Goal: Task Accomplishment & Management: Complete application form

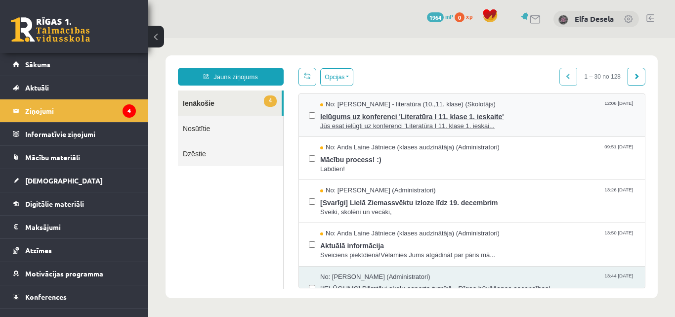
click at [338, 114] on span "Ielūgums uz konferenci 'Literatūra I 11. klase 1. ieskaite'" at bounding box center [477, 115] width 315 height 12
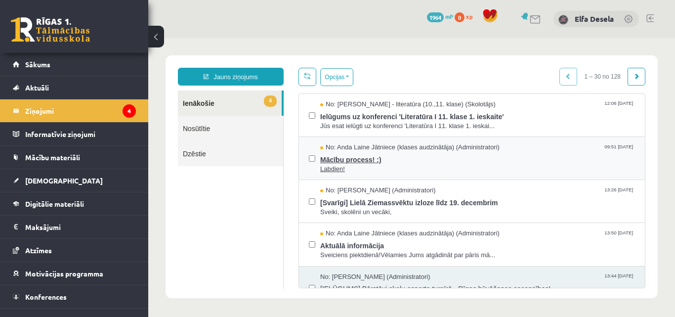
click at [345, 165] on span "Labdien!" at bounding box center [477, 169] width 315 height 9
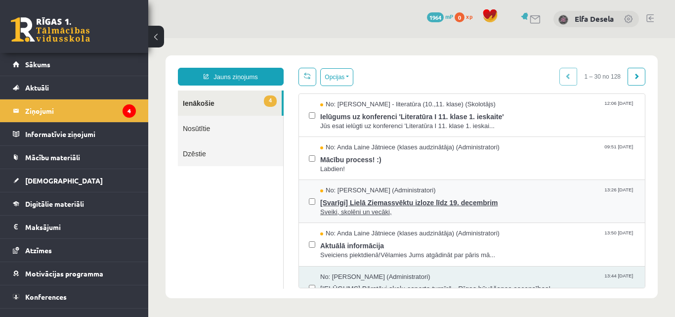
click at [346, 198] on span "[Svarīgi] Lielā Ziemassvēktu izloze līdz 19. decembrim" at bounding box center [477, 201] width 315 height 12
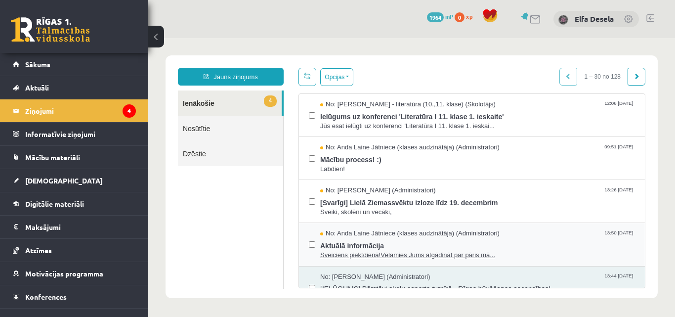
click at [368, 245] on span "Aktuālā informācija" at bounding box center [477, 244] width 315 height 12
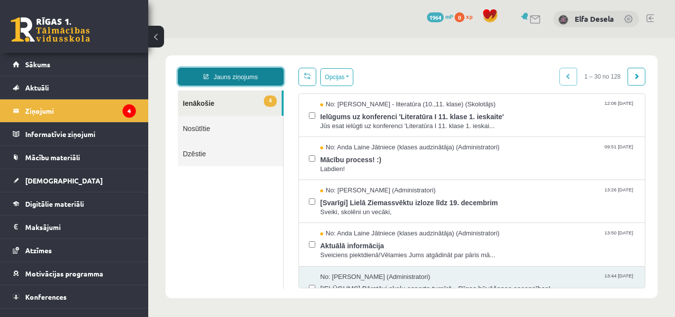
click at [206, 85] on link "Jauns ziņojums" at bounding box center [231, 77] width 106 height 18
click at [148, 38] on form "Kam: Izvēlies adresātu grupas: Klases Skolotāji Grupas Administratori 11.b1 JK …" at bounding box center [148, 38] width 0 height 0
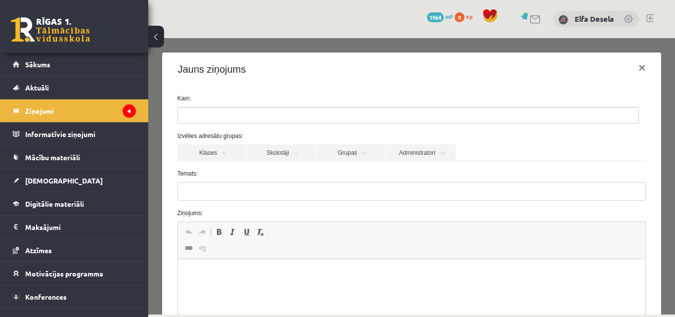
click at [157, 40] on button at bounding box center [156, 37] width 16 height 22
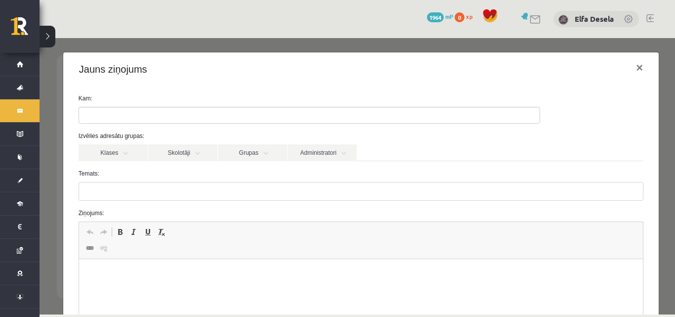
click at [52, 36] on button at bounding box center [48, 37] width 16 height 22
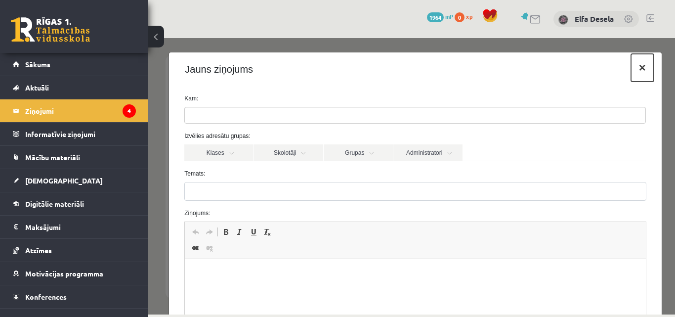
click at [637, 70] on button "×" at bounding box center [642, 68] width 23 height 28
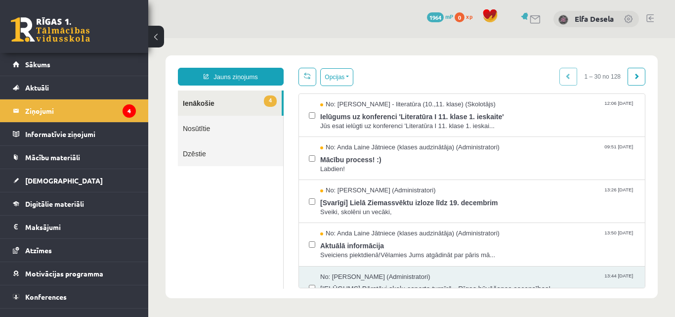
click at [213, 129] on link "Nosūtītie" at bounding box center [230, 128] width 105 height 25
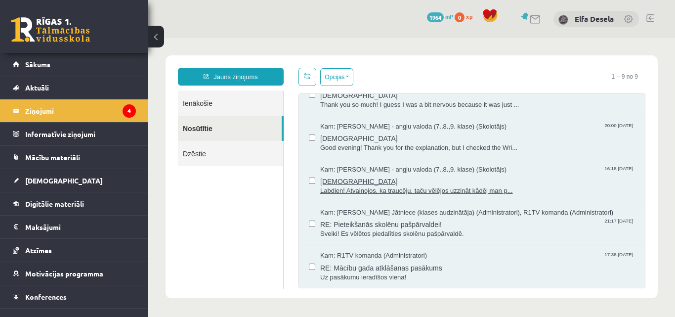
scroll to position [144, 0]
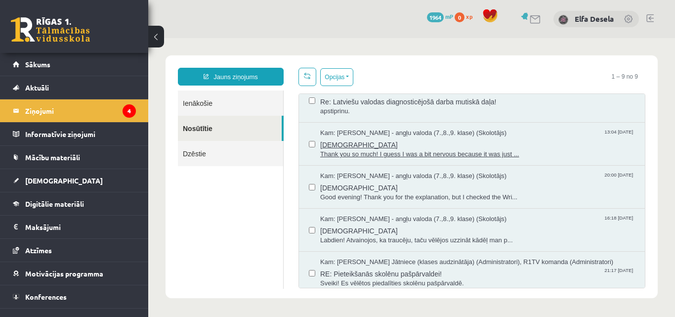
click at [407, 147] on span "ieskaite" at bounding box center [477, 143] width 315 height 12
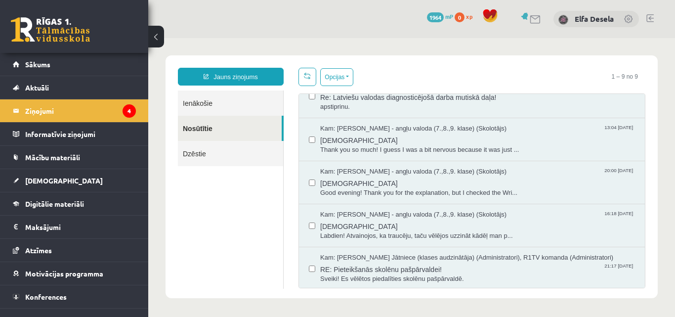
scroll to position [193, 0]
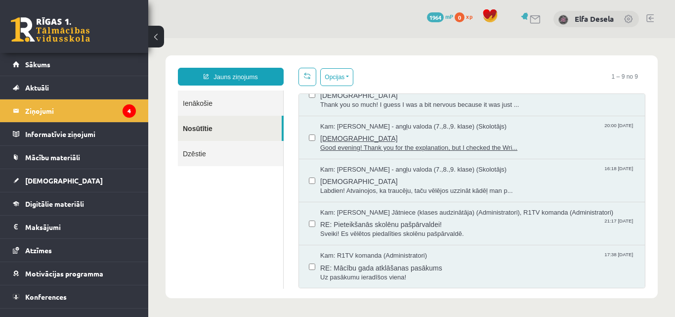
click at [366, 126] on span "Kam: Laila Priedīte-Dimiņa - angļu valoda (7.,8.,9. klase) (Skolotājs)" at bounding box center [413, 126] width 186 height 9
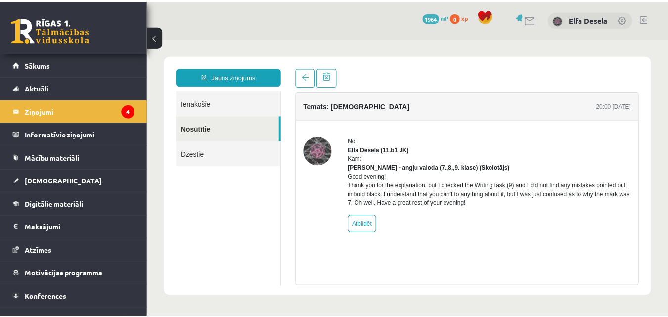
scroll to position [0, 0]
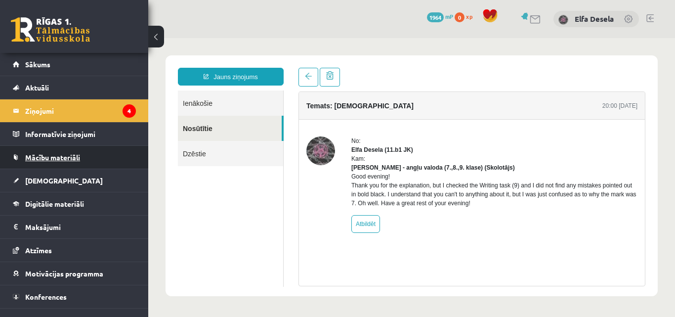
click at [58, 156] on span "Mācību materiāli" at bounding box center [52, 157] width 55 height 9
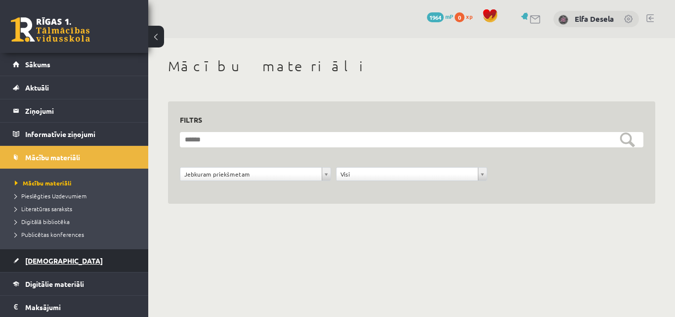
click at [67, 255] on link "[DEMOGRAPHIC_DATA]" at bounding box center [74, 260] width 123 height 23
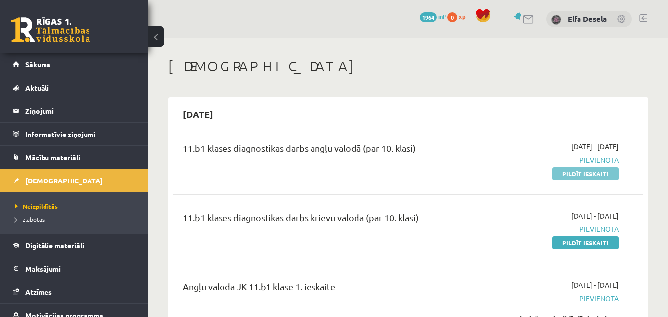
click at [563, 169] on link "Pildīt ieskaiti" at bounding box center [585, 173] width 66 height 13
click at [583, 172] on link "Pildīt ieskaiti" at bounding box center [585, 173] width 66 height 13
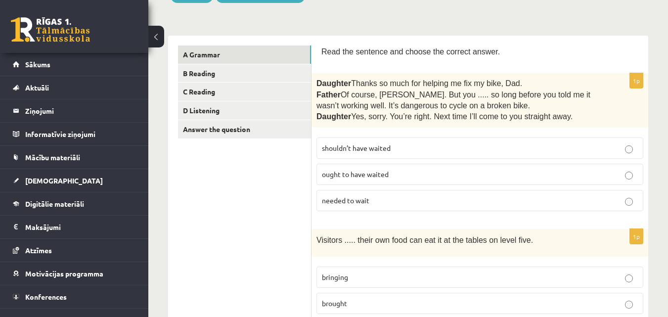
scroll to position [148, 0]
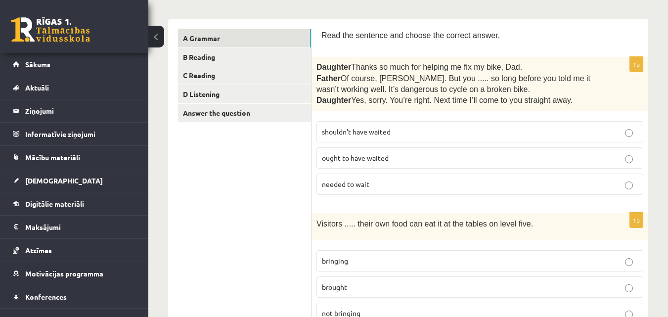
click at [437, 125] on label "shouldn’t have waited" at bounding box center [479, 131] width 327 height 21
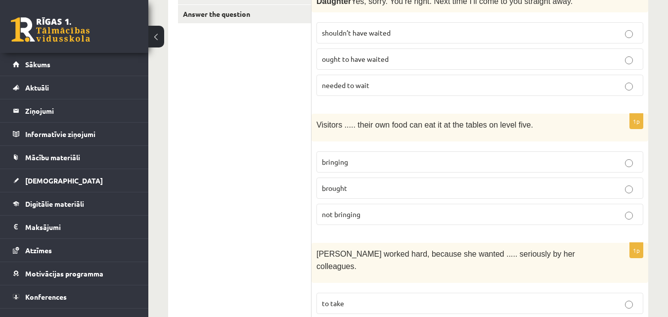
scroll to position [297, 0]
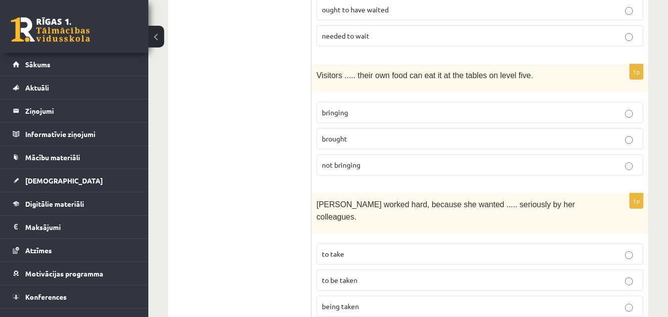
click at [436, 131] on label "brought" at bounding box center [479, 138] width 327 height 21
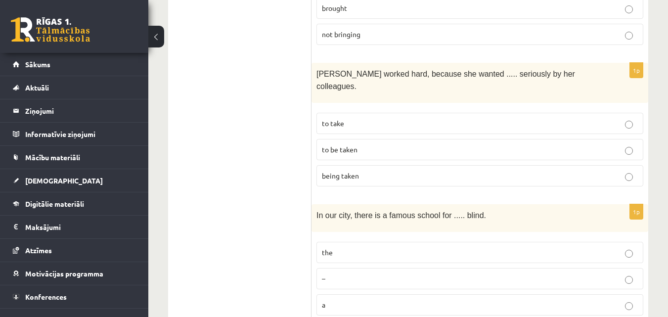
scroll to position [445, 0]
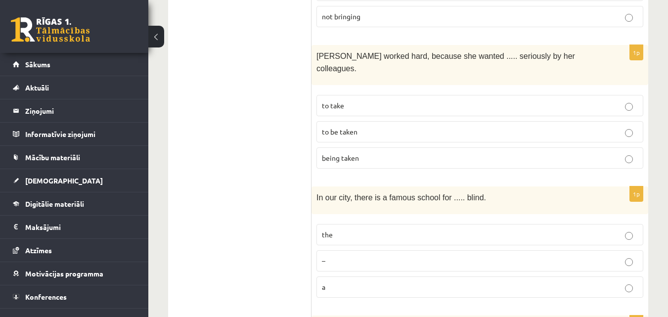
click at [423, 121] on label "to be taken" at bounding box center [479, 131] width 327 height 21
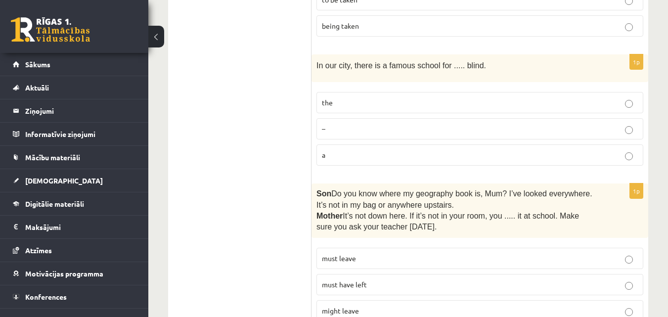
scroll to position [593, 0]
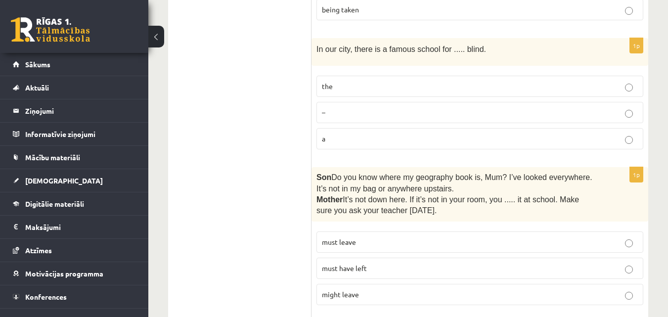
click at [401, 81] on p "the" at bounding box center [480, 86] width 316 height 10
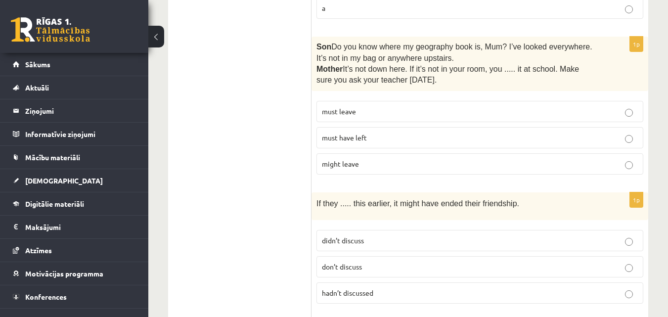
scroll to position [741, 0]
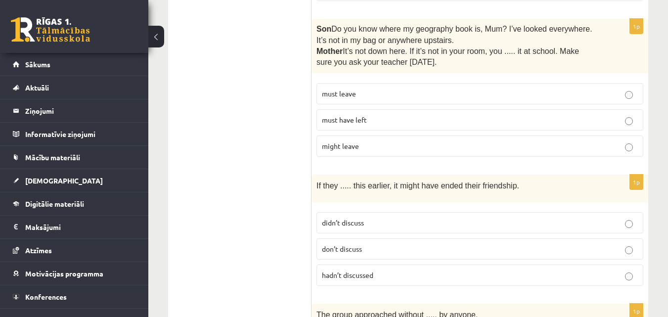
click at [391, 115] on p "must have left" at bounding box center [480, 120] width 316 height 10
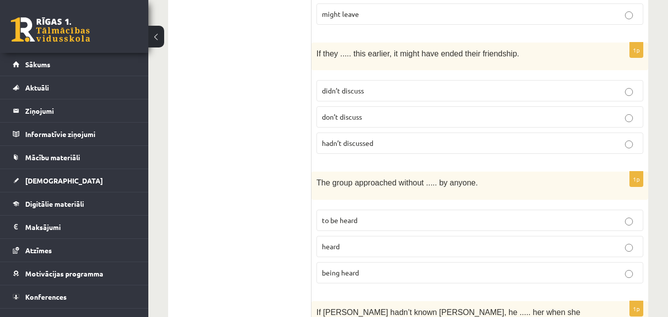
scroll to position [890, 0]
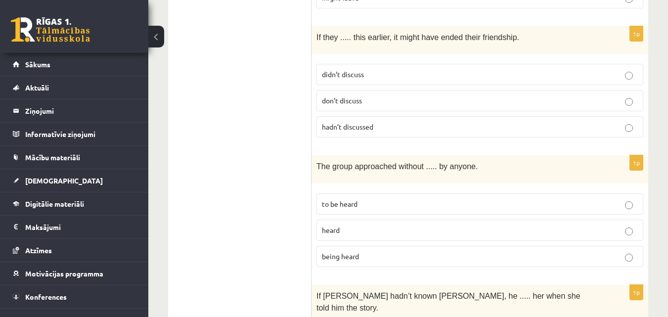
click at [386, 122] on p "hadn’t discussed" at bounding box center [480, 127] width 316 height 10
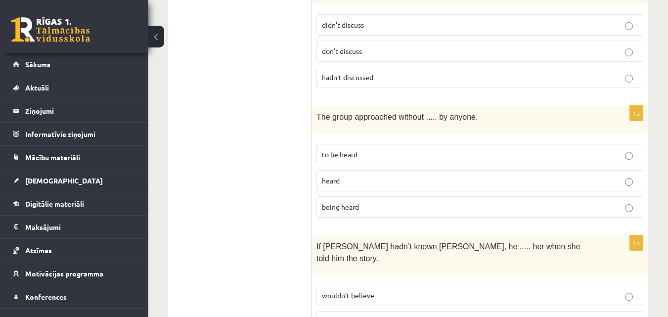
scroll to position [988, 0]
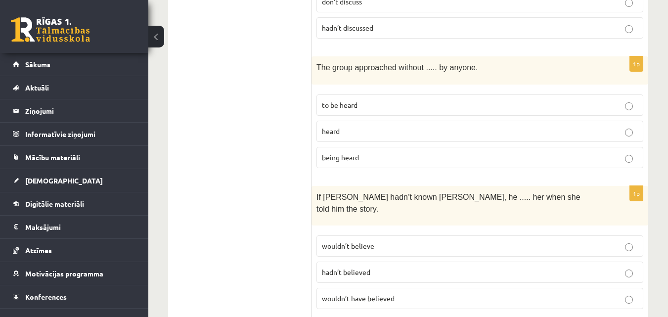
click at [376, 147] on label "being heard" at bounding box center [479, 157] width 327 height 21
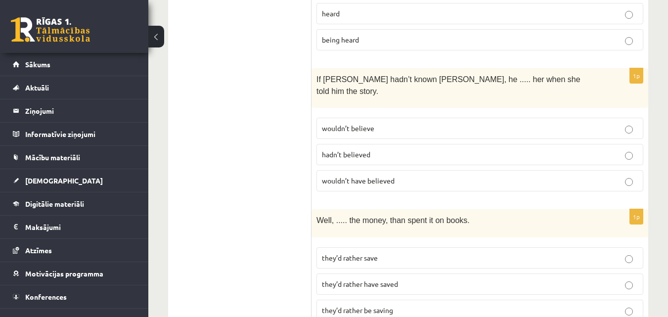
scroll to position [1137, 0]
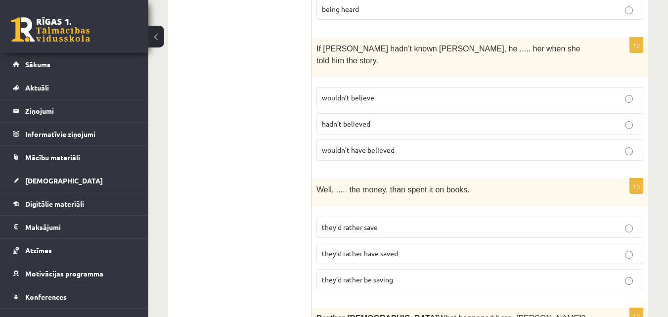
click at [375, 145] on p "wouldn’t have believed" at bounding box center [480, 150] width 316 height 10
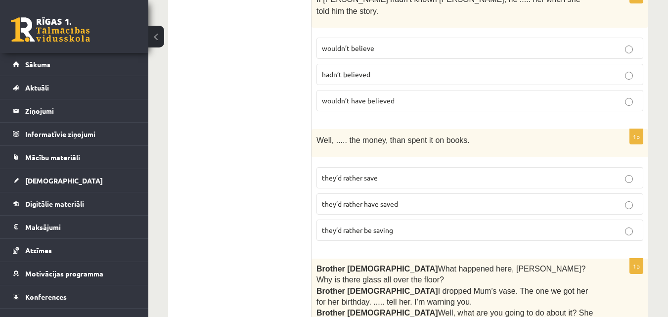
scroll to position [1235, 0]
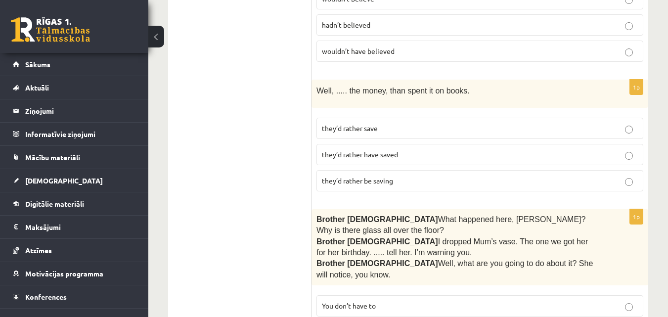
click at [363, 150] on span "they’d rather have saved" at bounding box center [360, 154] width 76 height 9
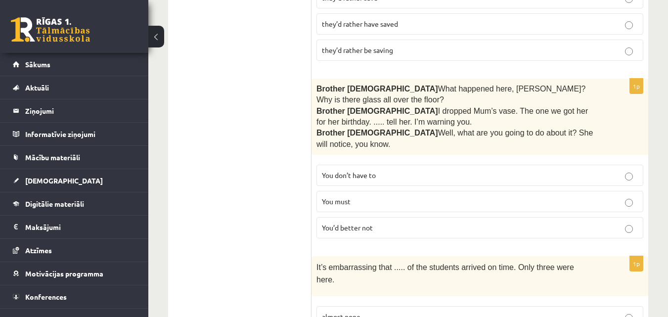
scroll to position [1384, 0]
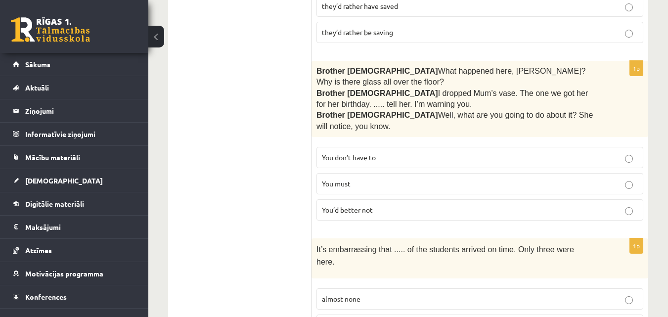
click at [366, 205] on span "You’d better not" at bounding box center [347, 209] width 51 height 9
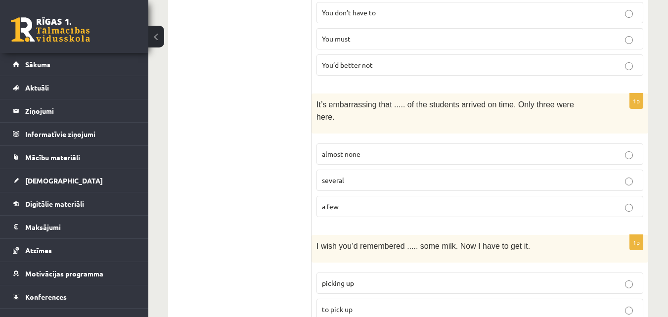
scroll to position [1532, 0]
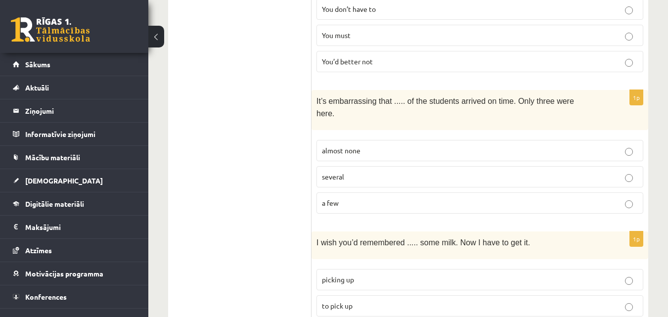
click at [346, 146] on span "almost none" at bounding box center [341, 150] width 39 height 9
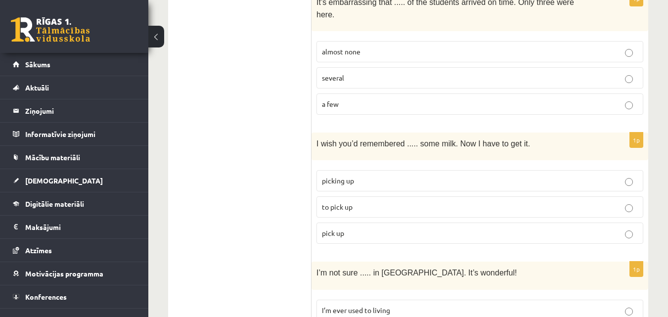
scroll to position [1680, 0]
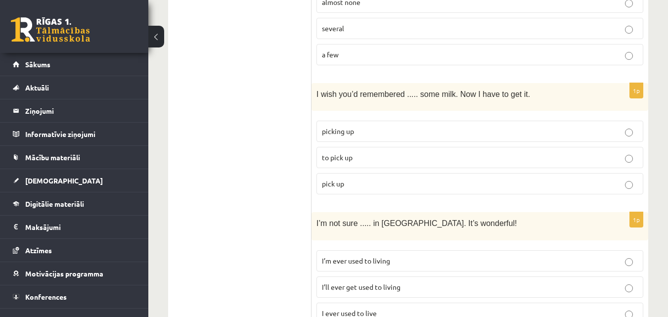
click at [348, 153] on span "to pick up" at bounding box center [337, 157] width 31 height 9
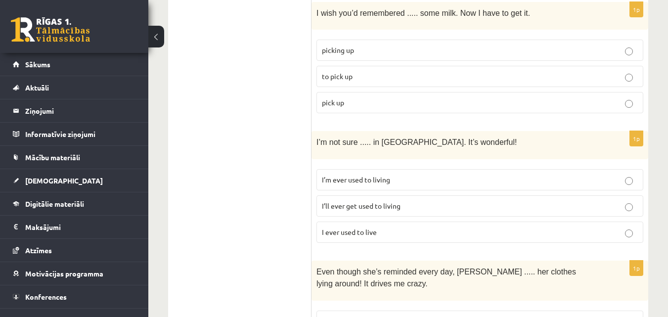
scroll to position [1779, 0]
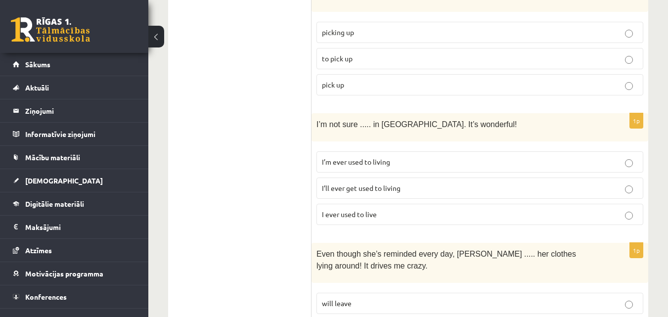
click at [340, 183] on p "I’ll ever get used to living" at bounding box center [480, 188] width 316 height 10
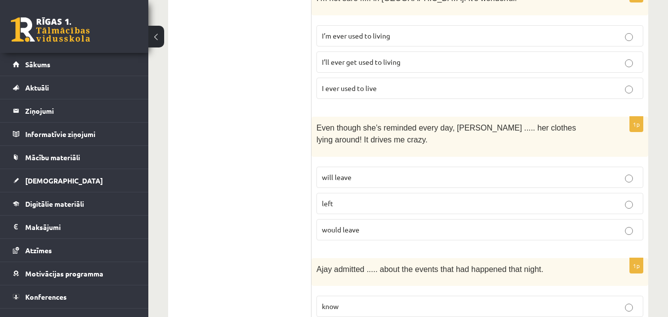
scroll to position [1927, 0]
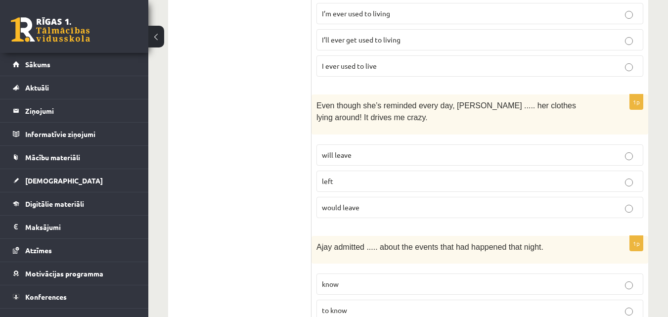
click at [341, 203] on span "would leave" at bounding box center [341, 207] width 38 height 9
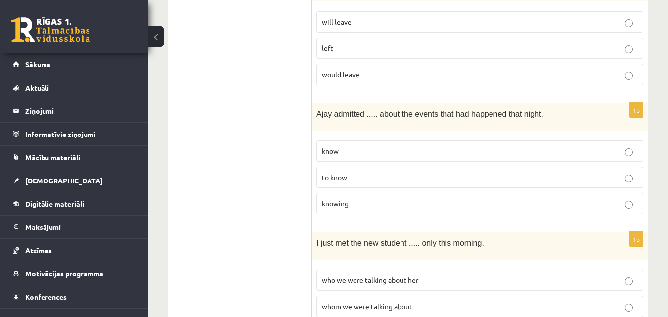
scroll to position [2076, 0]
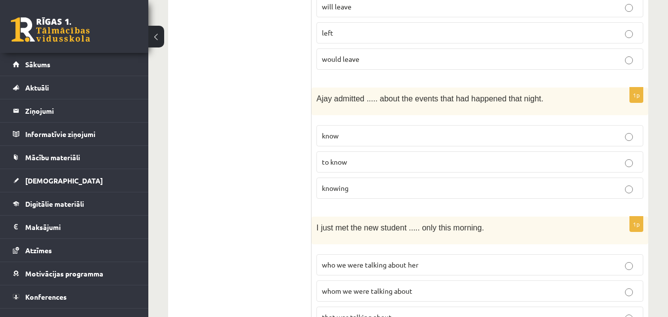
click at [346, 183] on span "knowing" at bounding box center [335, 187] width 27 height 9
click at [360, 157] on p "to know" at bounding box center [480, 162] width 316 height 10
click at [356, 183] on p "knowing" at bounding box center [480, 188] width 316 height 10
click at [351, 157] on p "to know" at bounding box center [480, 162] width 316 height 10
click at [350, 183] on p "knowing" at bounding box center [480, 188] width 316 height 10
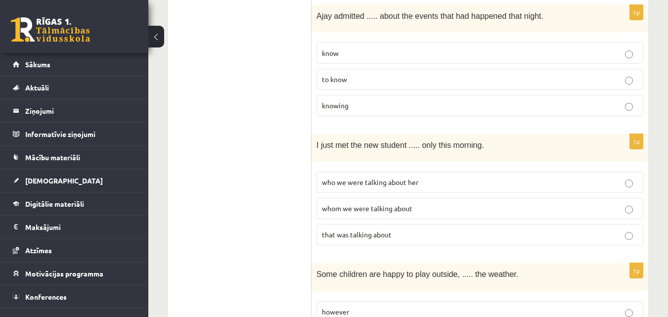
scroll to position [2174, 0]
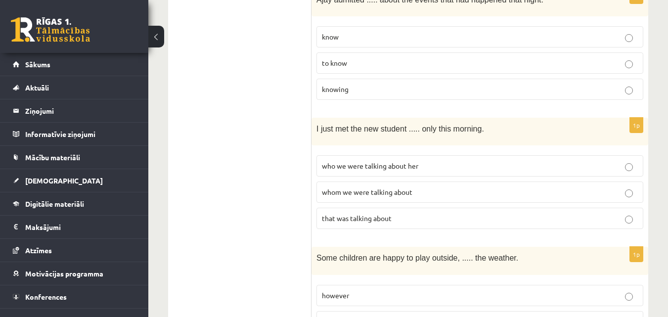
click at [334, 187] on span "whom we were talking about" at bounding box center [367, 191] width 90 height 9
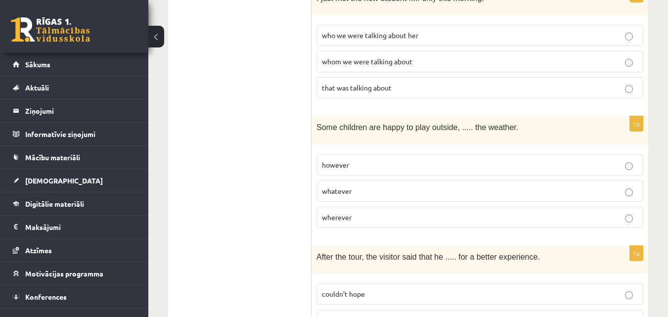
scroll to position [2323, 0]
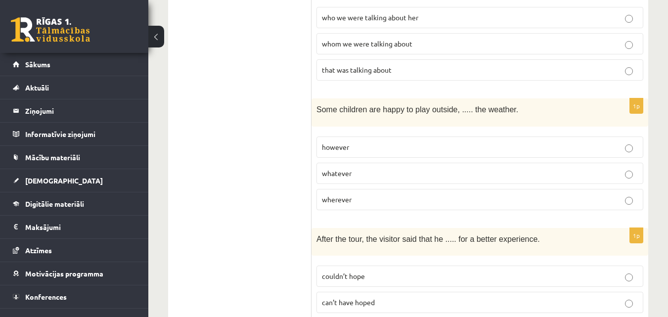
click at [343, 169] on span "whatever" at bounding box center [337, 173] width 30 height 9
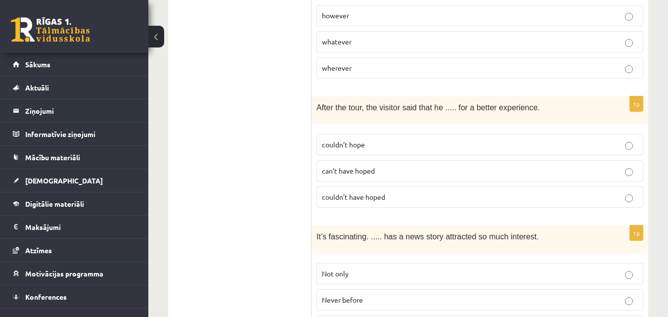
scroll to position [2471, 0]
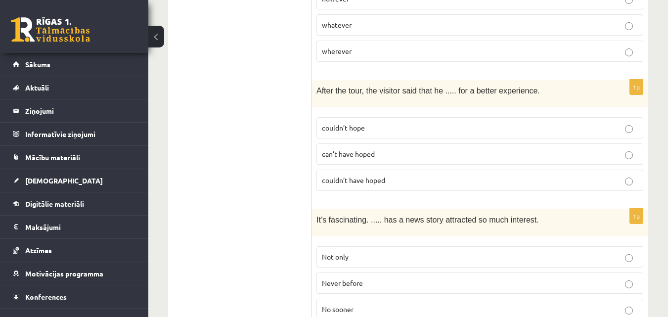
click at [344, 175] on span "couldn’t have hoped" at bounding box center [353, 179] width 63 height 9
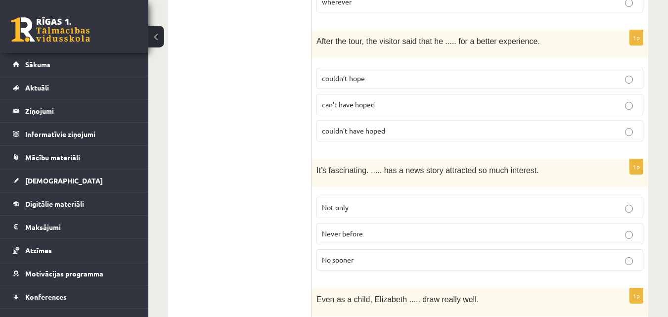
scroll to position [2570, 0]
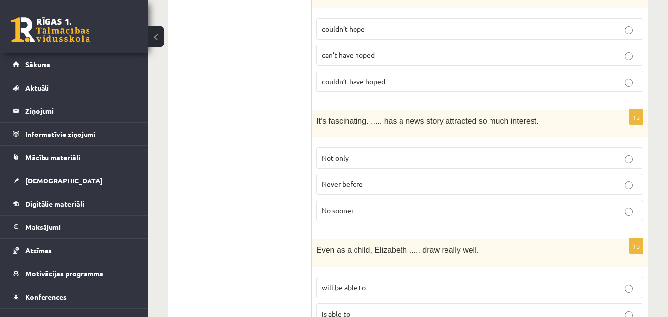
click at [350, 179] on span "Never before" at bounding box center [342, 183] width 41 height 9
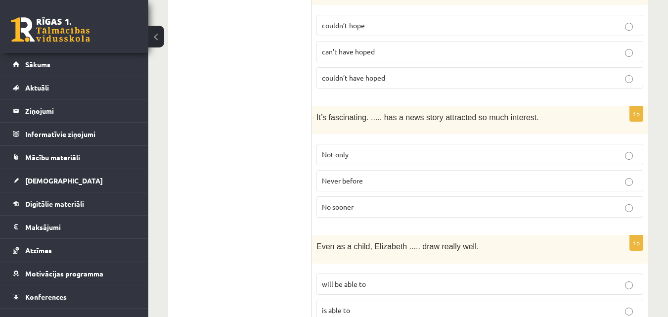
scroll to position [2574, 0]
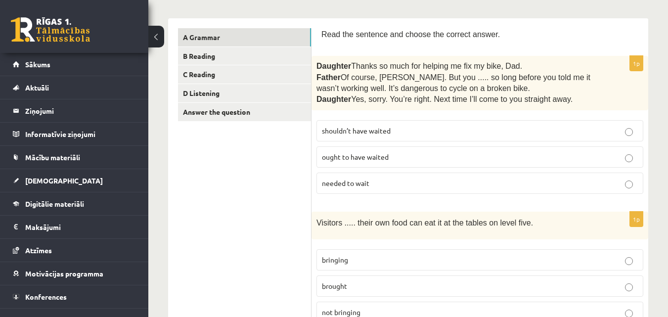
scroll to position [53, 0]
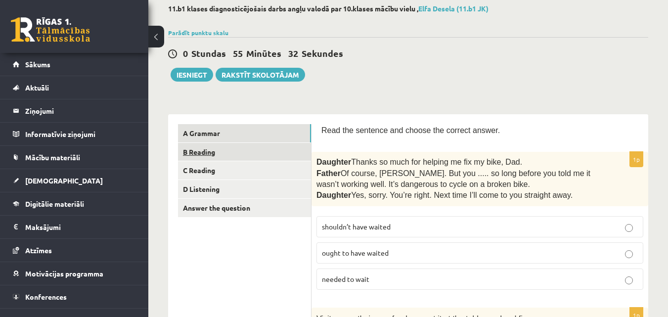
click at [230, 151] on link "B Reading" at bounding box center [244, 152] width 133 height 18
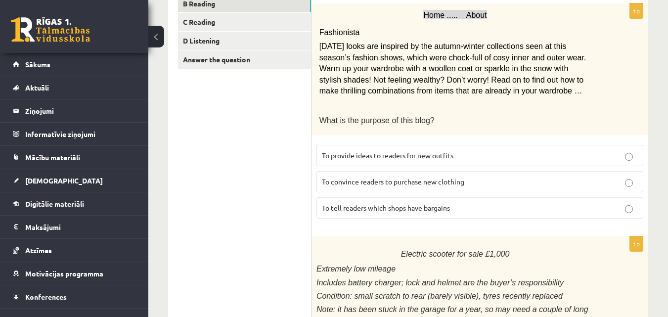
scroll to position [251, 0]
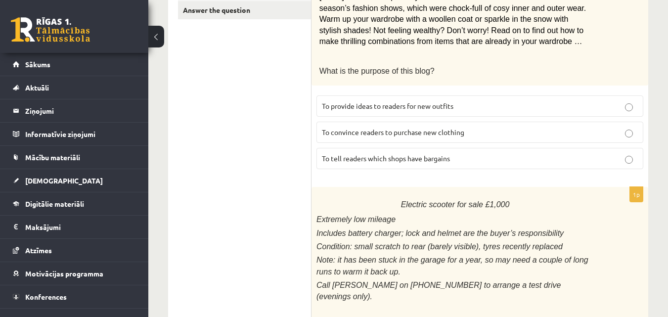
click at [405, 102] on span "To provide ideas to readers for new outfits" at bounding box center [387, 105] width 131 height 9
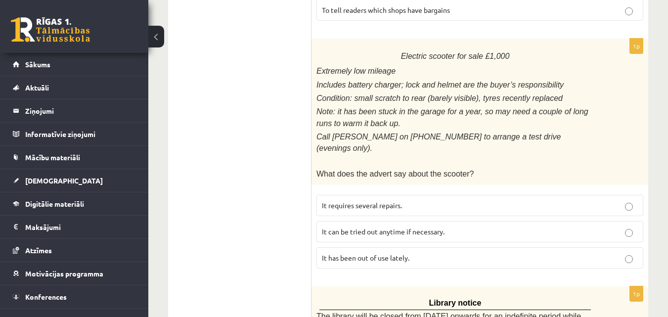
scroll to position [449, 0]
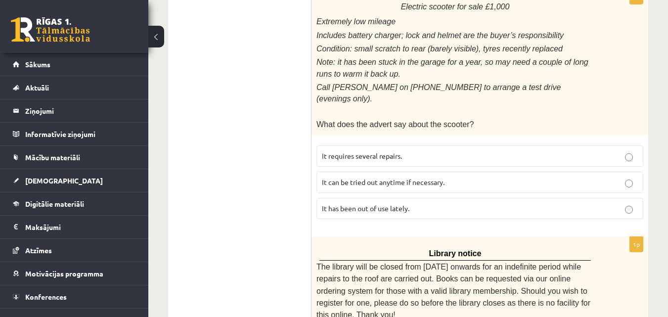
click at [417, 203] on p "It has been out of use lately." at bounding box center [480, 208] width 316 height 10
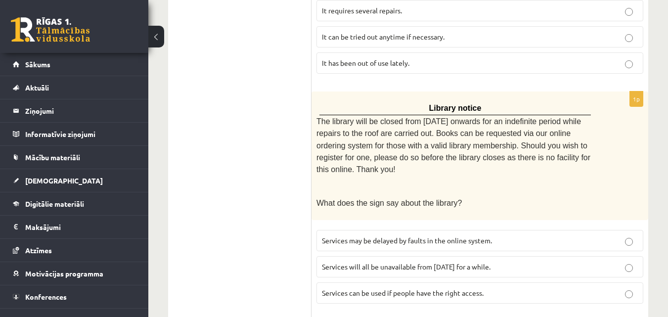
scroll to position [646, 0]
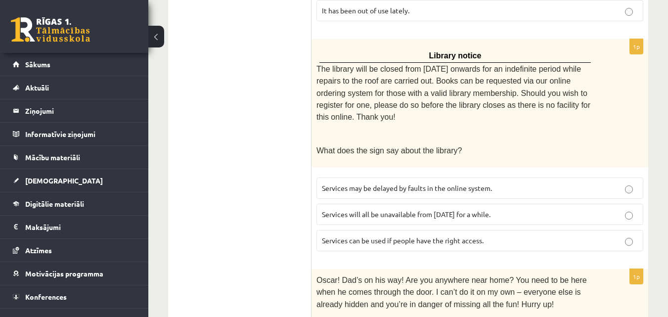
click at [449, 236] on span "Services can be used if people have the right access." at bounding box center [403, 240] width 162 height 9
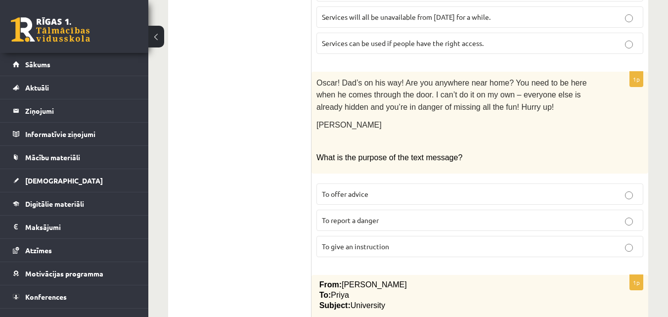
scroll to position [844, 0]
click at [444, 241] on p "To give an instruction" at bounding box center [480, 246] width 316 height 10
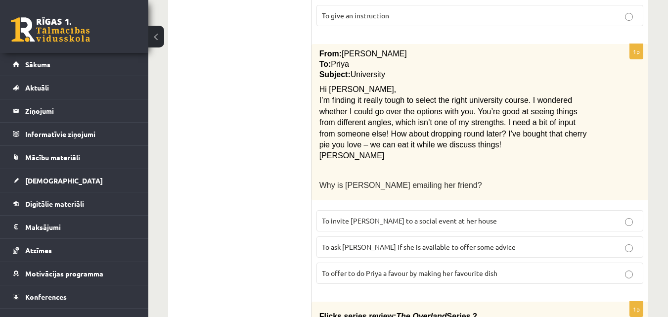
scroll to position [1091, 0]
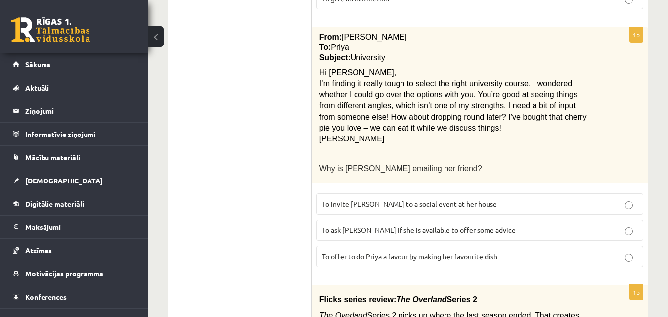
click at [499, 225] on p "To ask Priya if she is available to offer some advice" at bounding box center [480, 230] width 316 height 10
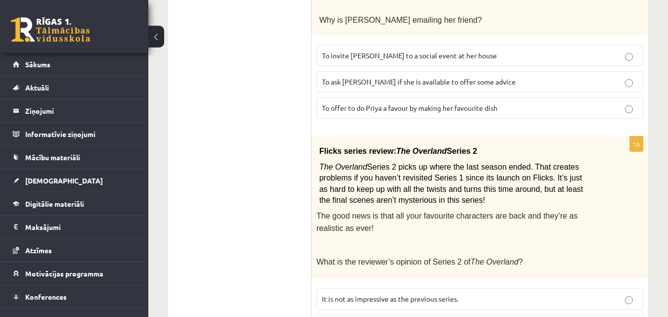
scroll to position [1284, 0]
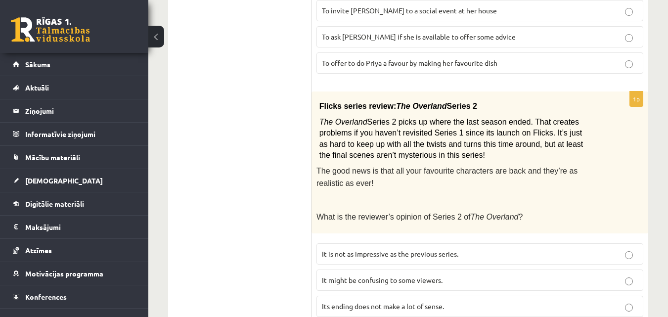
click at [433, 269] on label "It might be confusing to some viewers." at bounding box center [479, 279] width 327 height 21
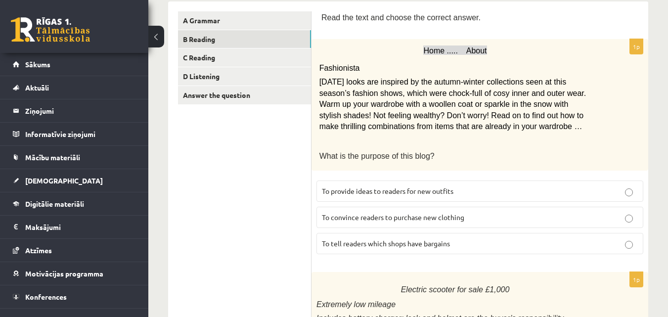
scroll to position [148, 0]
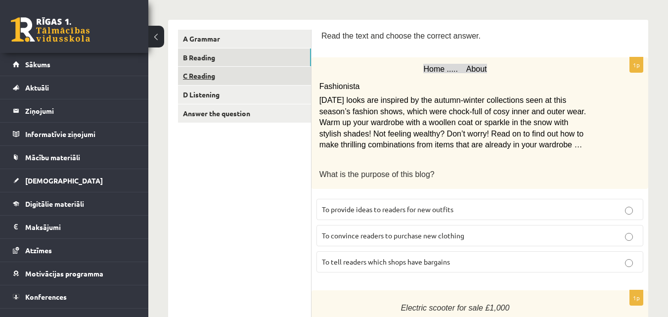
click at [235, 80] on link "C Reading" at bounding box center [244, 76] width 133 height 18
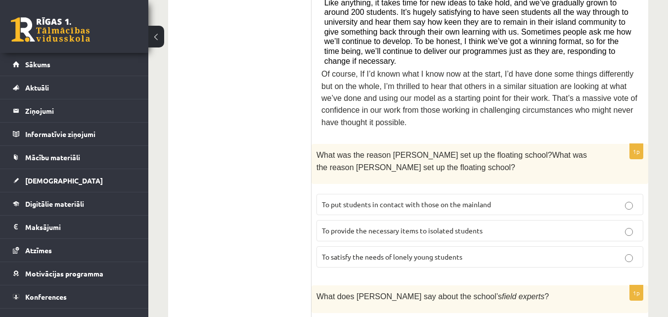
scroll to position [543, 0]
click at [392, 225] on span "To provide the necessary items to isolated students" at bounding box center [402, 229] width 161 height 9
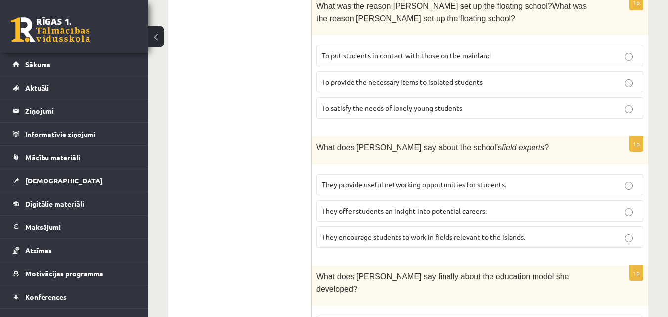
scroll to position [691, 0]
click at [434, 200] on label "They offer students an insight into potential careers." at bounding box center [479, 210] width 327 height 21
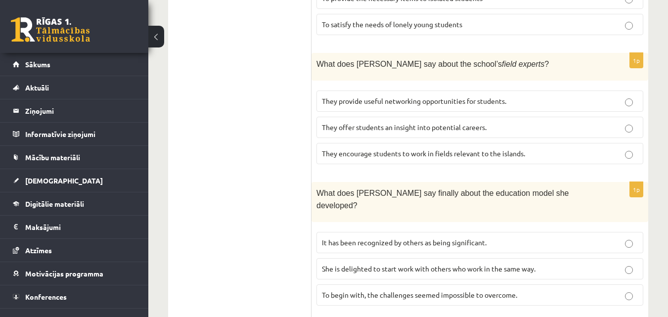
scroll to position [790, 0]
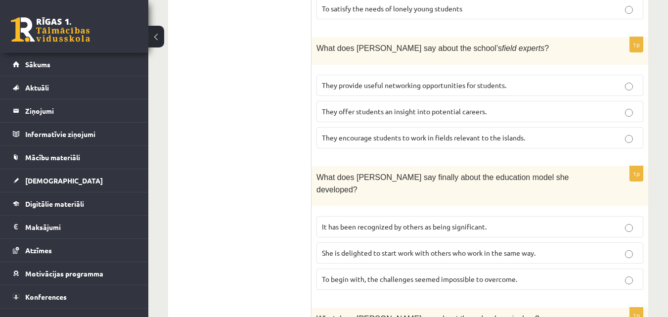
click at [440, 222] on span "It has been recognized by others as being significant." at bounding box center [404, 226] width 165 height 9
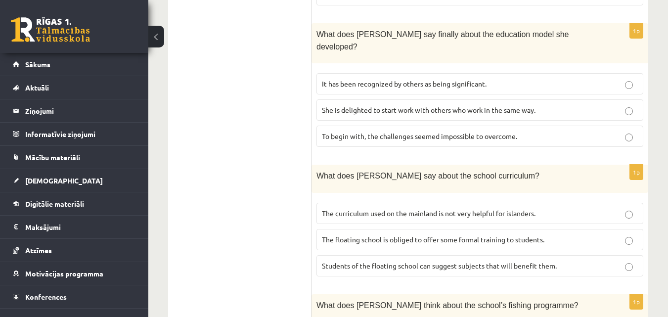
scroll to position [949, 0]
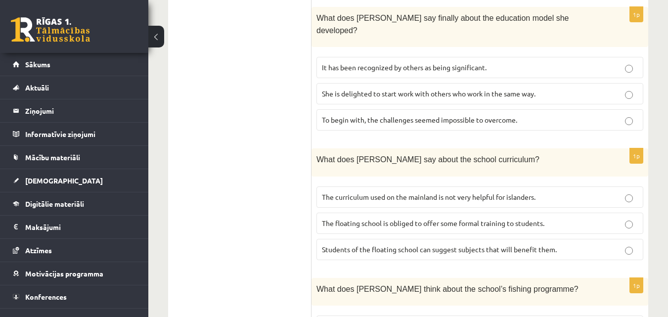
click at [399, 186] on label "The curriculum used on the mainland is not very helpful for islanders." at bounding box center [479, 196] width 327 height 21
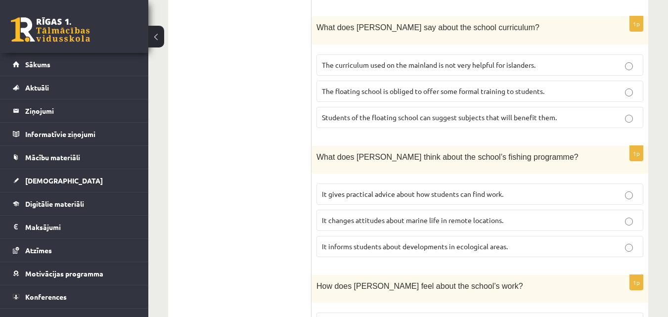
scroll to position [1098, 0]
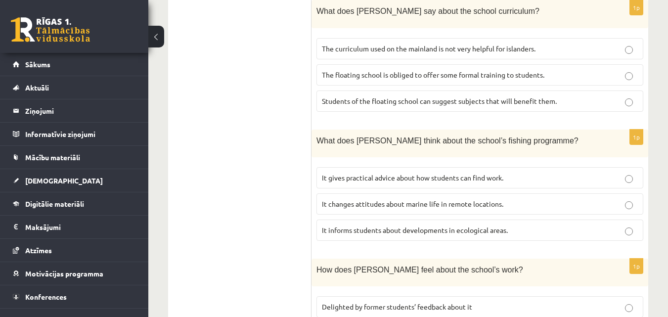
click at [380, 225] on p "It informs students about developments in ecological areas." at bounding box center [480, 230] width 316 height 10
click at [354, 302] on span "Delighted by former students’ feedback about it" at bounding box center [397, 306] width 150 height 9
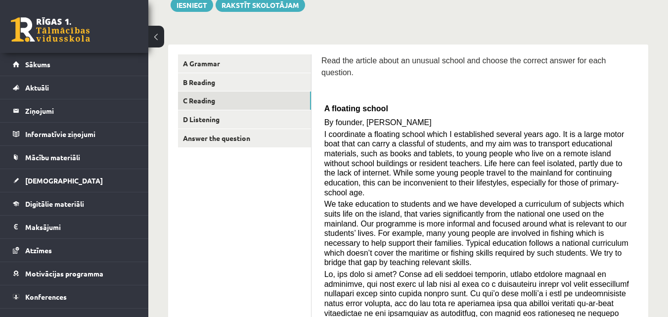
scroll to position [60, 0]
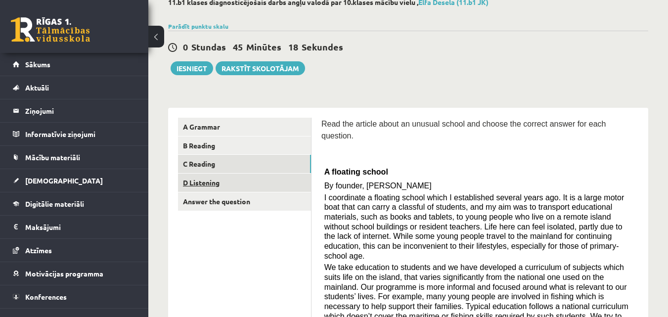
click at [224, 183] on link "D Listening" at bounding box center [244, 182] width 133 height 18
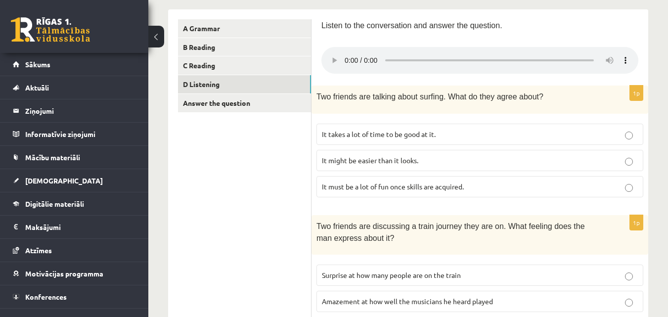
scroll to position [159, 0]
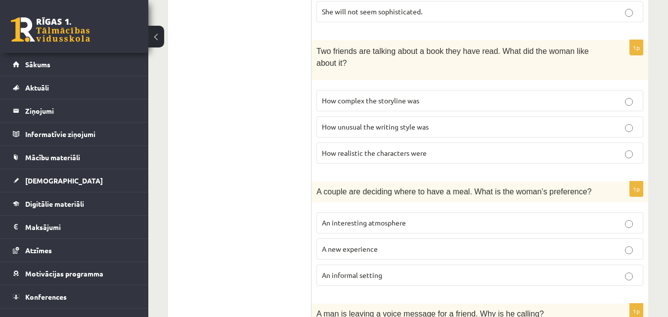
scroll to position [653, 0]
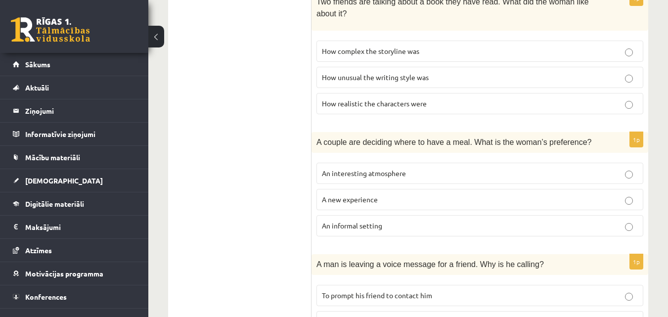
click at [376, 224] on span "An informal setting" at bounding box center [352, 225] width 60 height 9
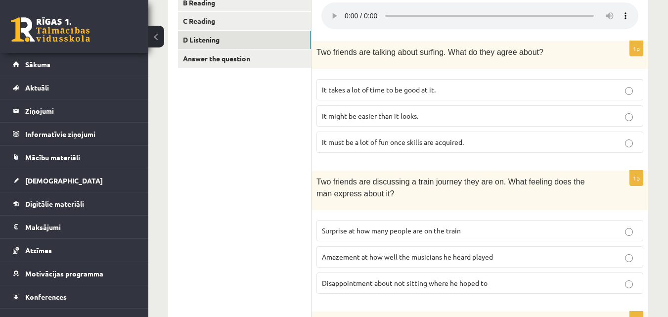
scroll to position [186, 0]
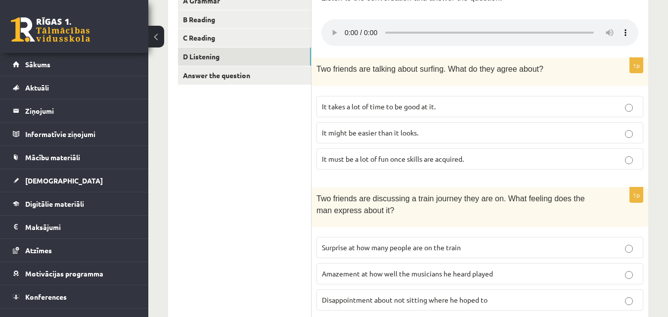
click at [352, 106] on span "It takes a lot of time to be good at it." at bounding box center [379, 106] width 114 height 9
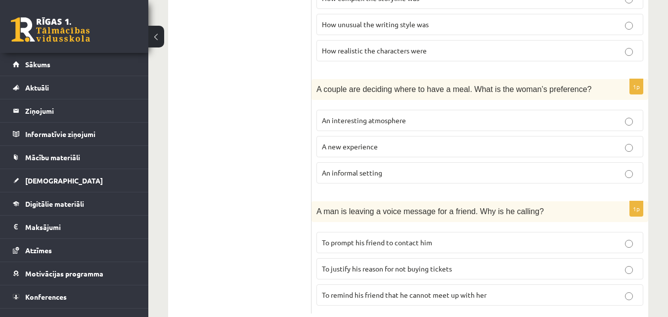
scroll to position [729, 0]
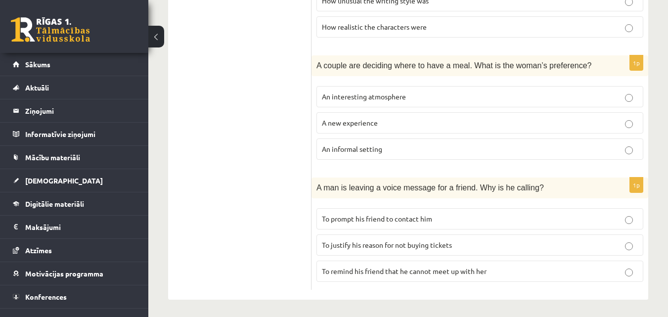
click at [372, 243] on span "To justify his reason for not buying tickets" at bounding box center [387, 244] width 130 height 9
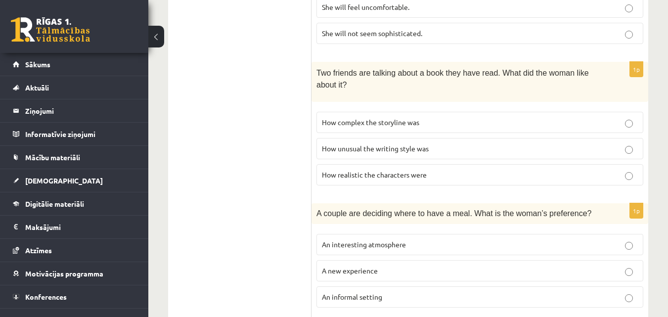
scroll to position [581, 0]
click at [344, 173] on span "How realistic the characters were" at bounding box center [374, 174] width 105 height 9
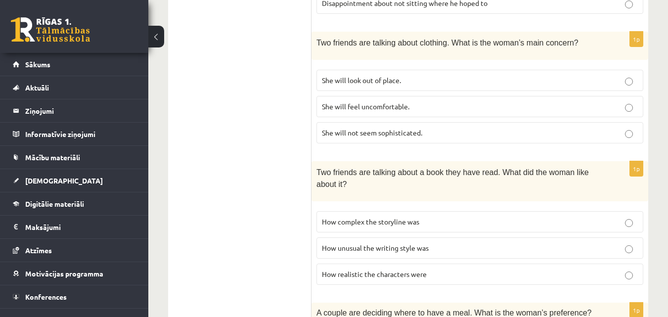
scroll to position [433, 0]
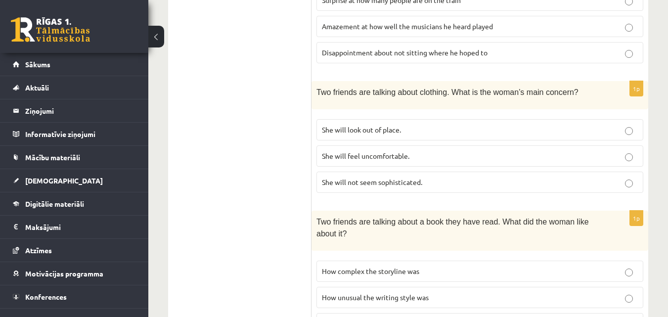
click at [341, 125] on span "She will look out of place." at bounding box center [361, 129] width 79 height 9
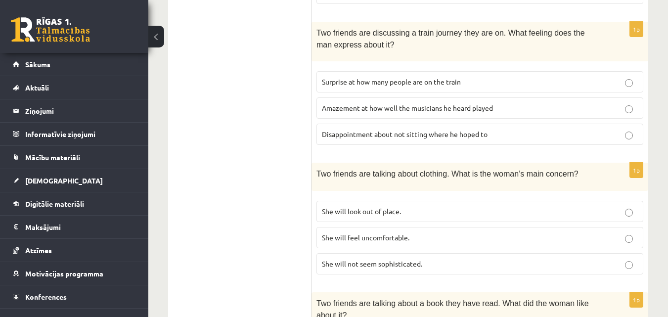
scroll to position [334, 0]
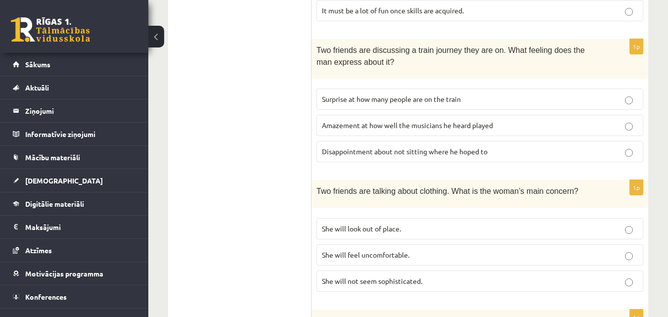
click at [348, 97] on span "Surprise at how many people are on the train" at bounding box center [391, 98] width 139 height 9
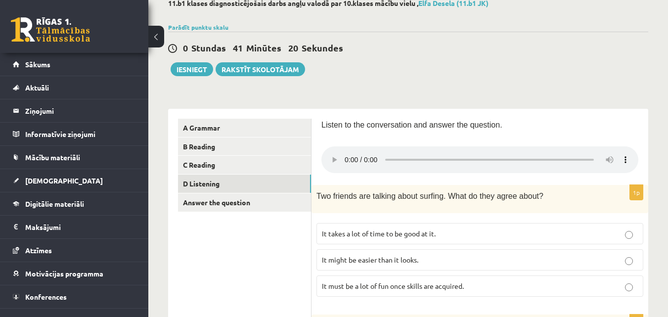
scroll to position [38, 0]
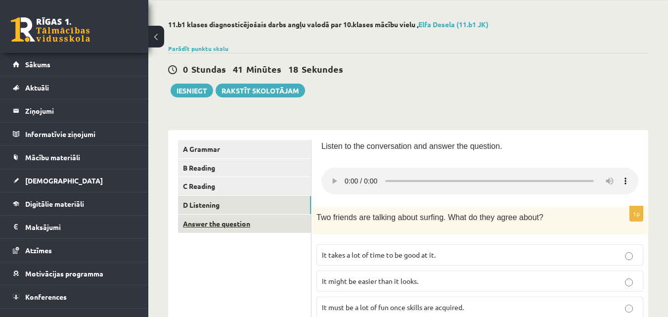
click at [232, 228] on link "Answer the question" at bounding box center [244, 223] width 133 height 18
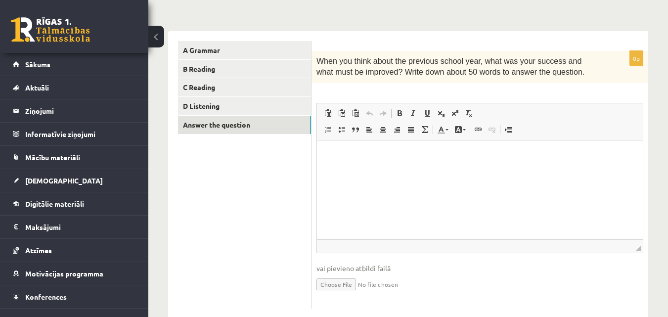
scroll to position [159, 0]
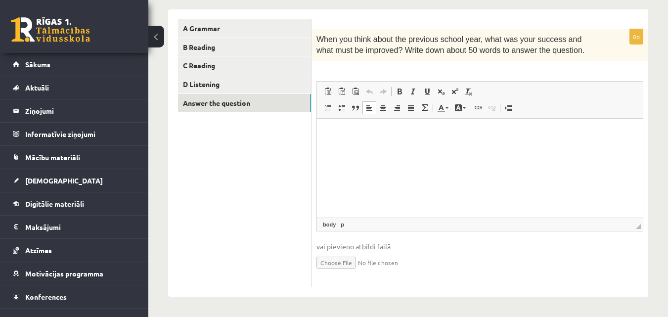
click at [397, 146] on html at bounding box center [480, 133] width 326 height 30
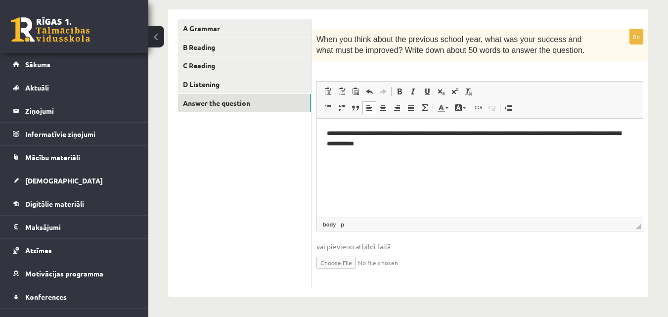
click at [351, 133] on p "**********" at bounding box center [480, 138] width 306 height 21
click at [514, 145] on p "**********" at bounding box center [480, 138] width 306 height 21
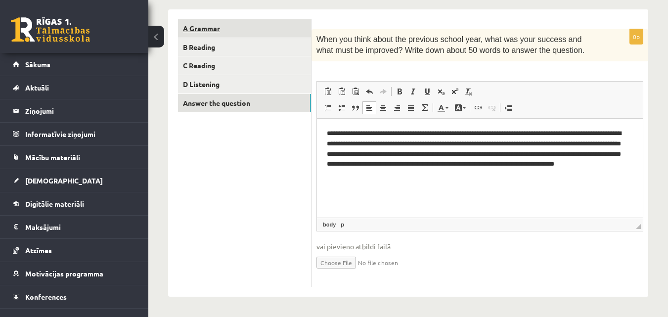
click at [205, 26] on link "A Grammar" at bounding box center [244, 28] width 133 height 18
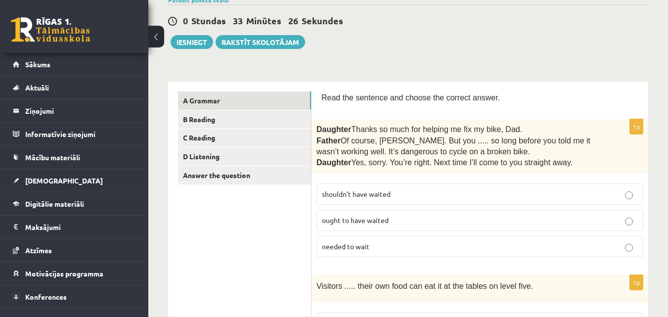
scroll to position [72, 0]
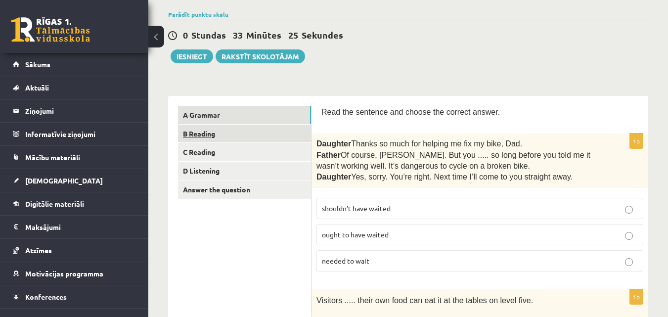
click at [210, 130] on link "B Reading" at bounding box center [244, 134] width 133 height 18
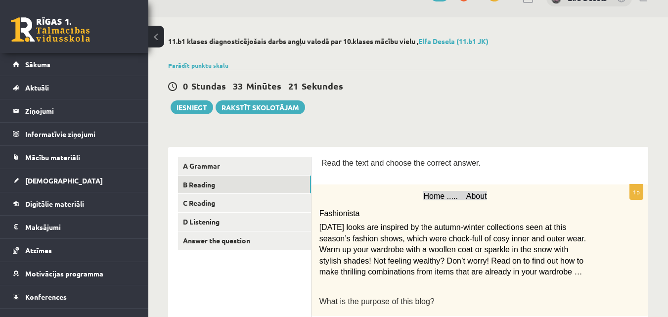
scroll to position [0, 0]
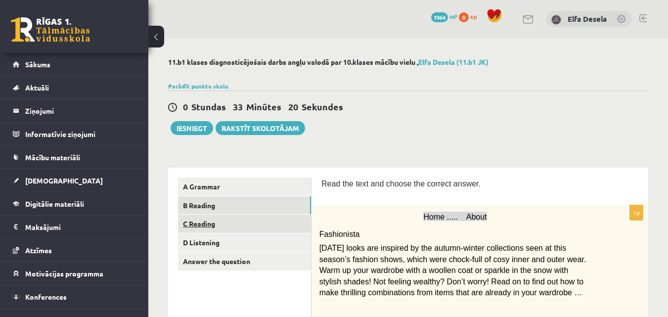
click at [242, 223] on link "C Reading" at bounding box center [244, 223] width 133 height 18
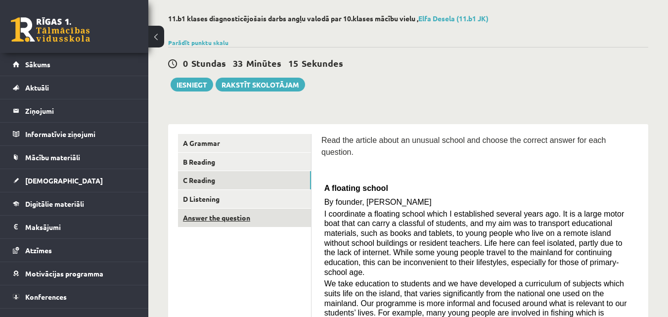
scroll to position [60, 0]
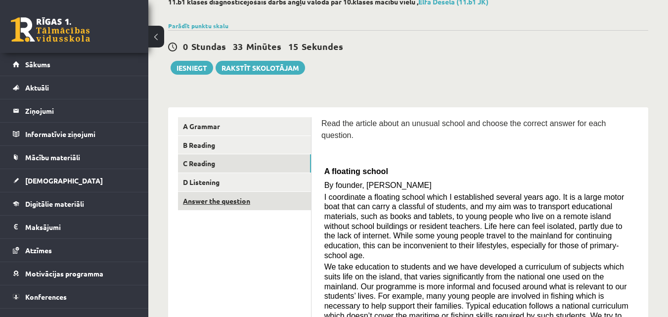
click at [248, 200] on link "Answer the question" at bounding box center [244, 201] width 133 height 18
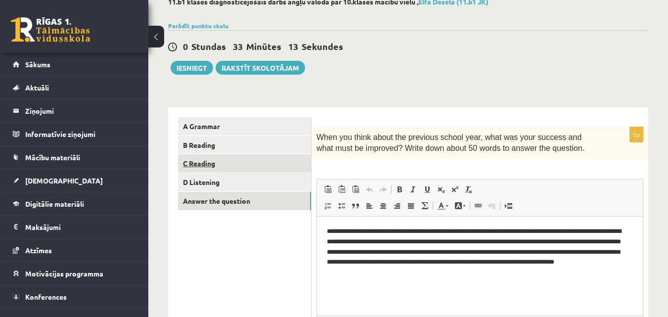
scroll to position [0, 0]
click at [194, 64] on button "Iesniegt" at bounding box center [191, 68] width 43 height 14
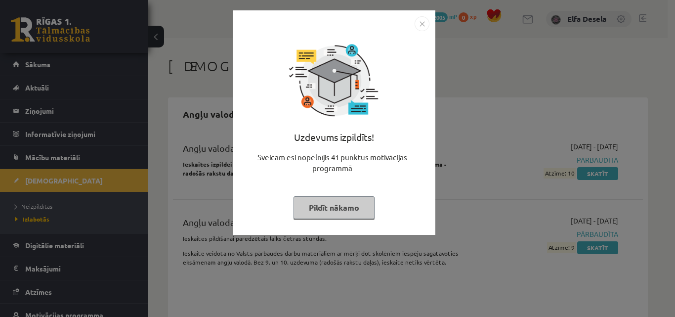
click at [422, 21] on img "Close" at bounding box center [422, 23] width 15 height 15
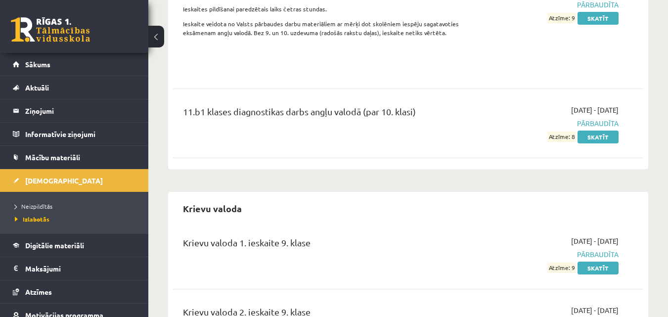
scroll to position [247, 0]
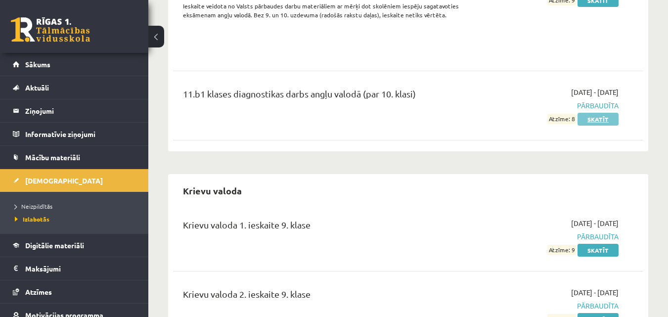
click at [597, 119] on link "Skatīt" at bounding box center [597, 119] width 41 height 13
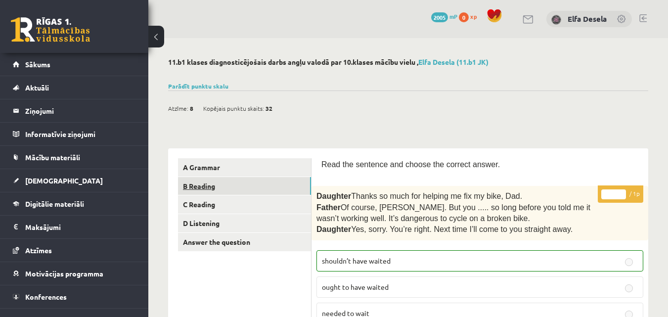
click at [205, 189] on link "B Reading" at bounding box center [244, 186] width 133 height 18
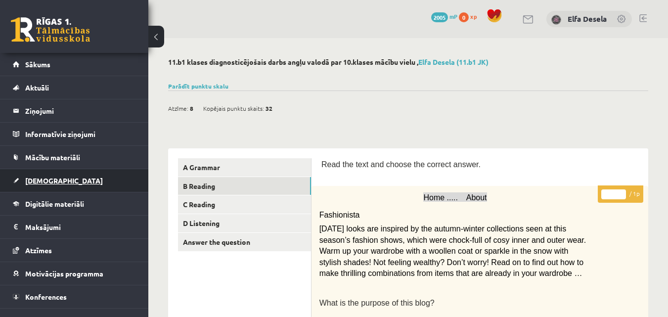
click at [49, 178] on span "[DEMOGRAPHIC_DATA]" at bounding box center [64, 180] width 78 height 9
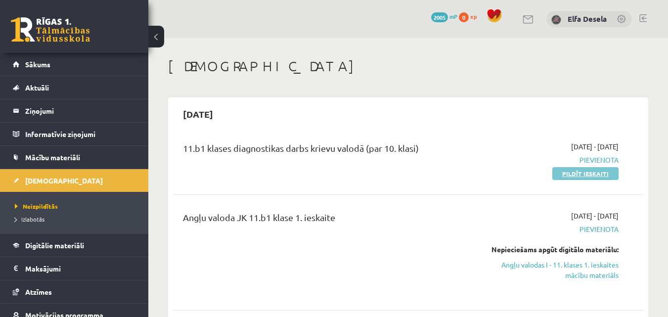
click at [561, 177] on link "Pildīt ieskaiti" at bounding box center [585, 173] width 66 height 13
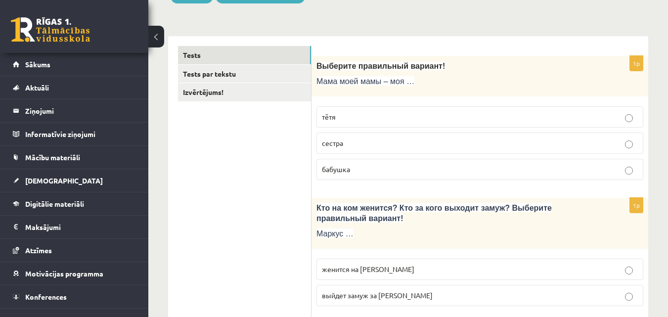
scroll to position [148, 0]
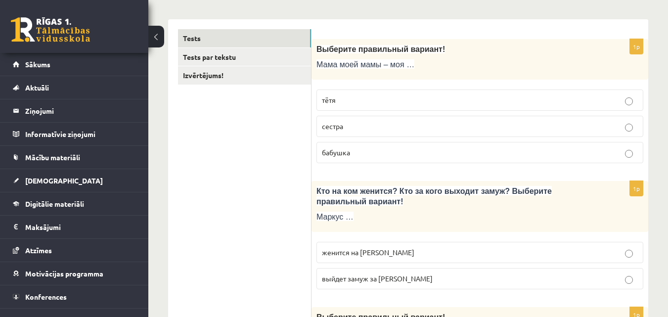
click at [357, 157] on p "бабушка" at bounding box center [480, 152] width 316 height 10
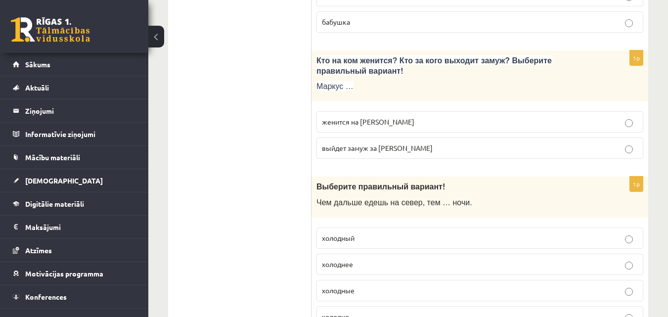
scroll to position [297, 0]
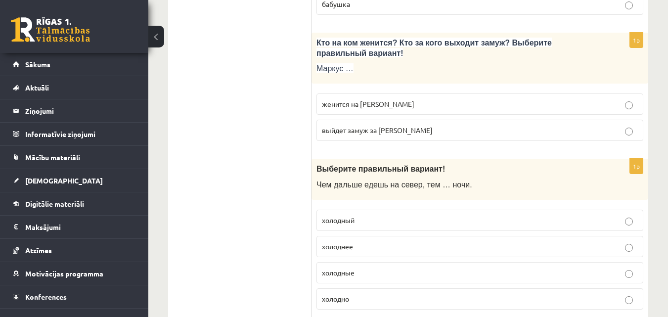
click at [359, 106] on span "женится на [PERSON_NAME]" at bounding box center [368, 103] width 92 height 9
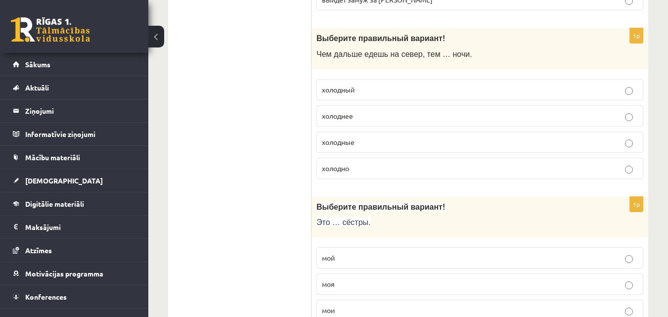
scroll to position [445, 0]
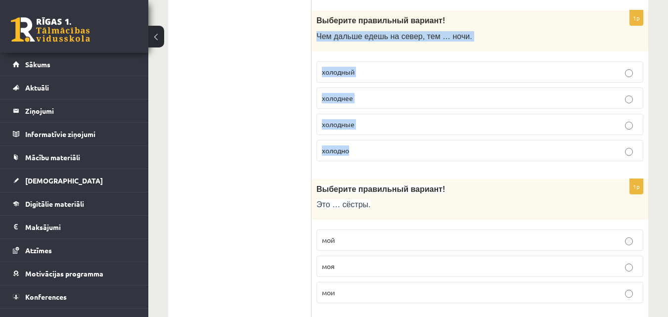
drag, startPoint x: 316, startPoint y: 37, endPoint x: 434, endPoint y: 141, distance: 157.5
click at [434, 141] on div "1p Выберите правильный вариант ! Чем дальше едешь на север, тем … ночи. холодны…" at bounding box center [479, 89] width 337 height 159
copy div "Чем дальше едешь на север, тем … ночи. холодный холоднее холодные холодно"
click at [381, 103] on p "холоднее" at bounding box center [480, 98] width 316 height 10
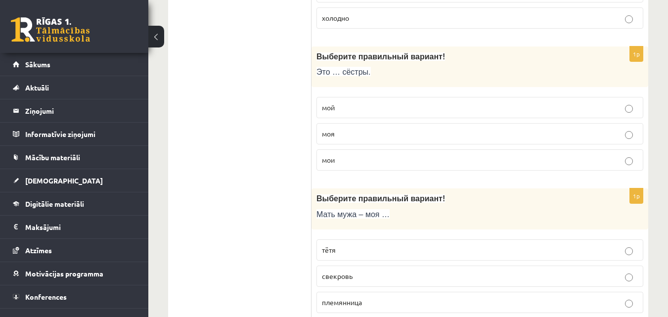
scroll to position [593, 0]
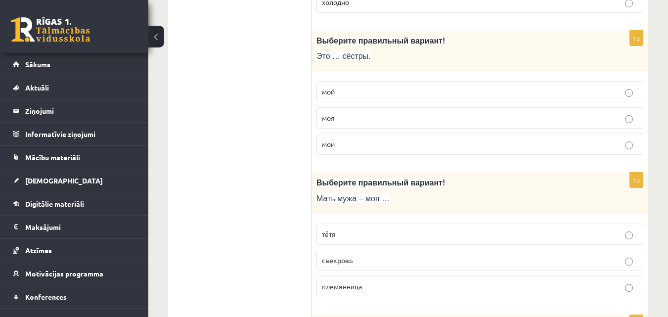
click at [347, 144] on p "мои" at bounding box center [480, 144] width 316 height 10
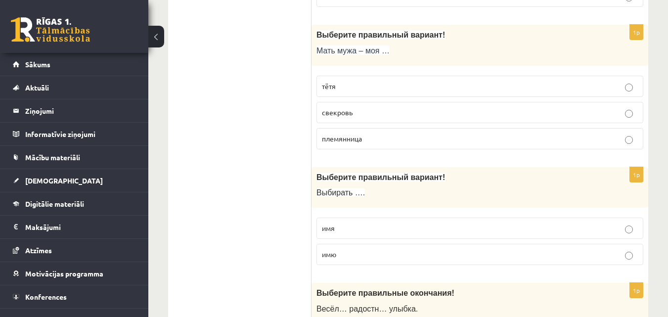
scroll to position [741, 0]
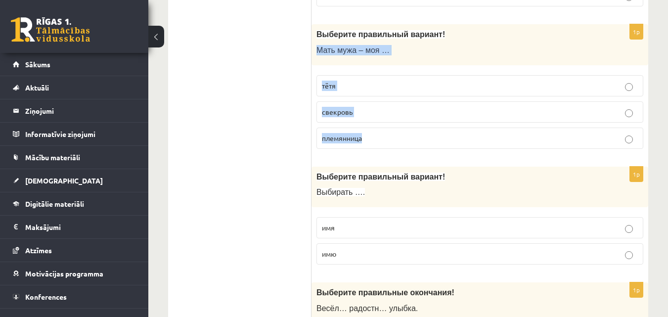
drag, startPoint x: 316, startPoint y: 54, endPoint x: 382, endPoint y: 132, distance: 101.7
click at [382, 132] on div "1p Выберите правильный вариант! Мать мужа – моя … тётя свекровь племянница" at bounding box center [479, 90] width 337 height 132
copy div "Мать мужа – моя … тётя свекровь племянница"
click at [367, 109] on p "свекровь" at bounding box center [480, 112] width 316 height 10
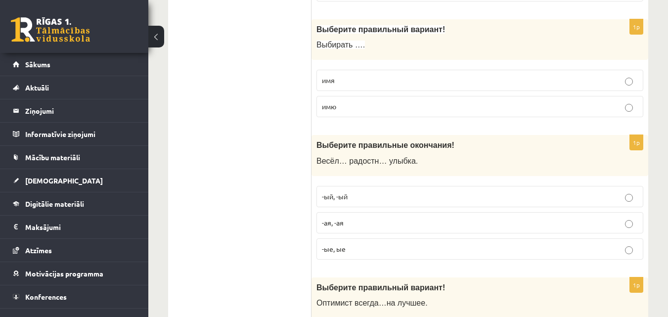
scroll to position [890, 0]
drag, startPoint x: 317, startPoint y: 43, endPoint x: 357, endPoint y: 106, distance: 74.3
click at [357, 106] on div "1p Выберите правильный вариант! Выбирать …. имя имю" at bounding box center [479, 71] width 337 height 106
copy div "Выбирать …. имя имю"
click at [383, 77] on p "имя" at bounding box center [480, 79] width 316 height 10
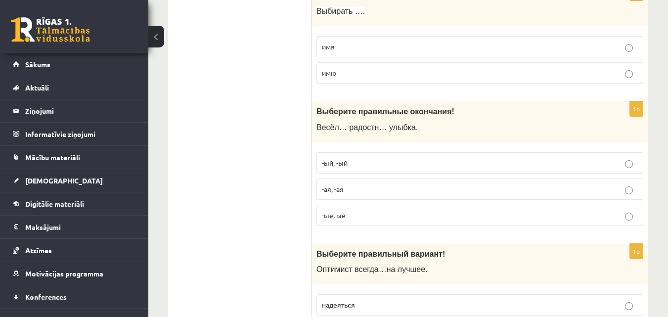
scroll to position [939, 0]
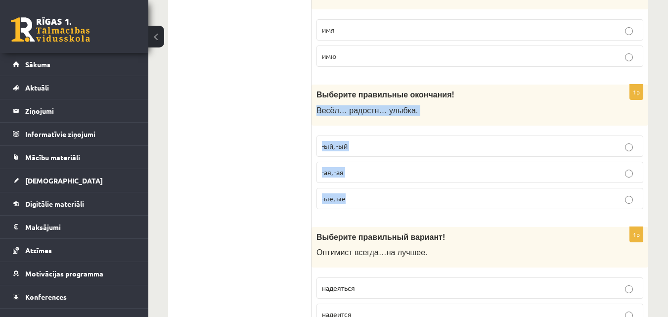
drag, startPoint x: 316, startPoint y: 110, endPoint x: 352, endPoint y: 201, distance: 97.4
click at [352, 201] on div "1p Выберите правильные окончания! Весёл… радостн… улыбка. -ый, -ый -ая, -ая -ые…" at bounding box center [479, 151] width 337 height 132
copy div "Весёл… радостн… улыбка. -ый, -ый -ая, -ая -ые, ые"
click at [359, 170] on p "-ая, -ая" at bounding box center [480, 172] width 316 height 10
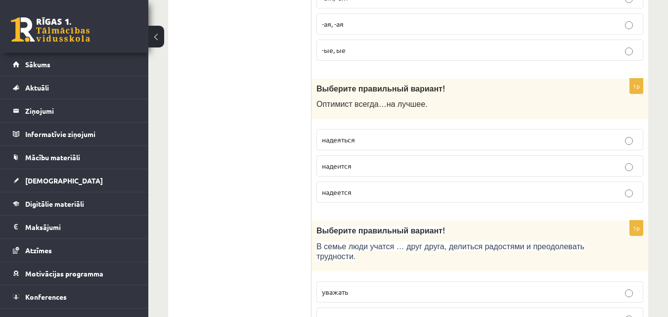
scroll to position [1137, 0]
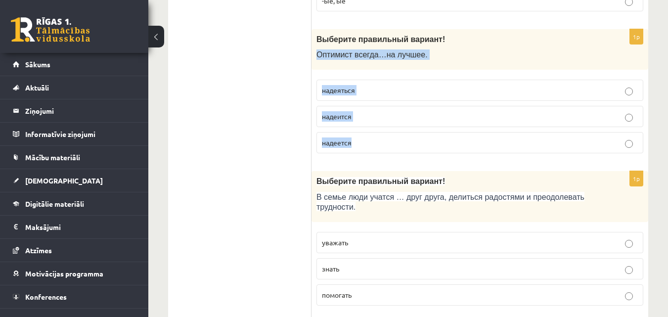
drag, startPoint x: 317, startPoint y: 56, endPoint x: 367, endPoint y: 149, distance: 105.7
click at [367, 149] on div "1p Выберите правильный вариант! О птимист всегда … на лучшее . надеяться надеит…" at bounding box center [479, 95] width 337 height 132
copy div "О птимист всегда … на лучшее . надеяться надеится надеется"
click at [358, 142] on p "надеется" at bounding box center [480, 142] width 316 height 10
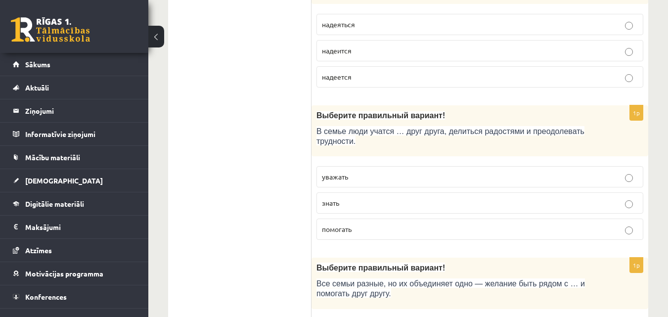
scroll to position [1235, 0]
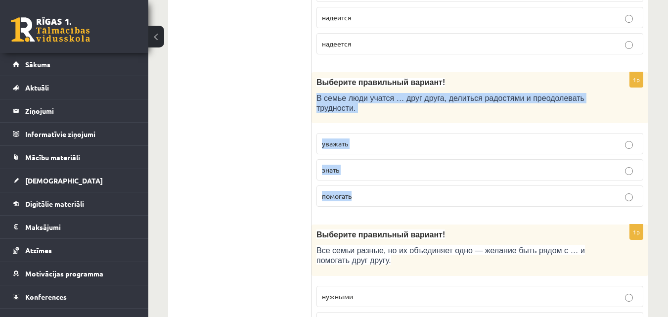
drag, startPoint x: 318, startPoint y: 98, endPoint x: 359, endPoint y: 188, distance: 99.1
click at [359, 188] on div "1p Выберите правильный вариант! В семье люди учатся … друг друга, делиться радо…" at bounding box center [479, 143] width 337 height 142
copy div "В семье люди учатся … друг друга, делиться радостями и преодолевать трудности. …"
click at [362, 141] on p "уважать" at bounding box center [480, 143] width 316 height 10
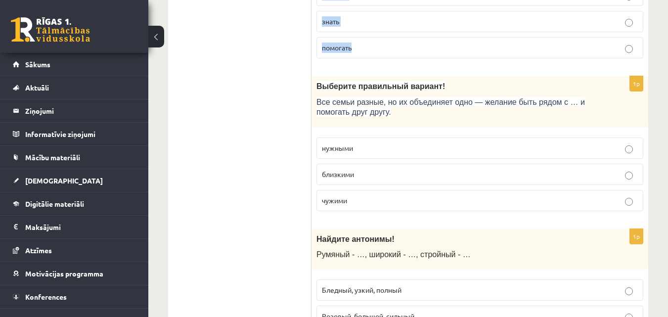
scroll to position [1433, 0]
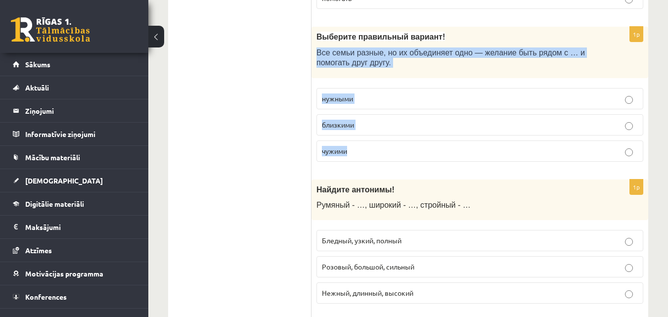
drag, startPoint x: 318, startPoint y: 51, endPoint x: 358, endPoint y: 143, distance: 99.8
click at [358, 143] on div "1p Выберите правильный вариант! Все семьи разные, но их объединяет одно — желан…" at bounding box center [479, 98] width 337 height 142
copy div "Все семьи разные, но их объединяет одно — желание быть рядом с … и помогать дру…"
click at [426, 122] on p "близкими" at bounding box center [480, 125] width 316 height 10
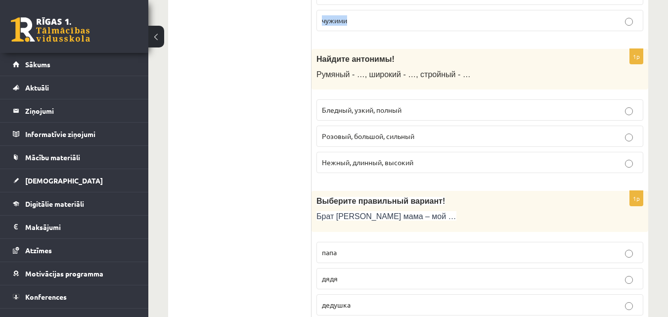
scroll to position [1581, 0]
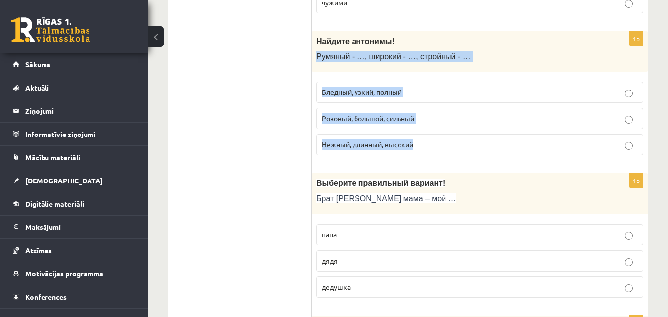
drag, startPoint x: 318, startPoint y: 55, endPoint x: 420, endPoint y: 144, distance: 135.5
click at [420, 144] on div "1p Найдите антонимы! Румяный - …, широкий - …, стройный - … Бледный, узкий, пол…" at bounding box center [479, 97] width 337 height 132
copy div "Румяный - …, широкий - …, стройный - … Бледный, узкий, полный Розовый, большой,…"
click at [410, 87] on p "Бледный, узкий, полный" at bounding box center [480, 92] width 316 height 10
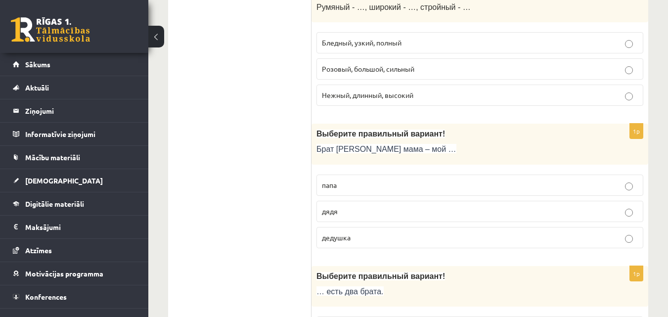
scroll to position [1730, 0]
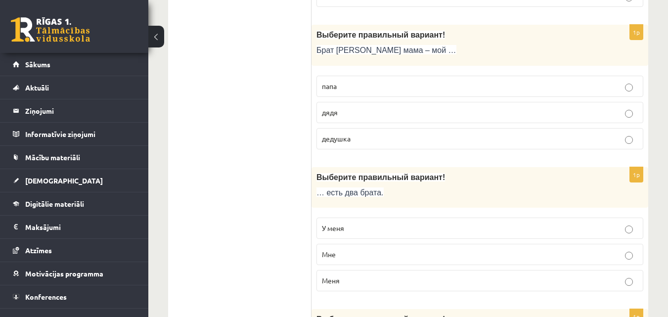
click at [361, 113] on p "дядя" at bounding box center [480, 112] width 316 height 10
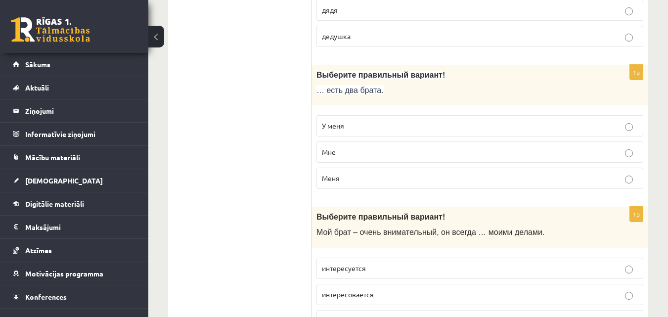
scroll to position [1878, 0]
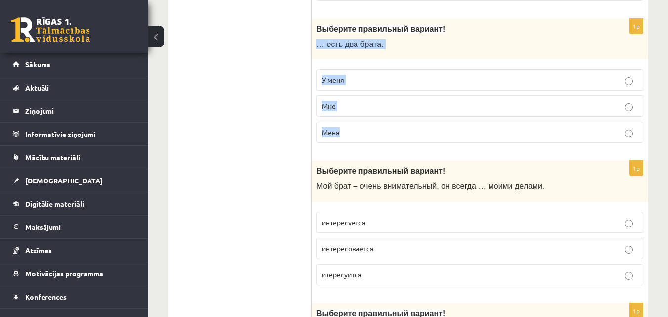
drag, startPoint x: 316, startPoint y: 44, endPoint x: 375, endPoint y: 127, distance: 100.6
click at [375, 127] on div "1p Выберите правильный вариант! … есть два брата. У меня Мне Меня" at bounding box center [479, 85] width 337 height 132
copy div "… есть два брата. У меня Мне Меня"
click at [376, 82] on p "У меня" at bounding box center [480, 80] width 316 height 10
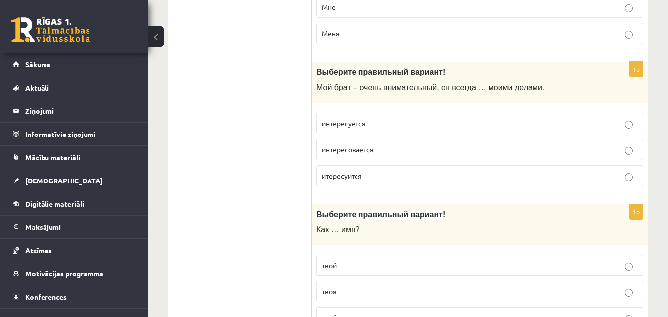
scroll to position [2026, 0]
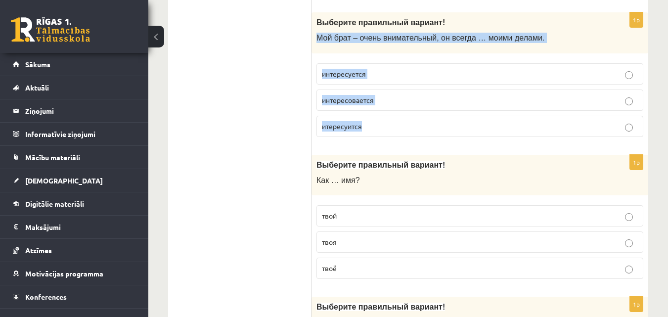
drag, startPoint x: 318, startPoint y: 39, endPoint x: 375, endPoint y: 127, distance: 105.4
click at [375, 127] on div "1p Выберите правильный вариант! Мой брат – очень внимательный, он всегда … моим…" at bounding box center [479, 78] width 337 height 132
copy div "Мой брат – очень внимательный, он всегда … моими делами. интересуется интересов…"
click at [382, 70] on p "интересуется" at bounding box center [480, 74] width 316 height 10
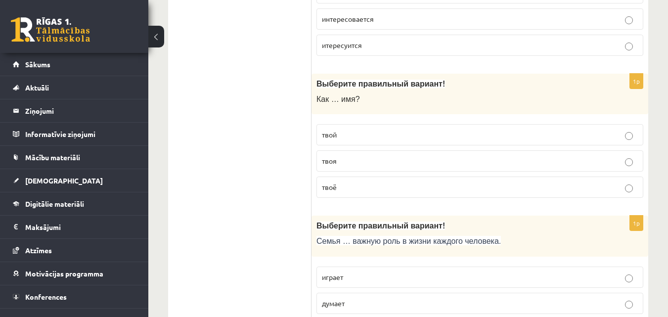
scroll to position [2125, 0]
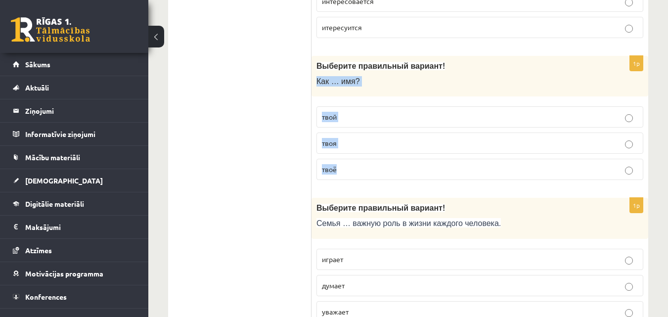
drag, startPoint x: 316, startPoint y: 83, endPoint x: 354, endPoint y: 164, distance: 89.5
click at [354, 164] on div "1p Выберите правильный вариант! Как … имя? твой твоя твоё" at bounding box center [479, 122] width 337 height 132
click at [381, 162] on label "твоё" at bounding box center [479, 169] width 327 height 21
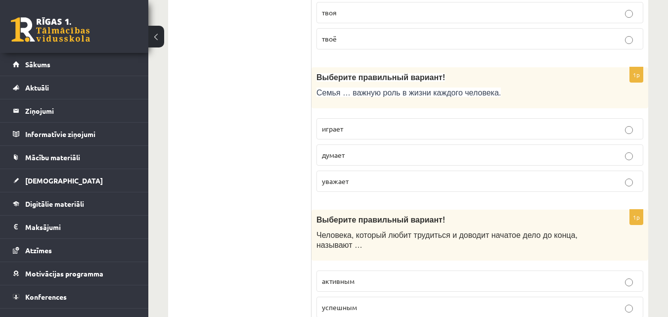
scroll to position [2273, 0]
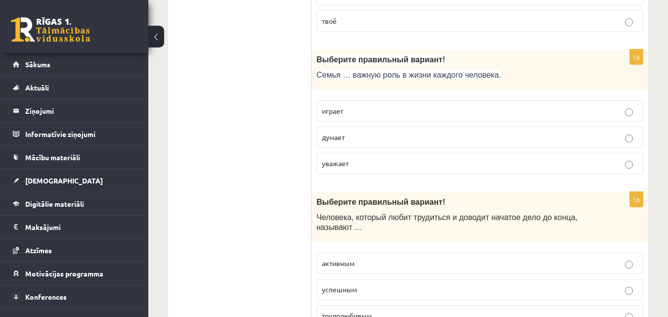
click at [365, 109] on p "играет" at bounding box center [480, 111] width 316 height 10
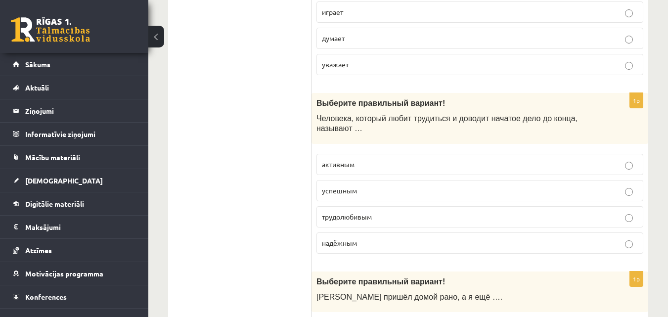
scroll to position [2422, 0]
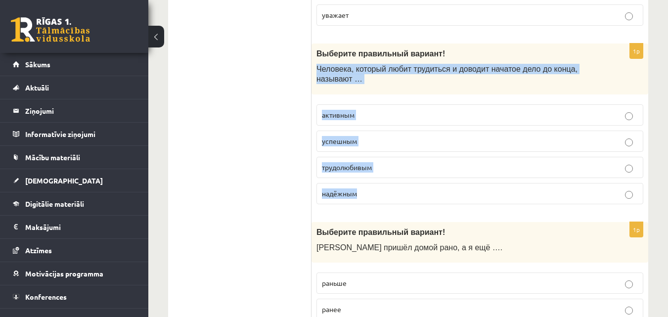
drag, startPoint x: 317, startPoint y: 66, endPoint x: 371, endPoint y: 193, distance: 138.2
click at [371, 193] on div "1p Выберите правильный вариант! Человека, который любит трудиться и доводит нач…" at bounding box center [479, 127] width 337 height 169
click at [426, 168] on p "трудолюбивым" at bounding box center [480, 167] width 316 height 10
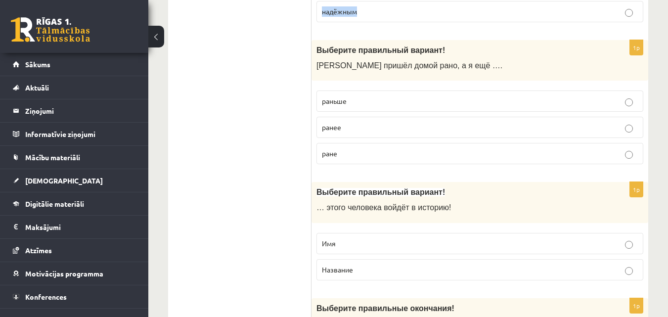
scroll to position [2619, 0]
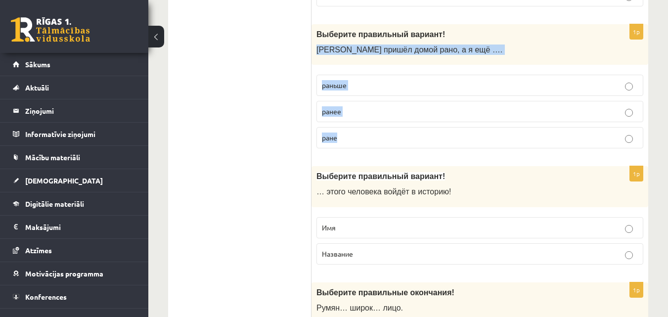
drag, startPoint x: 317, startPoint y: 49, endPoint x: 359, endPoint y: 131, distance: 91.7
click at [359, 131] on div "1p Выберите правильный вариант! Андрей пришёл домой рано, а я ещё …. раньше ран…" at bounding box center [479, 90] width 337 height 132
click at [372, 108] on p "ранее" at bounding box center [480, 111] width 316 height 10
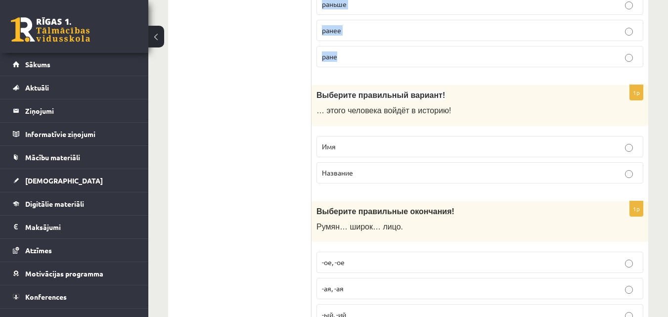
scroll to position [2718, 0]
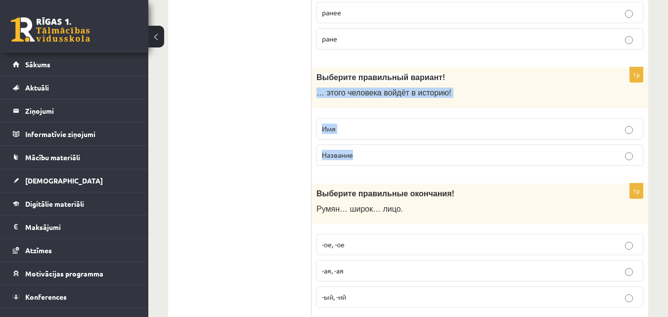
drag, startPoint x: 316, startPoint y: 93, endPoint x: 364, endPoint y: 155, distance: 78.2
click at [364, 155] on div "1p Выберите правильный вариант! … этого человека войдёт в историю! Имя Название" at bounding box center [479, 120] width 337 height 106
click at [363, 125] on p "Имя" at bounding box center [480, 129] width 316 height 10
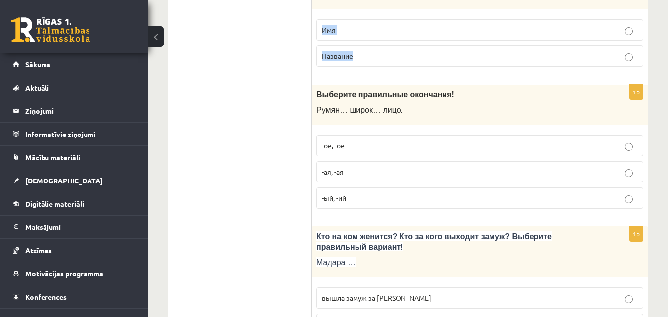
scroll to position [2866, 0]
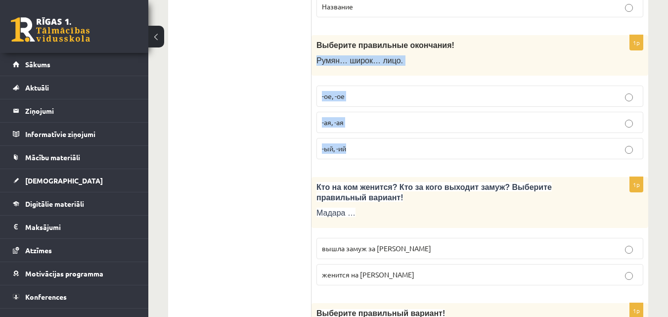
drag, startPoint x: 318, startPoint y: 61, endPoint x: 377, endPoint y: 147, distance: 104.2
click at [377, 147] on div "1p Выберите правильные окончания! Румян… широк… лицо. -ое, -ое -ая, -ая -ый, -ий" at bounding box center [479, 101] width 337 height 132
click at [354, 91] on label "-ое, -ое" at bounding box center [479, 95] width 327 height 21
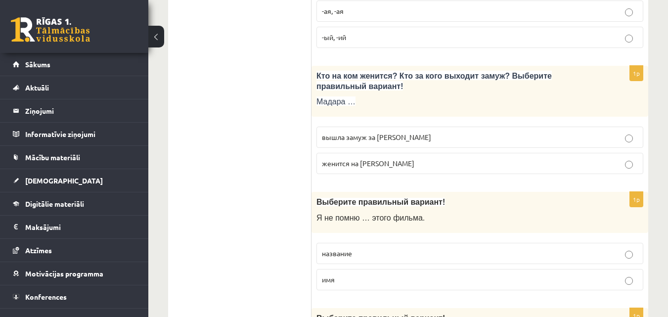
scroll to position [3015, 0]
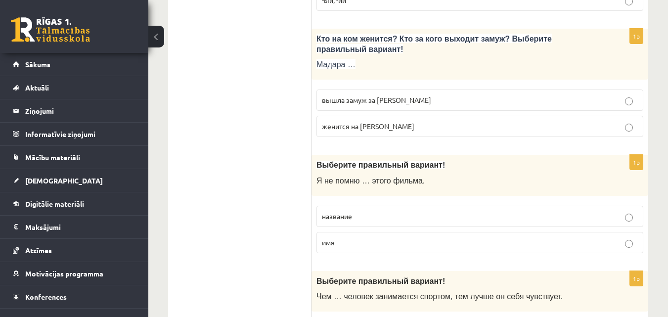
click at [377, 97] on span "вышла замуж за Марка" at bounding box center [376, 99] width 109 height 9
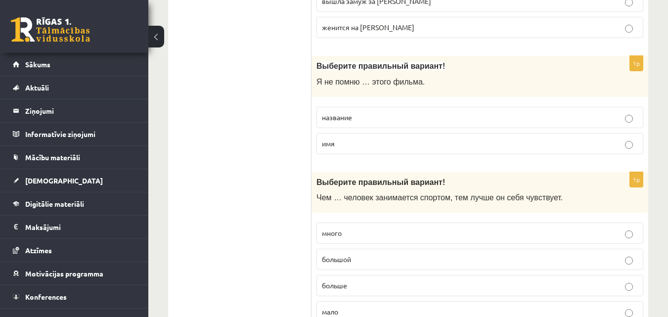
scroll to position [3163, 0]
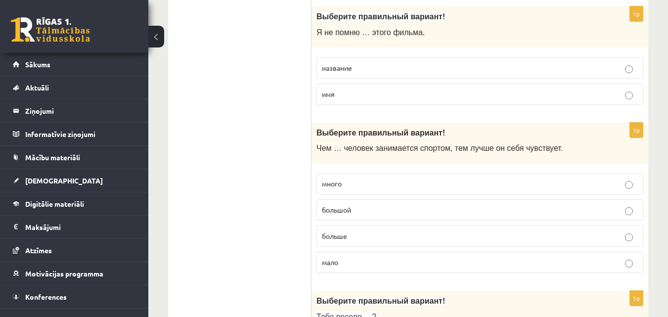
click at [357, 65] on p "название" at bounding box center [480, 68] width 316 height 10
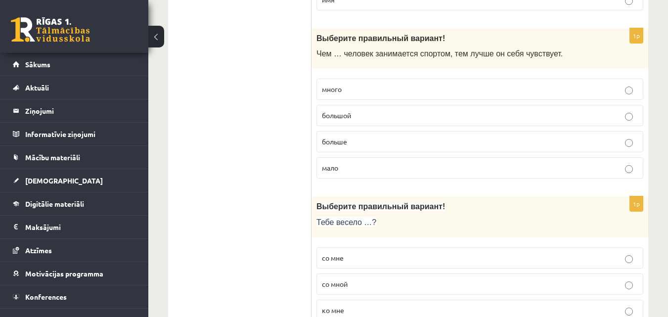
scroll to position [3262, 0]
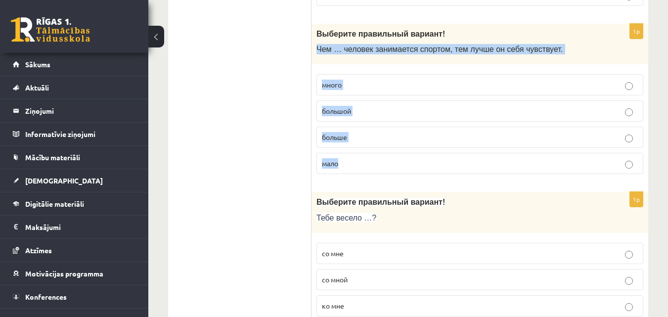
drag, startPoint x: 317, startPoint y: 49, endPoint x: 358, endPoint y: 162, distance: 119.7
click at [358, 162] on div "1p Выберите правильный вариант ! Чем … человек занимается спортом, тем лучше он…" at bounding box center [479, 103] width 337 height 159
click at [369, 136] on p "больше" at bounding box center [480, 137] width 316 height 10
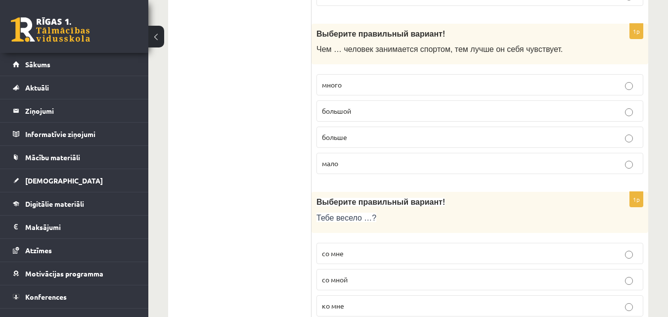
scroll to position [3299, 0]
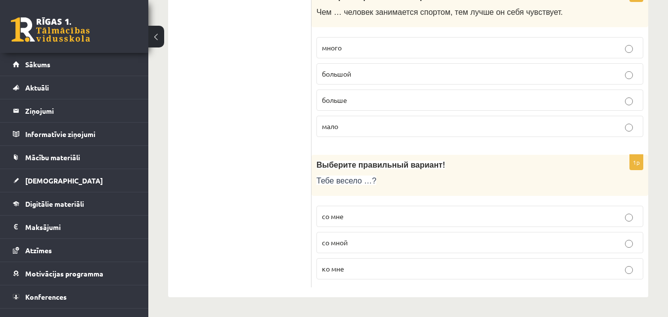
click at [383, 238] on p "со мной" at bounding box center [480, 242] width 316 height 10
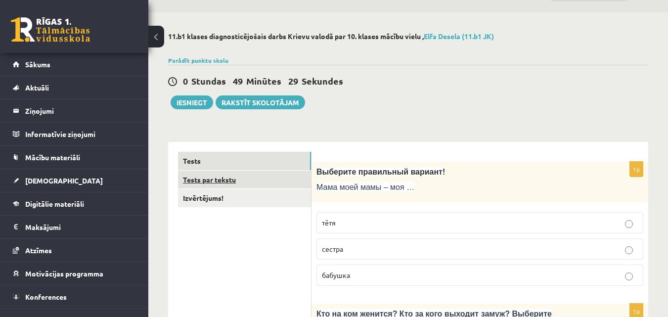
scroll to position [49, 0]
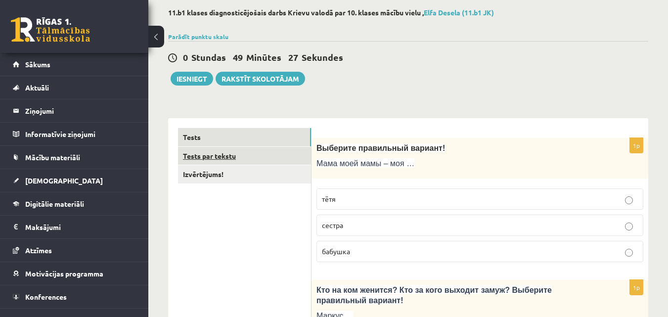
click at [244, 154] on link "Tests par tekstu" at bounding box center [244, 156] width 133 height 18
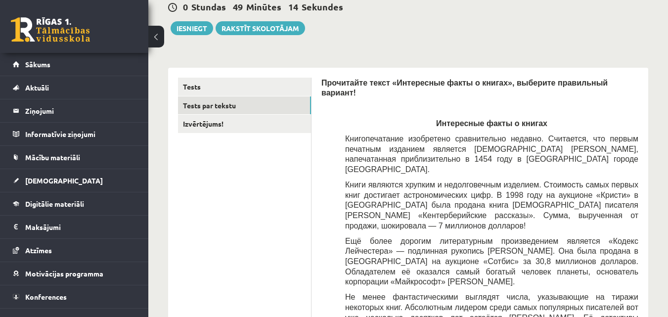
scroll to position [99, 0]
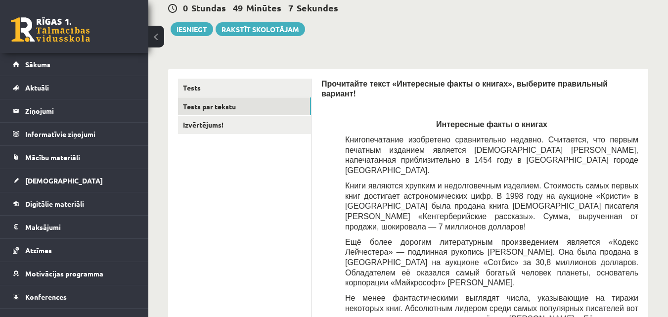
click at [443, 119] on p "Интересные факты о книгах" at bounding box center [491, 124] width 293 height 10
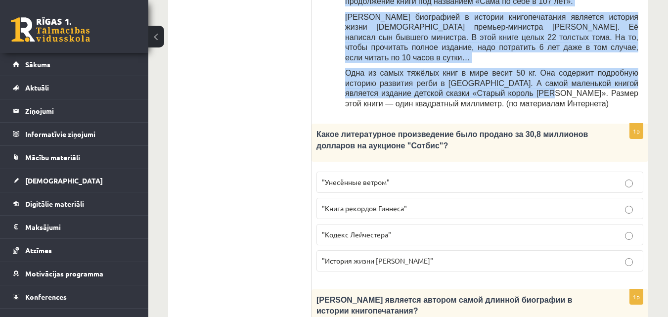
scroll to position [554, 0]
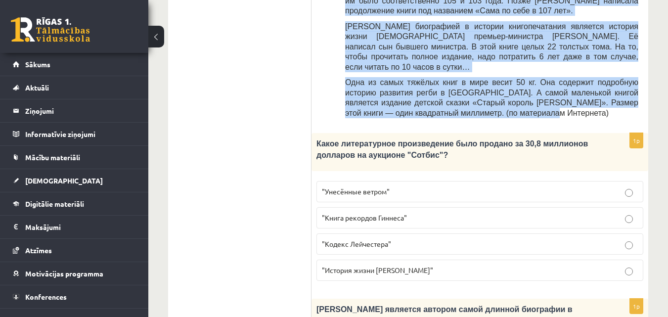
drag, startPoint x: 444, startPoint y: 114, endPoint x: 487, endPoint y: 33, distance: 91.7
drag, startPoint x: 318, startPoint y: 61, endPoint x: 449, endPoint y: 195, distance: 187.7
click at [449, 195] on div "1p Какое литературное произведение было продано за 30,8 миллионов долларов на а…" at bounding box center [479, 211] width 337 height 156
click at [404, 239] on p ""Кодекс Лейчестера"" at bounding box center [480, 244] width 316 height 10
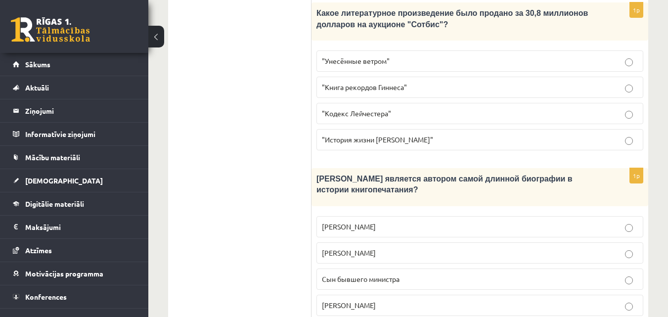
scroll to position [703, 0]
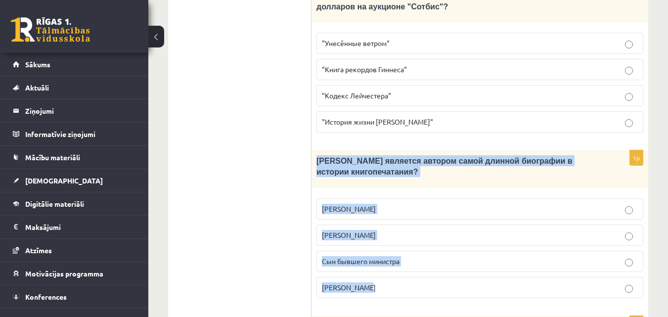
drag, startPoint x: 317, startPoint y: 82, endPoint x: 402, endPoint y: 200, distance: 145.5
click at [402, 200] on div "1p Кто является автором самой длинной биографии в истории книгопечатания? Билл …" at bounding box center [479, 228] width 337 height 156
click at [428, 256] on p "Сын бывшего министра" at bounding box center [480, 261] width 316 height 10
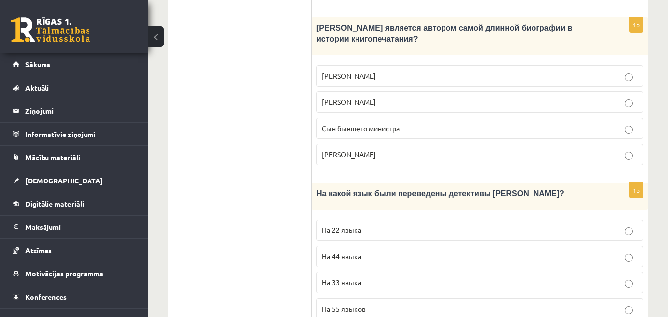
scroll to position [851, 0]
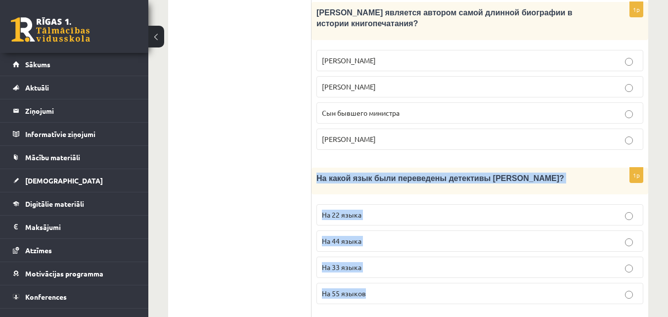
drag, startPoint x: 318, startPoint y: 87, endPoint x: 376, endPoint y: 194, distance: 121.6
click at [376, 194] on div "1p На какой язык были переведены детективы Агаты Кристи? На 22 языка На 44 язык…" at bounding box center [479, 240] width 337 height 144
click at [389, 236] on p "На 44 языка" at bounding box center [480, 241] width 316 height 10
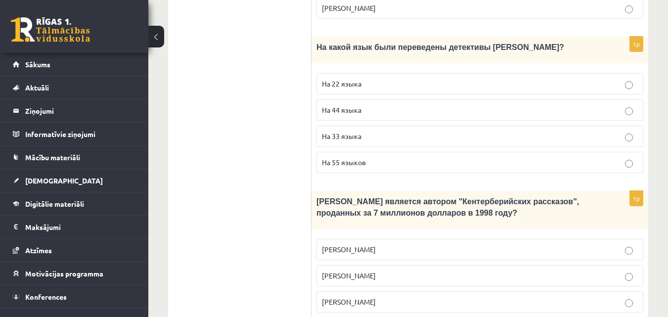
scroll to position [999, 0]
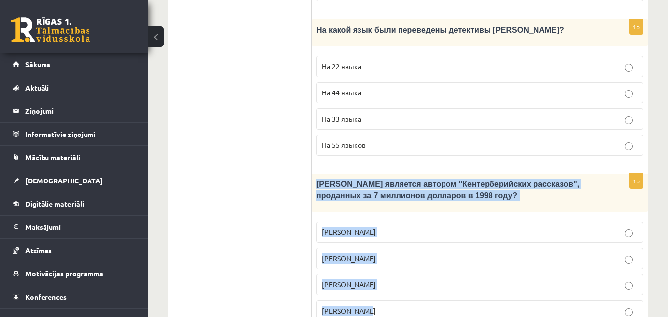
drag, startPoint x: 317, startPoint y: 92, endPoint x: 382, endPoint y: 224, distance: 146.5
click at [382, 224] on div "1p Кто является автором "Кентерберийских рассказов", проданных за 7 миллионов д…" at bounding box center [479, 251] width 337 height 156
click at [379, 279] on p "Джефри Чосер" at bounding box center [480, 284] width 316 height 10
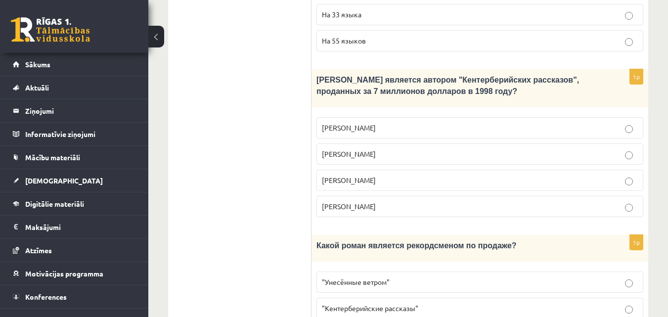
scroll to position [1105, 0]
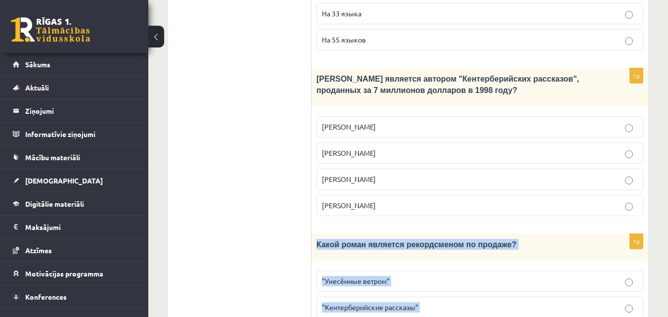
drag, startPoint x: 317, startPoint y: 153, endPoint x: 430, endPoint y: 271, distance: 163.6
click at [430, 271] on div "1p Какой роман является рекордсменом по продаже? "Унесённые ветром" "Кентербери…" at bounding box center [479, 306] width 337 height 144
click at [418, 276] on p ""Унесённые ветром"" at bounding box center [480, 281] width 316 height 10
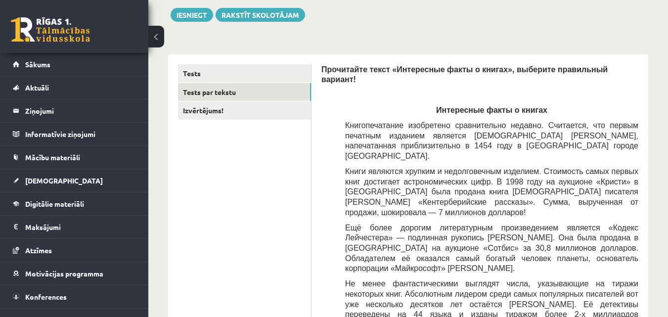
scroll to position [17, 0]
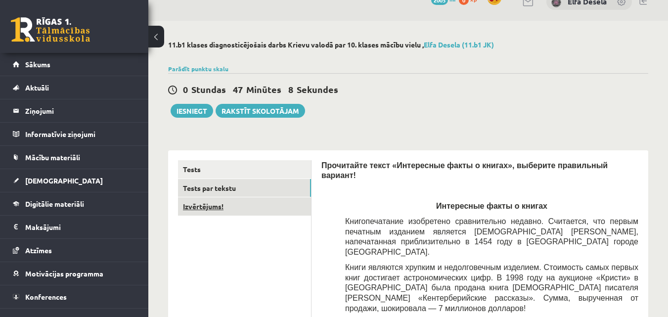
click at [250, 209] on link "Izvērtējums!" at bounding box center [244, 206] width 133 height 18
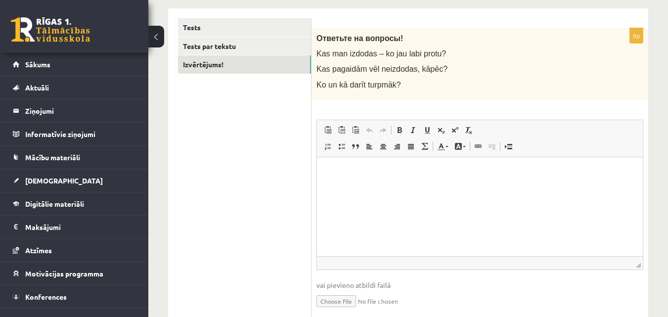
scroll to position [166, 0]
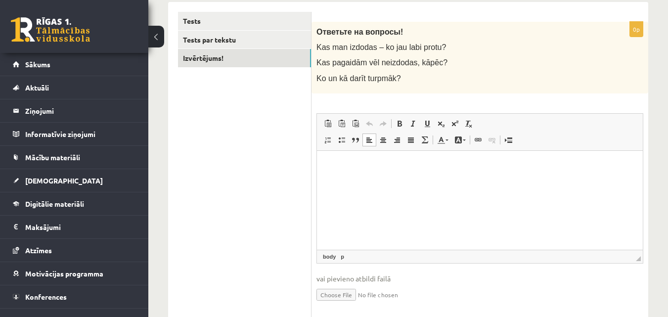
click at [385, 162] on p "Editor, wiswyg-editor-user-answer-47024962430540" at bounding box center [480, 165] width 306 height 10
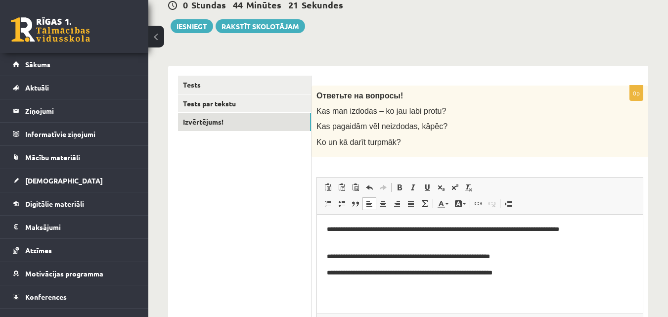
scroll to position [99, 0]
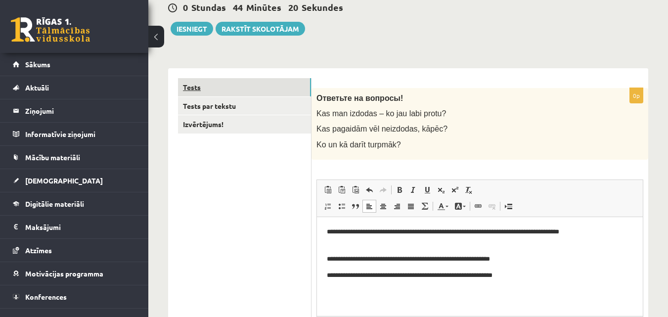
click at [237, 89] on link "Tests" at bounding box center [244, 87] width 133 height 18
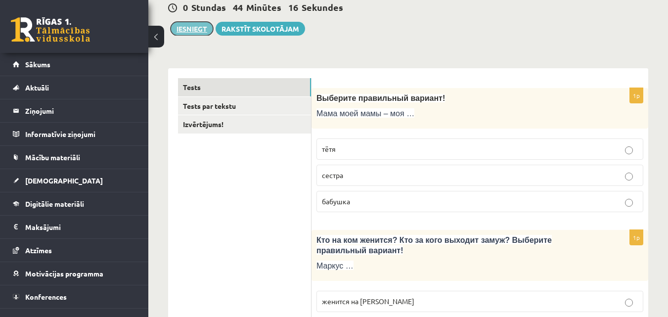
click at [191, 30] on button "Iesniegt" at bounding box center [191, 29] width 43 height 14
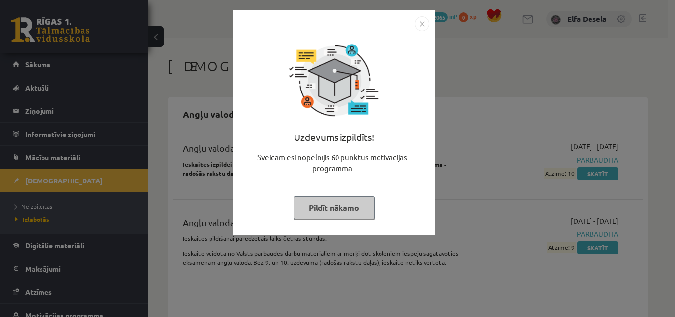
click at [421, 26] on img "Close" at bounding box center [422, 23] width 15 height 15
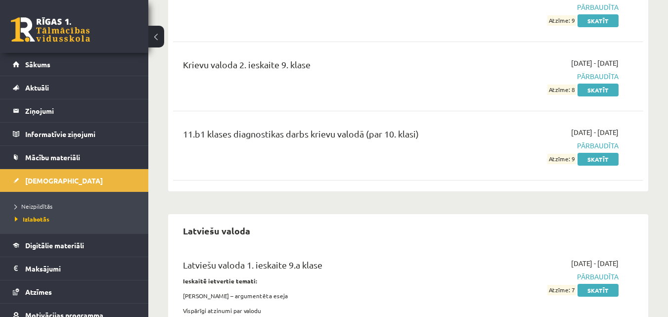
scroll to position [494, 0]
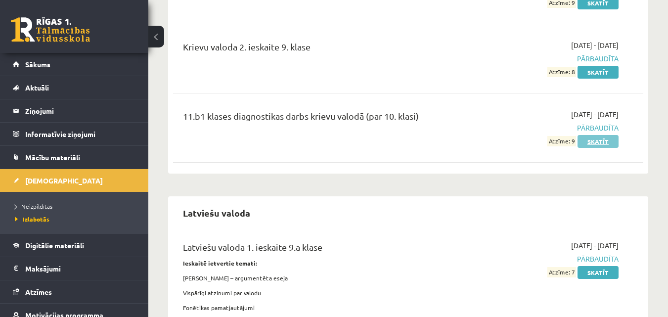
click at [595, 141] on link "Skatīt" at bounding box center [597, 141] width 41 height 13
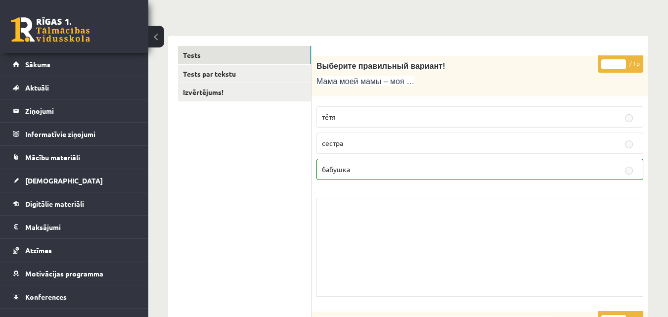
scroll to position [28, 0]
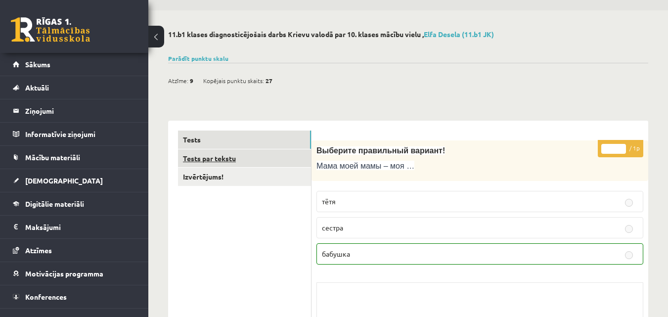
click at [238, 155] on link "Tests par tekstu" at bounding box center [244, 158] width 133 height 18
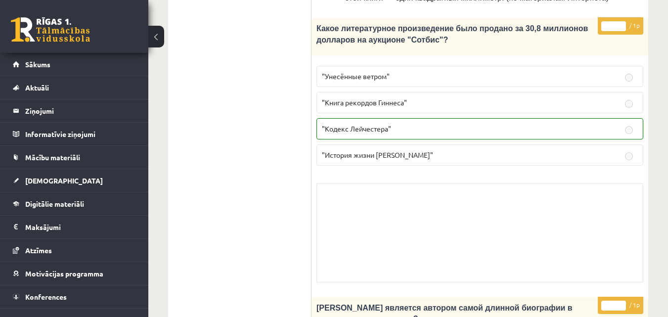
scroll to position [566, 0]
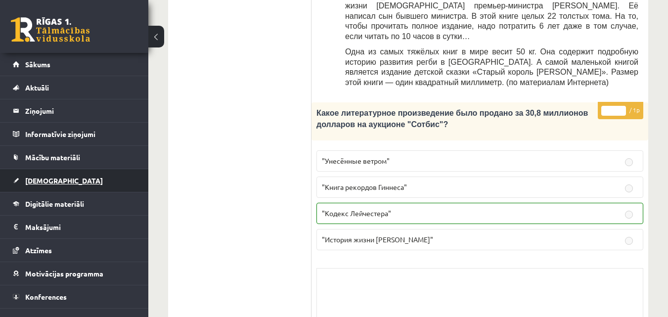
click at [66, 181] on link "[DEMOGRAPHIC_DATA]" at bounding box center [74, 180] width 123 height 23
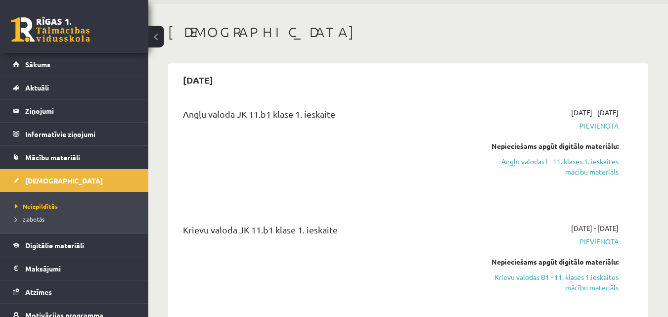
scroll to position [49, 0]
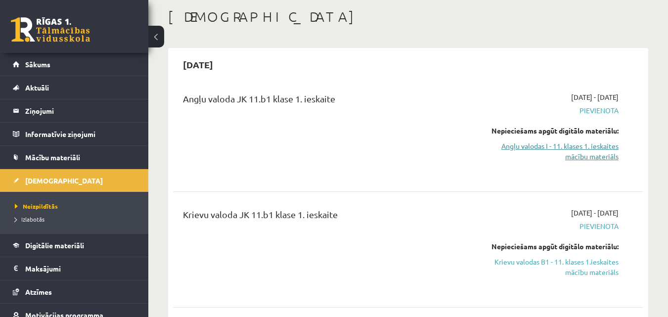
click at [536, 143] on link "Angļu valodas I - 11. klases 1. ieskaites mācību materiāls" at bounding box center [550, 151] width 135 height 21
click at [542, 146] on link "Angļu valodas I - 11. klases 1. ieskaites mācību materiāls" at bounding box center [550, 151] width 135 height 21
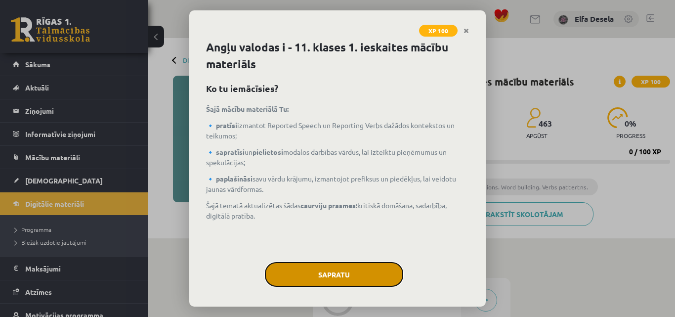
click at [320, 271] on button "Sapratu" at bounding box center [334, 274] width 138 height 25
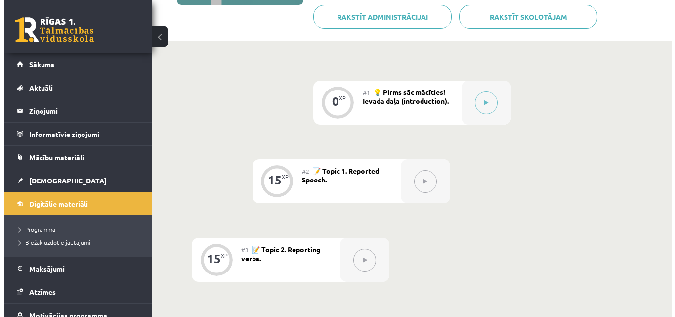
scroll to position [198, 0]
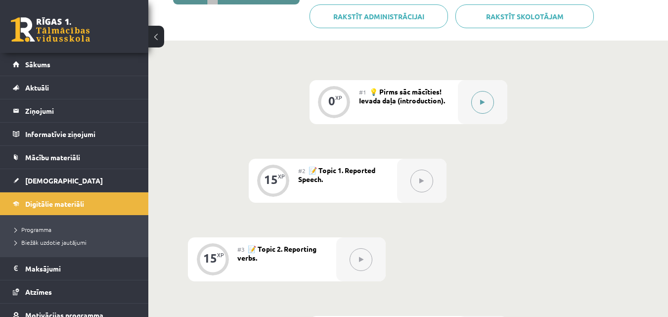
click at [482, 102] on icon at bounding box center [482, 102] width 4 height 6
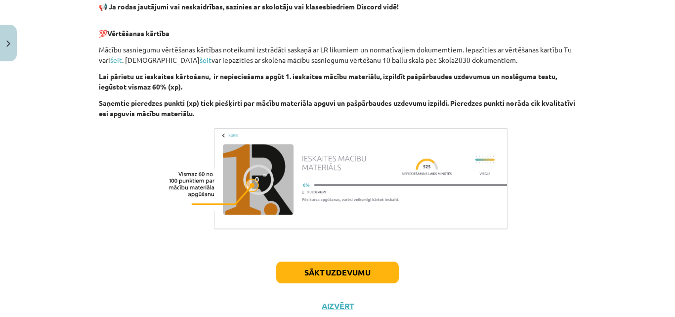
scroll to position [723, 0]
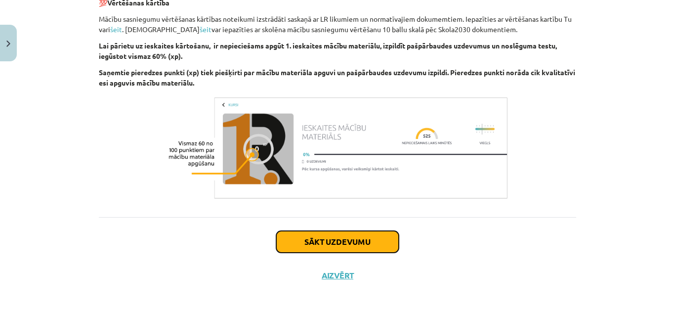
click at [309, 244] on button "Sākt uzdevumu" at bounding box center [337, 242] width 123 height 22
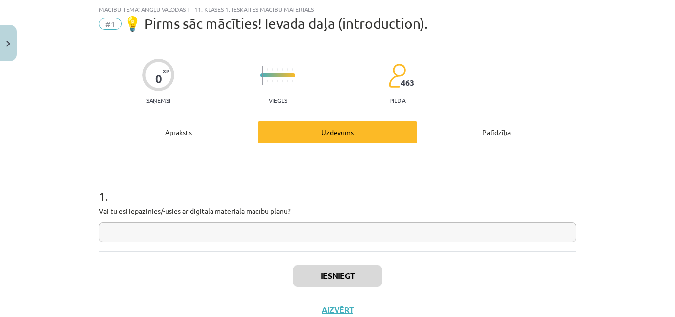
scroll to position [59, 0]
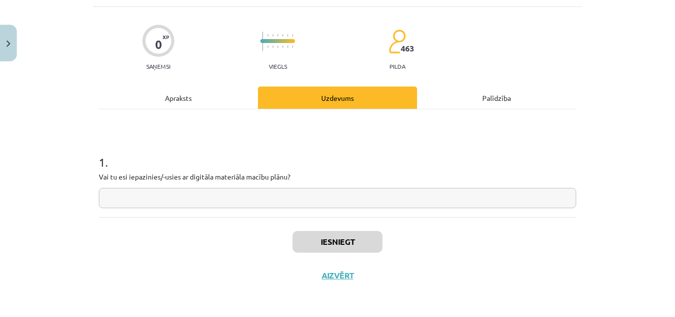
click at [281, 191] on input "text" at bounding box center [337, 198] width 477 height 20
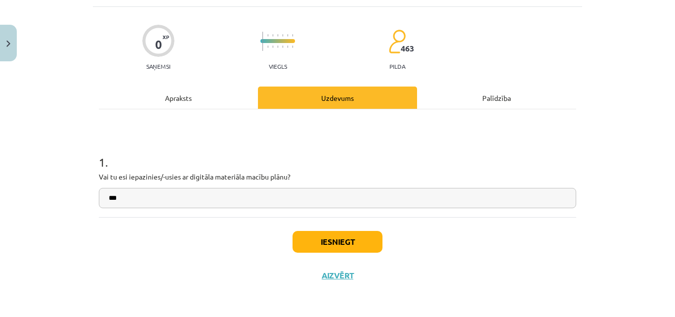
type input "***"
click at [321, 243] on button "Iesniegt" at bounding box center [338, 242] width 90 height 22
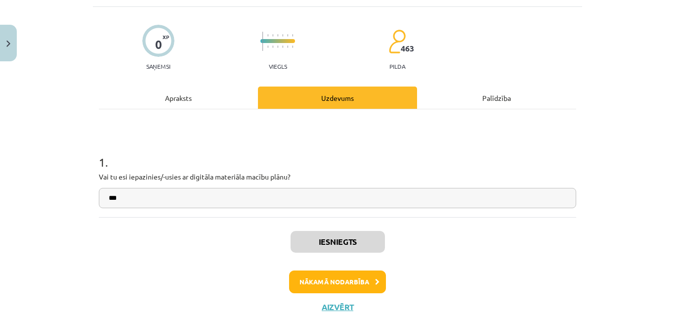
scroll to position [90, 0]
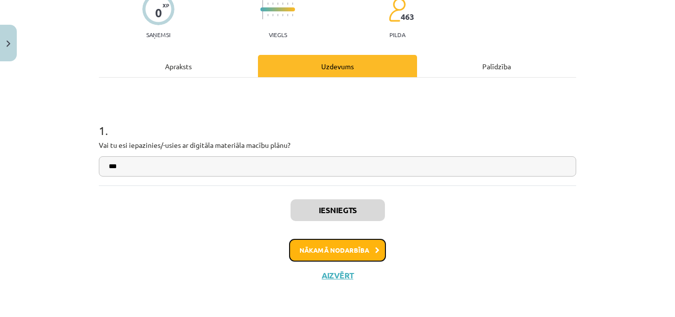
click at [331, 246] on button "Nākamā nodarbība" at bounding box center [337, 250] width 97 height 23
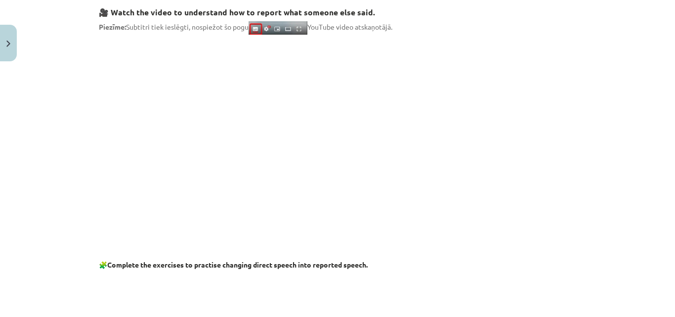
scroll to position [173, 0]
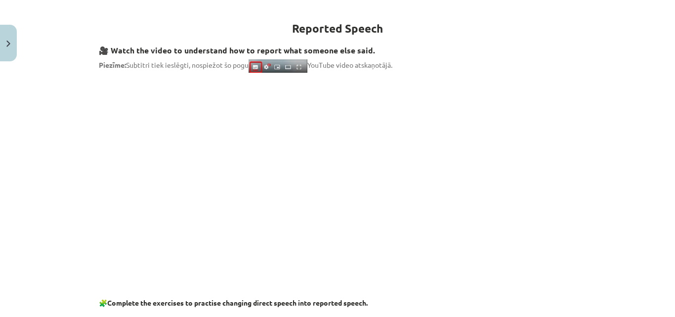
click at [586, 154] on div "Mācību tēma: Angļu valodas i - 11. klases 1. ieskaites mācību materiāls #2 📝 To…" at bounding box center [337, 158] width 675 height 317
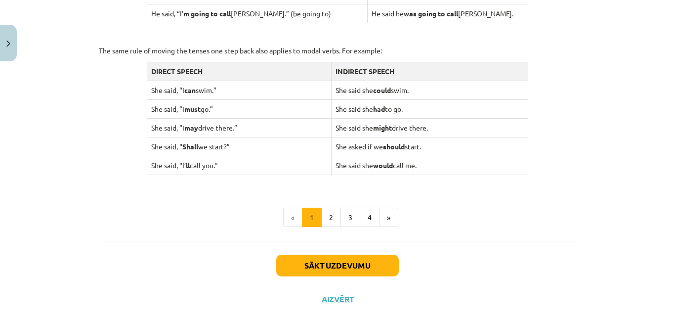
scroll to position [1013, 0]
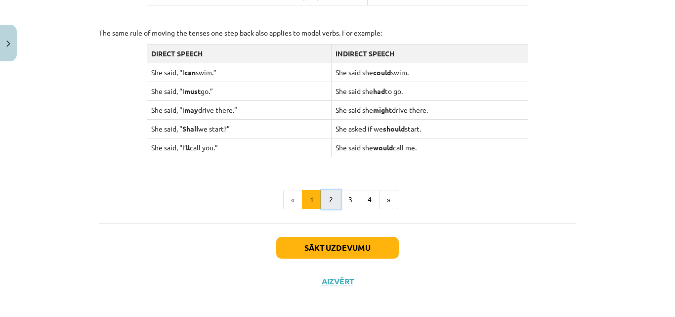
click at [327, 201] on button "2" at bounding box center [331, 200] width 20 height 20
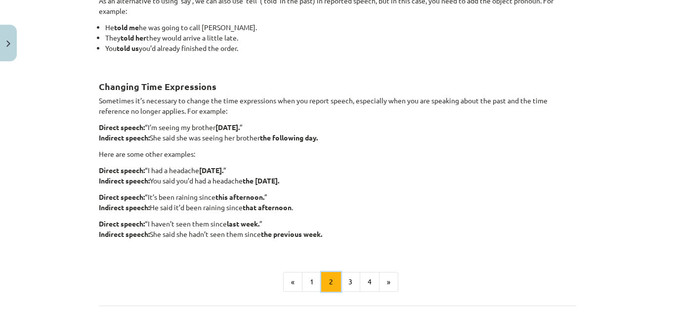
scroll to position [226, 0]
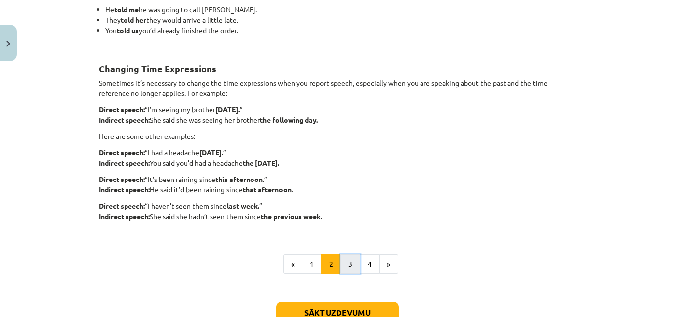
click at [347, 266] on button "3" at bounding box center [350, 264] width 20 height 20
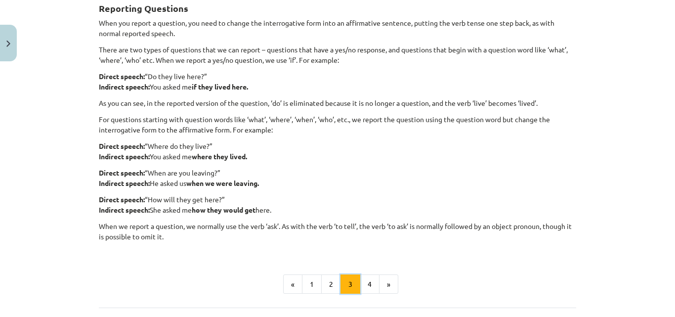
scroll to position [177, 0]
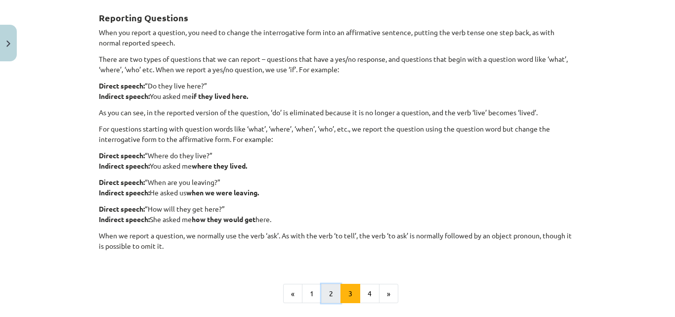
click at [334, 289] on button "2" at bounding box center [331, 294] width 20 height 20
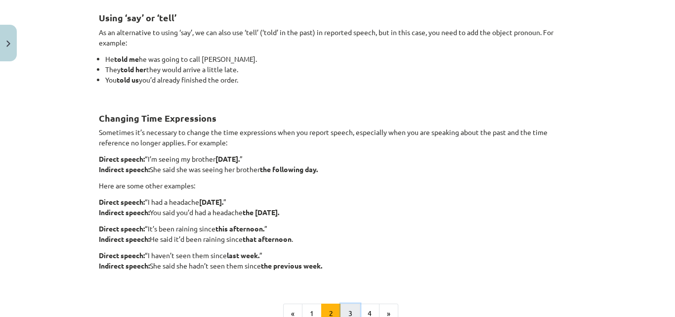
click at [345, 308] on button "3" at bounding box center [350, 313] width 20 height 20
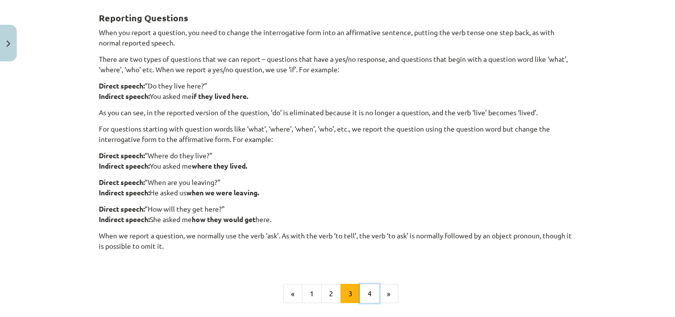
click at [366, 291] on button "4" at bounding box center [370, 294] width 20 height 20
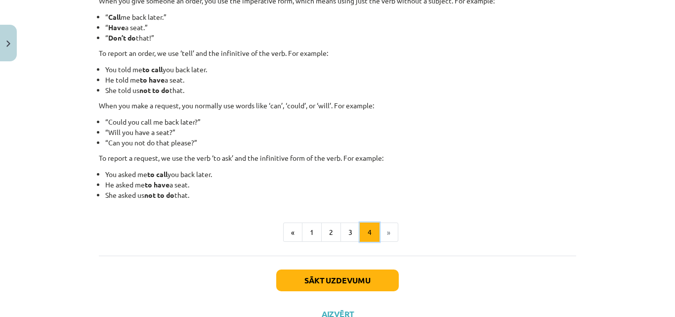
scroll to position [226, 0]
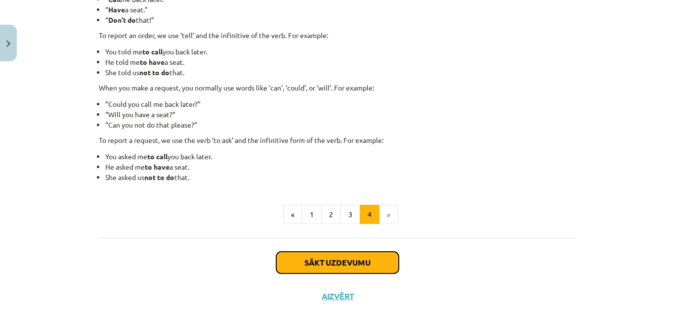
click at [358, 260] on button "Sākt uzdevumu" at bounding box center [337, 263] width 123 height 22
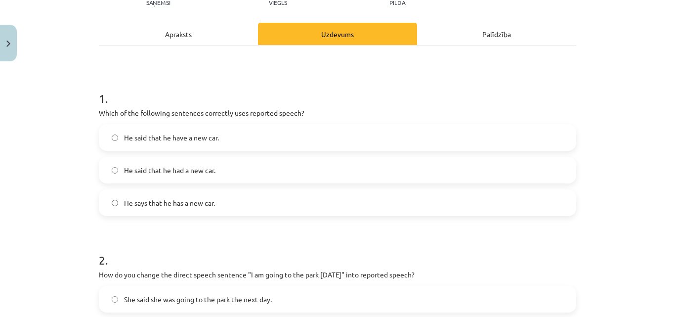
scroll to position [124, 0]
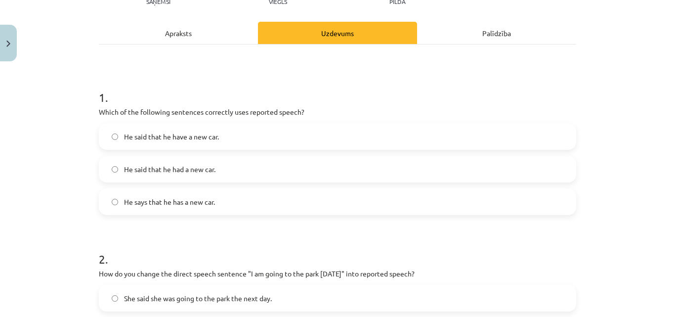
click at [217, 168] on label "He said that he had a new car." at bounding box center [337, 169] width 475 height 25
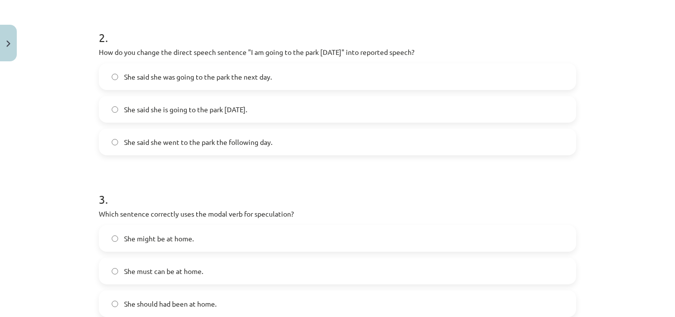
scroll to position [321, 0]
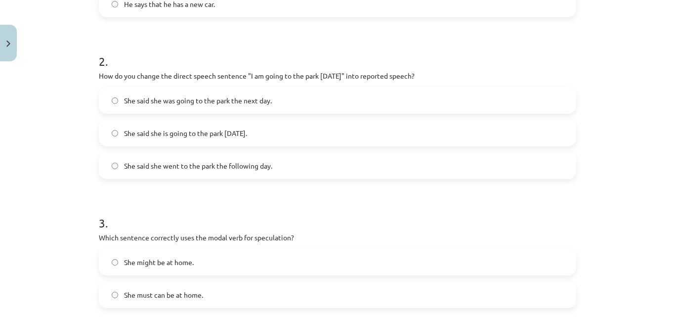
click at [189, 99] on span "She said she was going to the park the next day." at bounding box center [198, 100] width 148 height 10
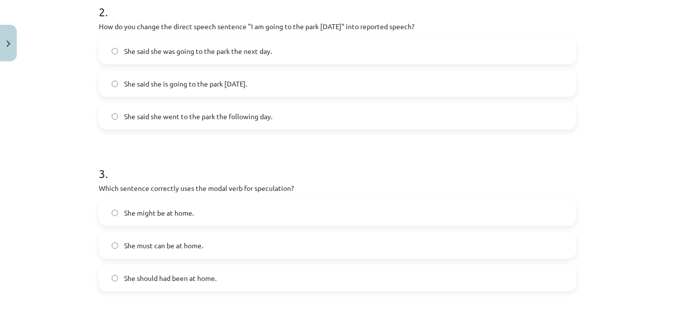
scroll to position [519, 0]
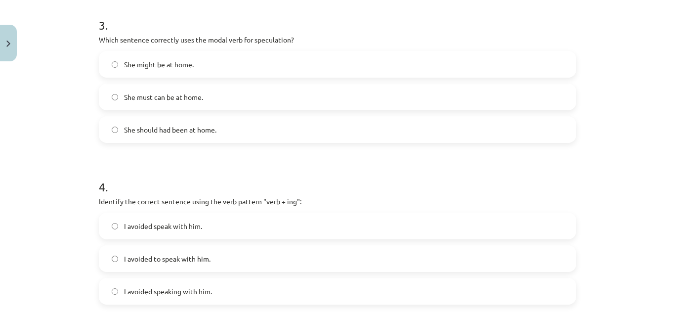
click at [145, 66] on span "She might be at home." at bounding box center [159, 64] width 70 height 10
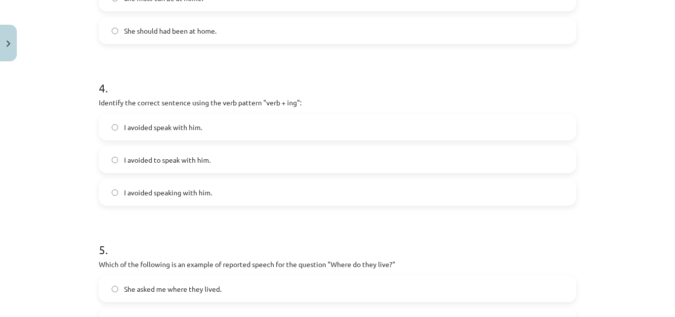
scroll to position [667, 0]
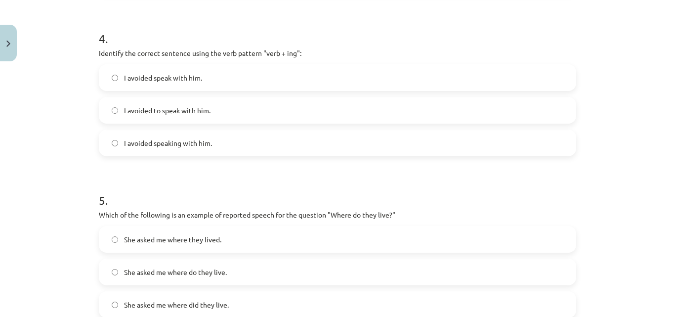
click at [163, 141] on span "I avoided speaking with him." at bounding box center [168, 143] width 88 height 10
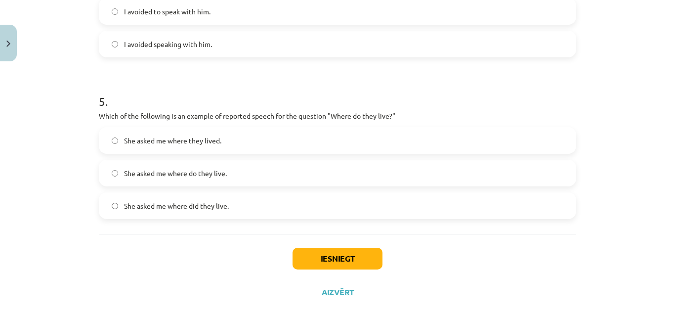
scroll to position [783, 0]
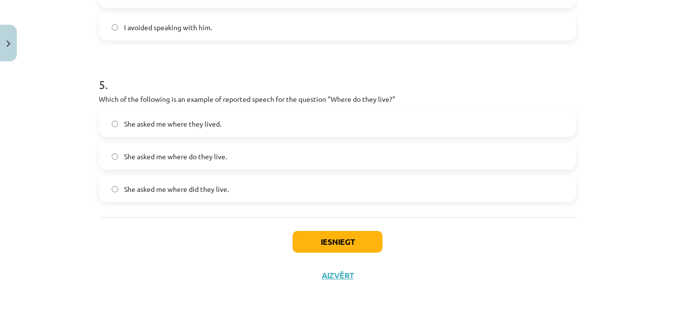
click at [146, 124] on span "She asked me where they lived." at bounding box center [172, 124] width 97 height 10
click at [330, 245] on button "Iesniegt" at bounding box center [338, 242] width 90 height 22
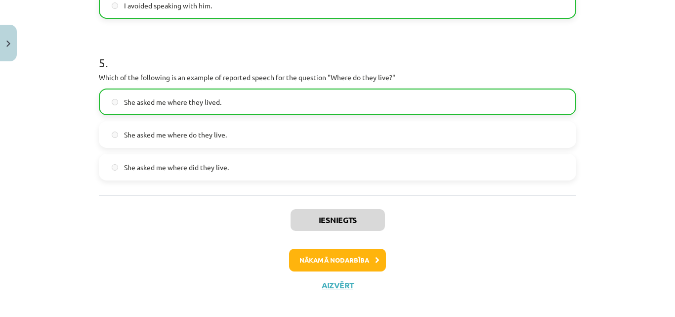
scroll to position [814, 0]
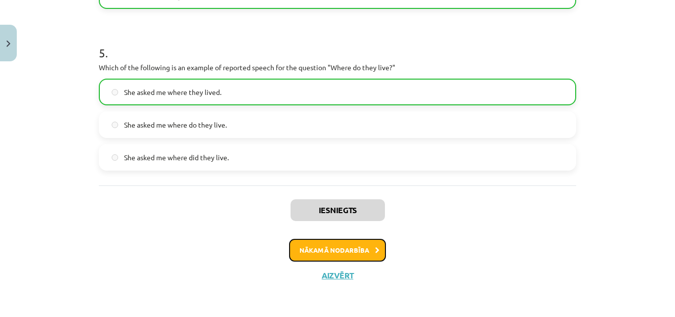
click at [357, 249] on button "Nākamā nodarbība" at bounding box center [337, 250] width 97 height 23
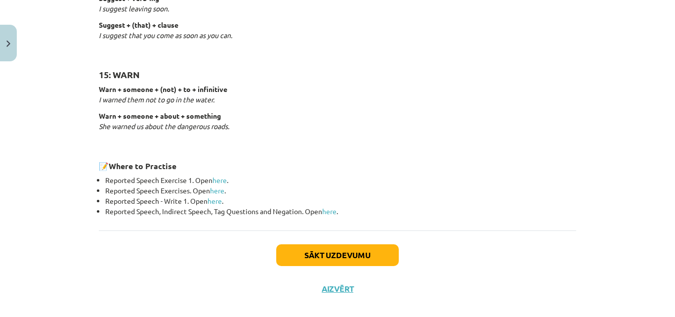
scroll to position [1591, 0]
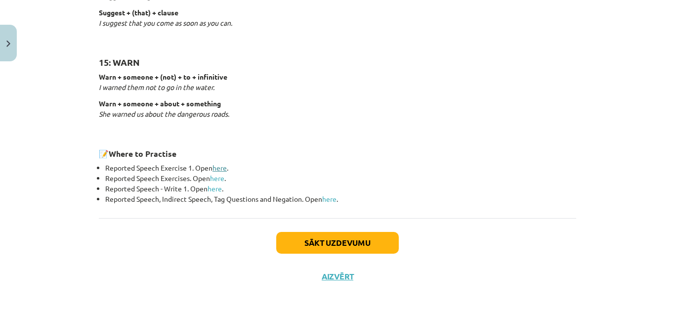
click at [219, 168] on link "here" at bounding box center [220, 167] width 14 height 9
click at [217, 179] on link "here" at bounding box center [217, 177] width 14 height 9
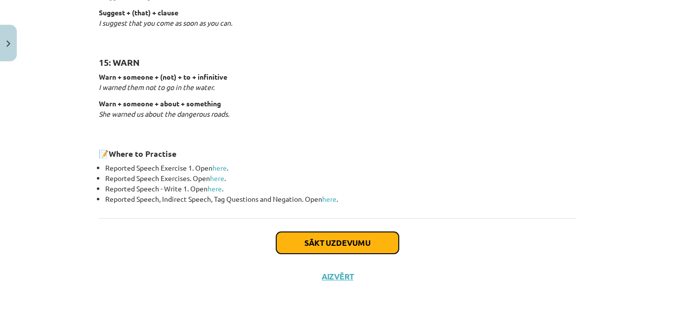
click at [349, 241] on button "Sākt uzdevumu" at bounding box center [337, 243] width 123 height 22
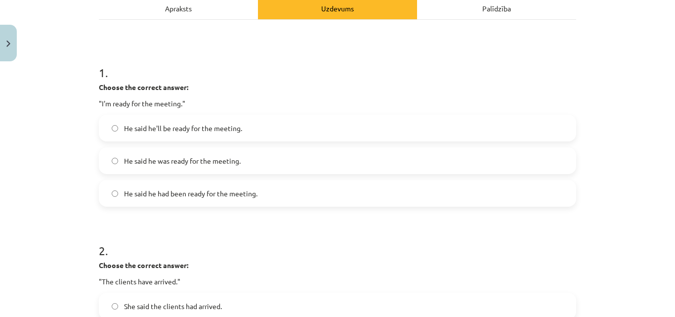
scroll to position [173, 0]
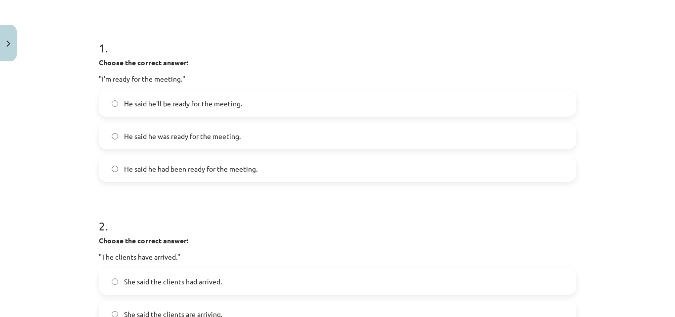
click at [224, 166] on span "He said he had been ready for the meeting." at bounding box center [190, 169] width 133 height 10
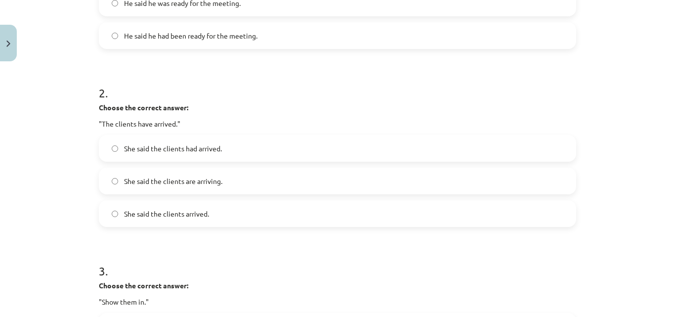
scroll to position [321, 0]
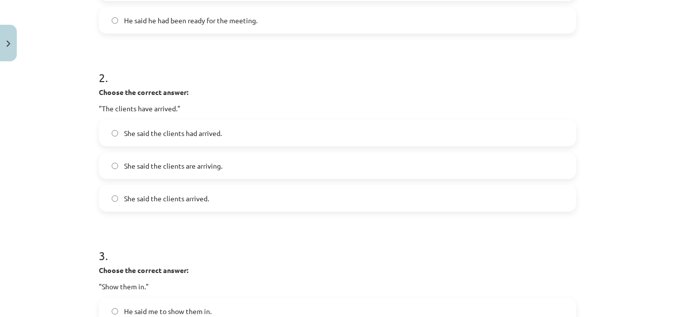
click at [185, 130] on span "She said the clients had arrived." at bounding box center [173, 133] width 98 height 10
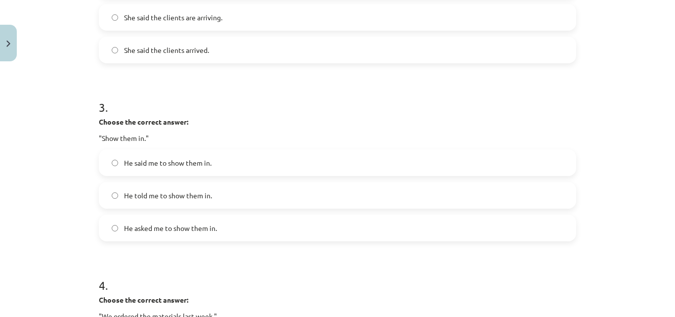
scroll to position [519, 0]
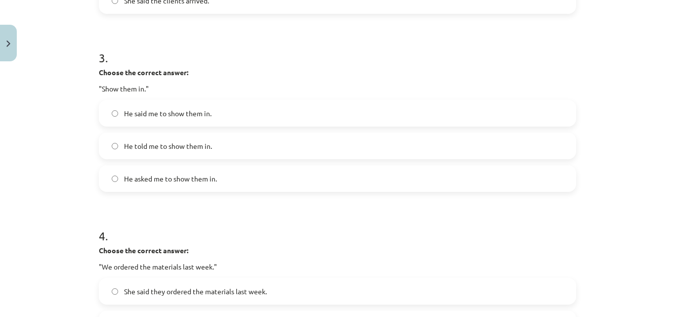
click at [183, 148] on span "He told me to show them in." at bounding box center [168, 146] width 88 height 10
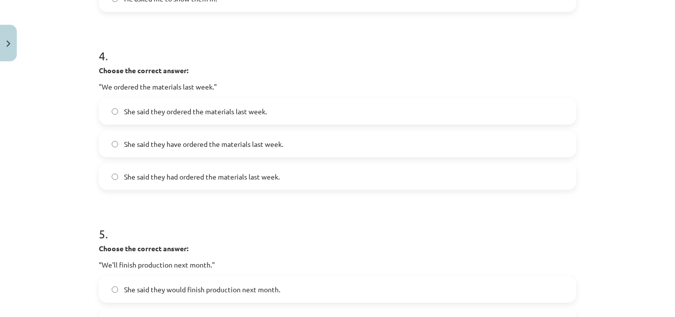
scroll to position [717, 0]
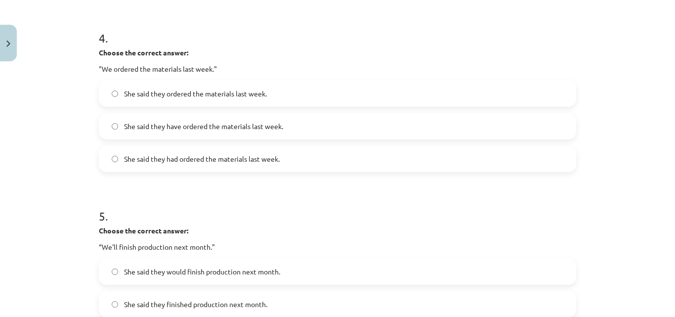
click at [168, 161] on span "She said they had ordered the materials last week." at bounding box center [202, 159] width 156 height 10
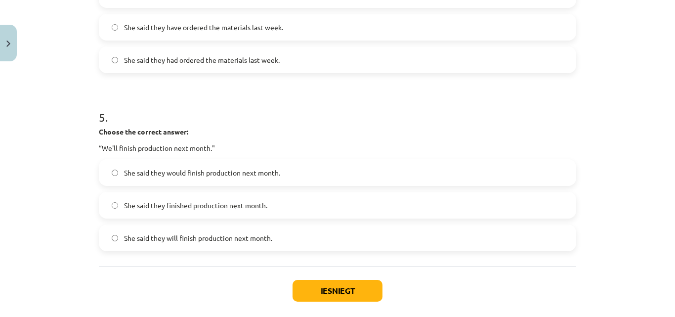
scroll to position [864, 0]
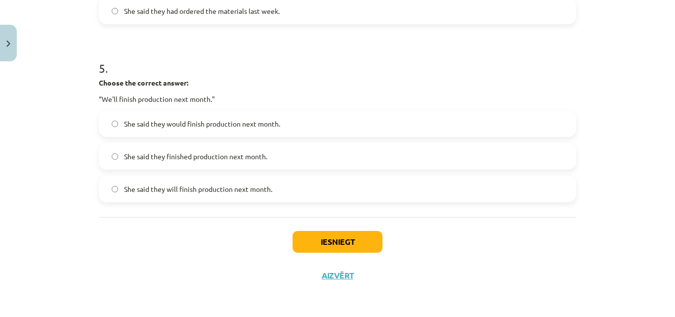
click at [175, 131] on label "She said they would finish production next month." at bounding box center [337, 123] width 475 height 25
click at [347, 245] on button "Iesniegt" at bounding box center [338, 242] width 90 height 22
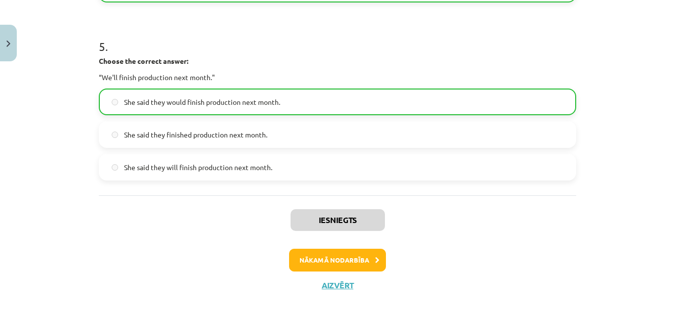
scroll to position [896, 0]
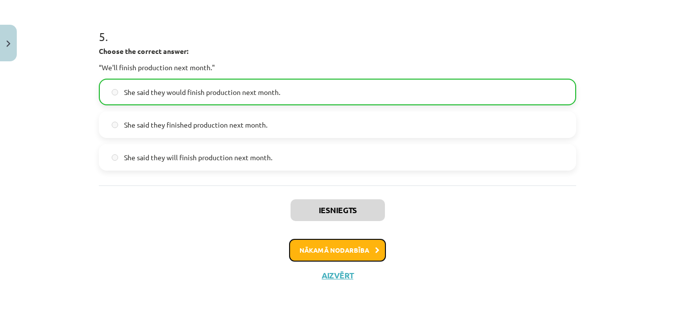
click at [335, 250] on button "Nākamā nodarbība" at bounding box center [337, 250] width 97 height 23
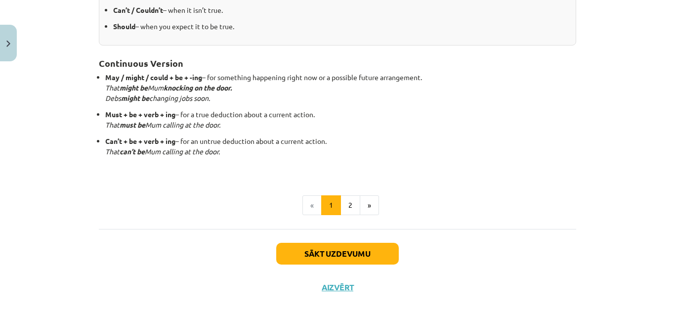
scroll to position [302, 0]
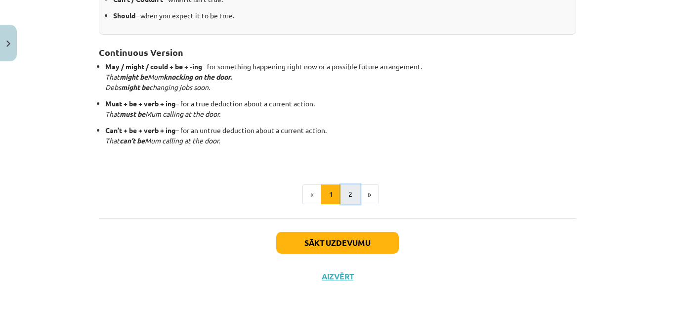
click at [346, 197] on button "2" at bounding box center [350, 194] width 20 height 20
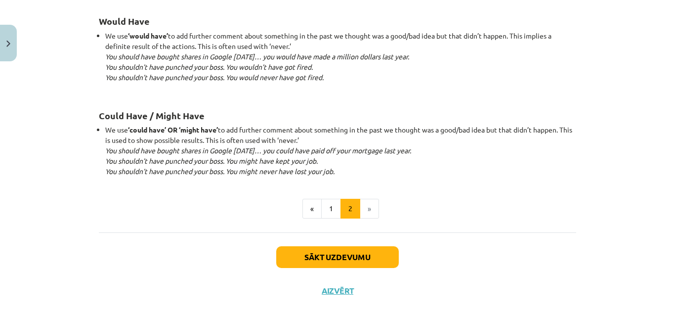
scroll to position [1013, 0]
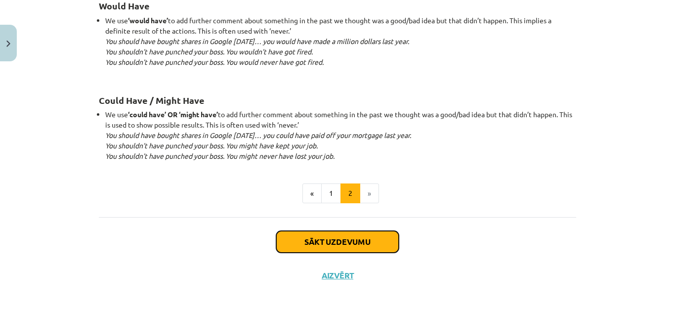
click at [317, 239] on button "Sākt uzdevumu" at bounding box center [337, 242] width 123 height 22
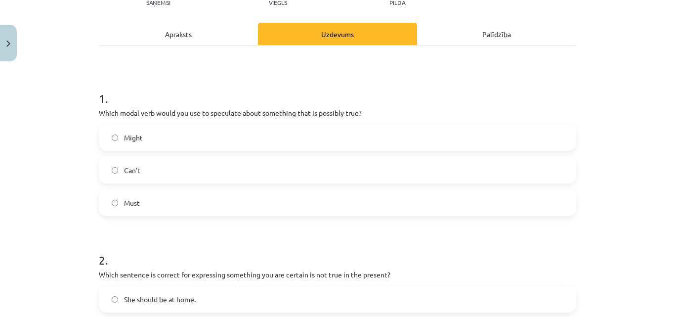
scroll to position [124, 0]
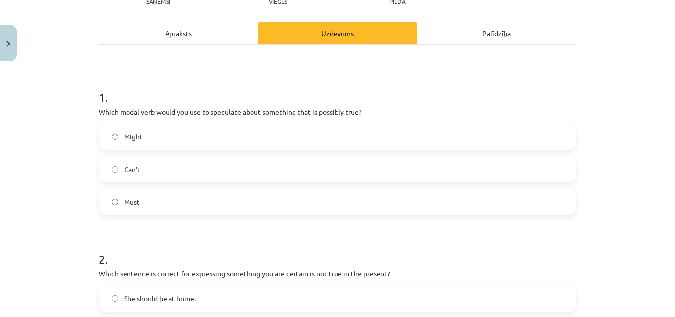
click at [179, 130] on label "Might" at bounding box center [337, 136] width 475 height 25
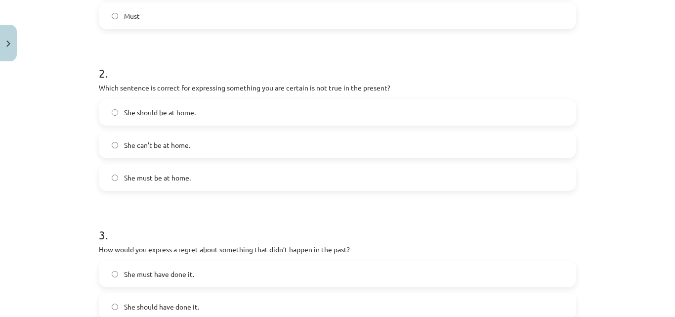
scroll to position [321, 0]
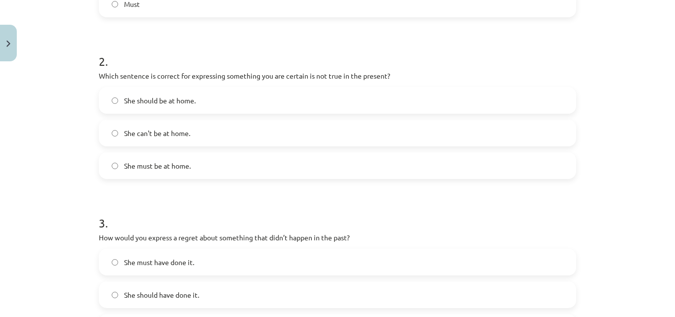
click at [187, 134] on label "She can't be at home." at bounding box center [337, 133] width 475 height 25
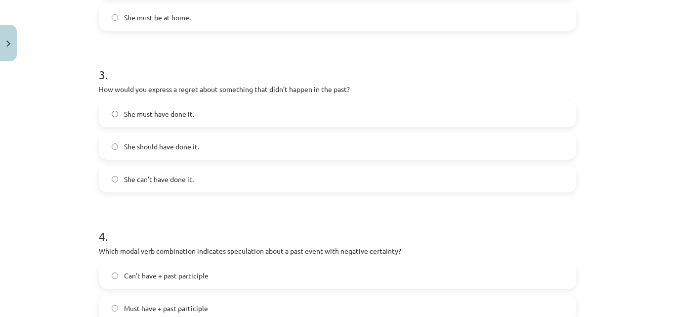
scroll to position [519, 0]
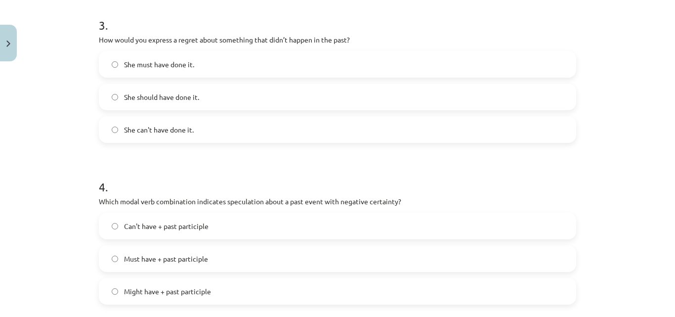
click at [180, 102] on span "She should have done it." at bounding box center [161, 97] width 75 height 10
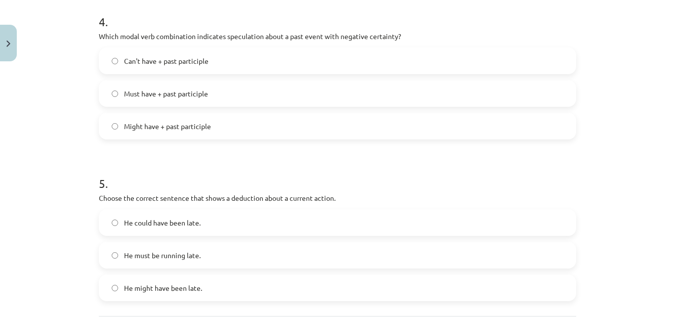
scroll to position [667, 0]
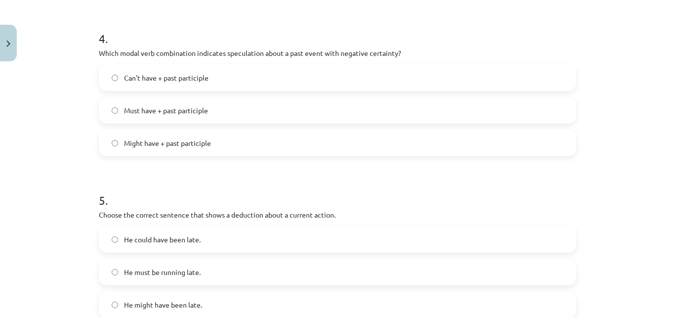
click at [161, 81] on span "Can't have + past participle" at bounding box center [166, 78] width 85 height 10
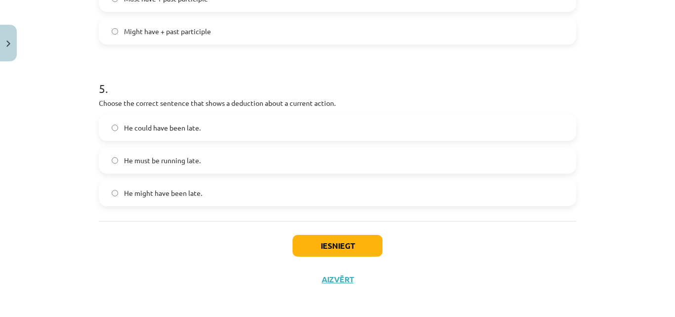
scroll to position [783, 0]
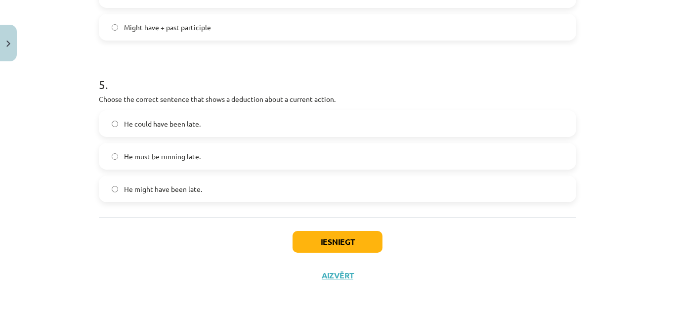
click at [175, 154] on span "He must be running late." at bounding box center [162, 156] width 77 height 10
click at [357, 239] on button "Iesniegt" at bounding box center [338, 242] width 90 height 22
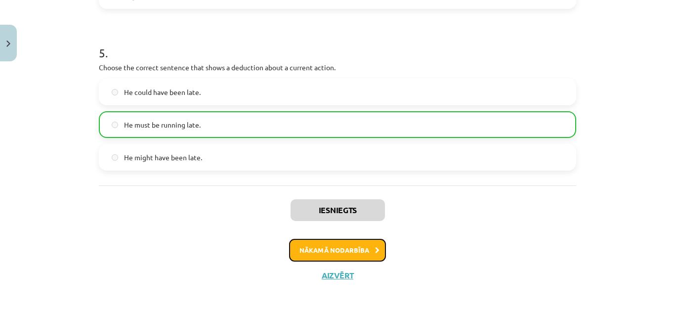
click at [323, 253] on button "Nākamā nodarbība" at bounding box center [337, 250] width 97 height 23
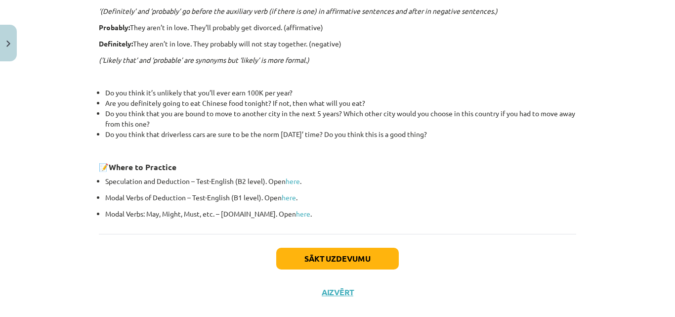
scroll to position [365, 0]
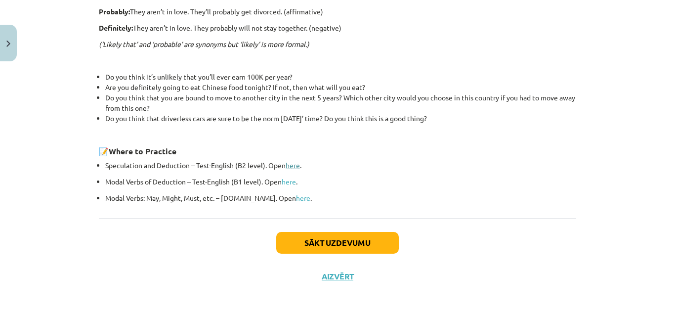
click at [291, 166] on link "here" at bounding box center [293, 165] width 14 height 9
click at [286, 183] on link "here" at bounding box center [289, 181] width 14 height 9
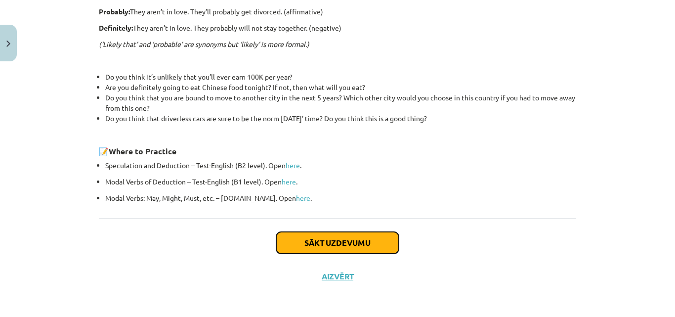
click at [342, 241] on button "Sākt uzdevumu" at bounding box center [337, 243] width 123 height 22
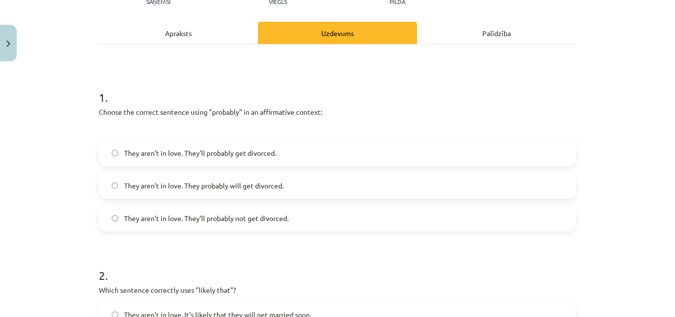
scroll to position [173, 0]
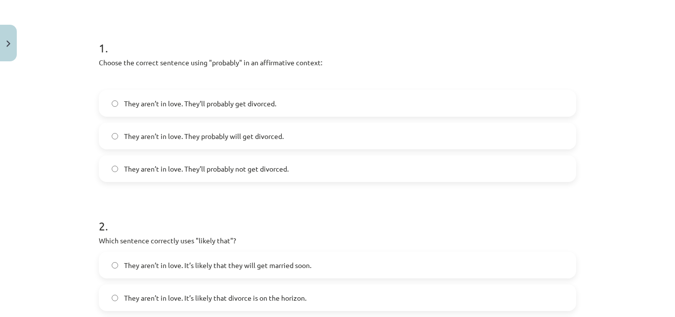
click at [191, 101] on span "They aren’t in love. They’ll probably get divorced." at bounding box center [200, 103] width 152 height 10
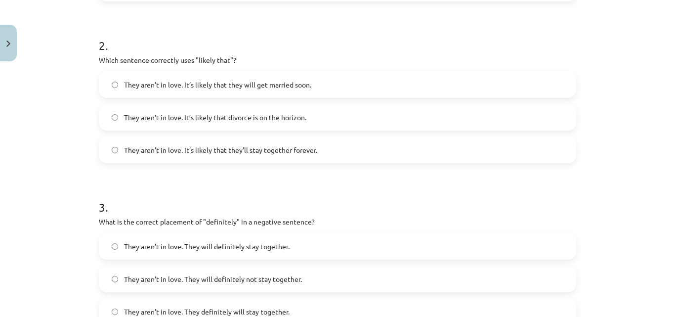
scroll to position [371, 0]
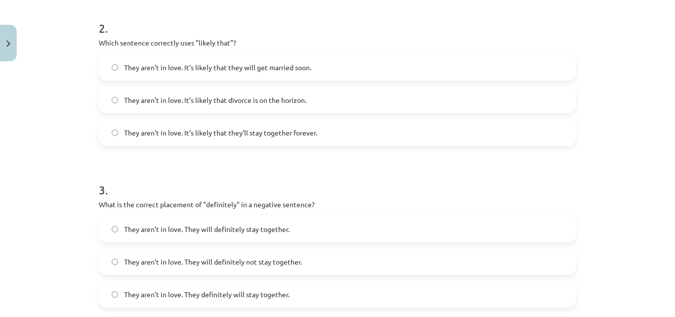
click at [171, 104] on span "They aren’t in love. It’s likely that divorce is on the horizon." at bounding box center [215, 100] width 182 height 10
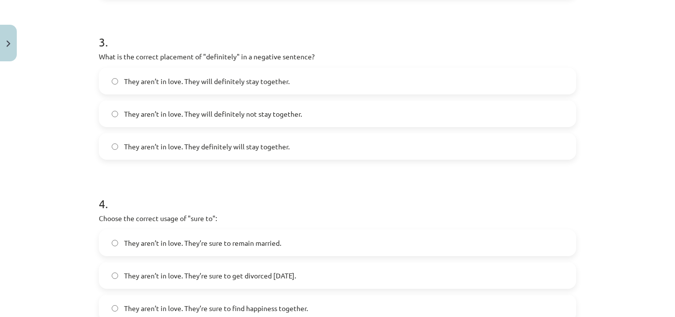
scroll to position [519, 0]
click at [175, 120] on label "They aren’t in love. They will definitely not stay together." at bounding box center [337, 113] width 475 height 25
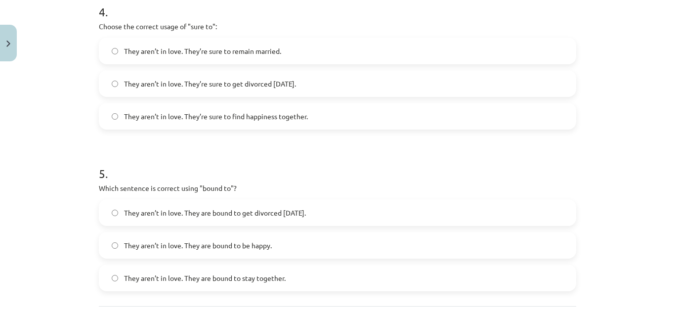
scroll to position [717, 0]
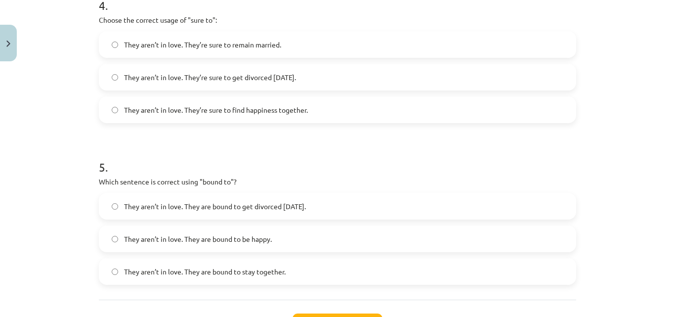
click at [192, 81] on span "They aren’t in love. They’re sure to get divorced within six months." at bounding box center [210, 77] width 172 height 10
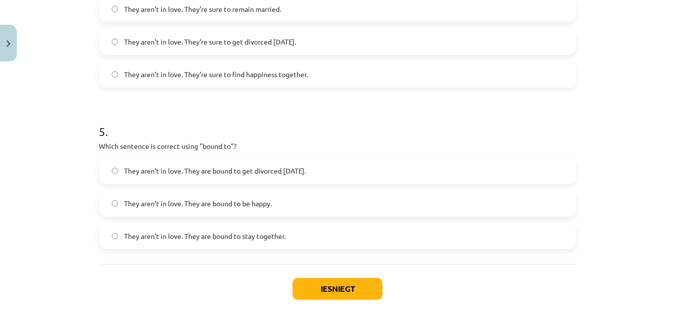
scroll to position [799, 0]
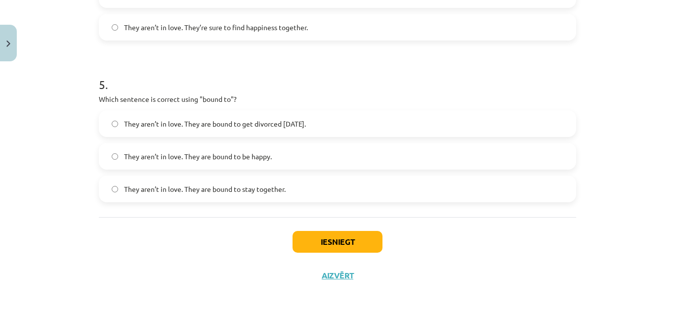
click at [187, 127] on span "They aren’t in love. They are bound to get divorced within six months." at bounding box center [215, 124] width 182 height 10
click at [350, 244] on button "Iesniegt" at bounding box center [338, 242] width 90 height 22
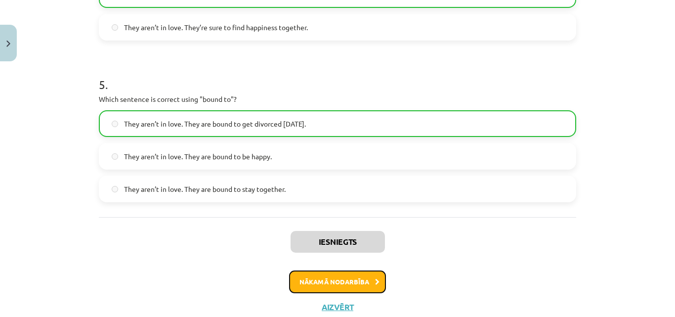
click at [344, 281] on button "Nākamā nodarbība" at bounding box center [337, 281] width 97 height 23
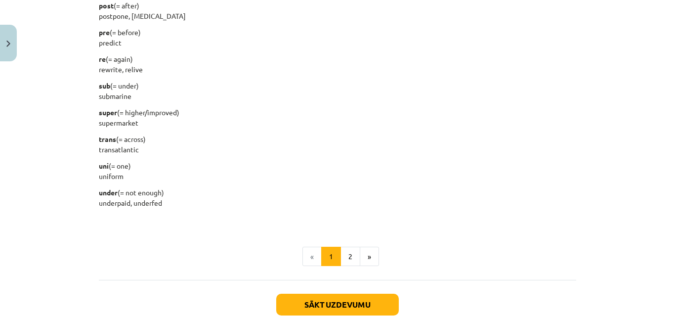
scroll to position [1285, 0]
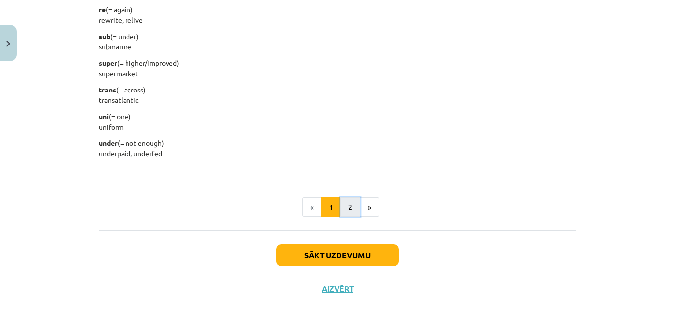
click at [349, 204] on button "2" at bounding box center [350, 207] width 20 height 20
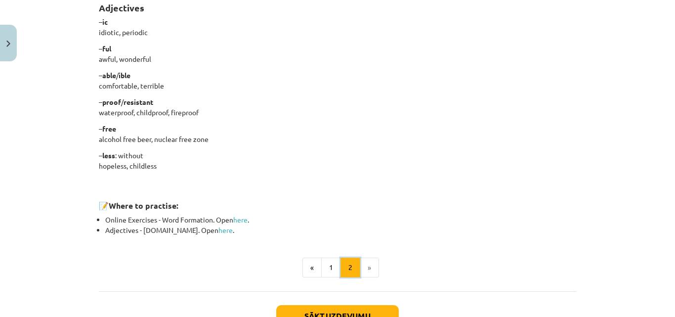
scroll to position [869, 0]
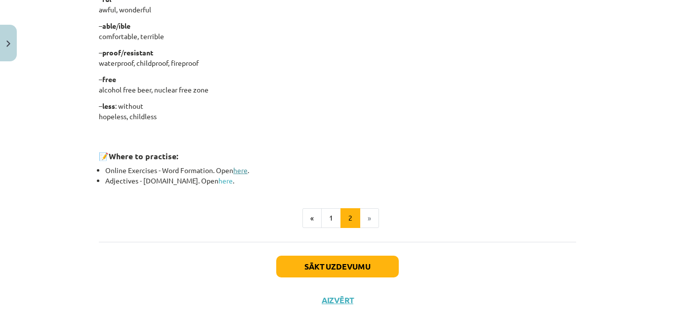
click at [233, 172] on link "here" at bounding box center [240, 170] width 14 height 9
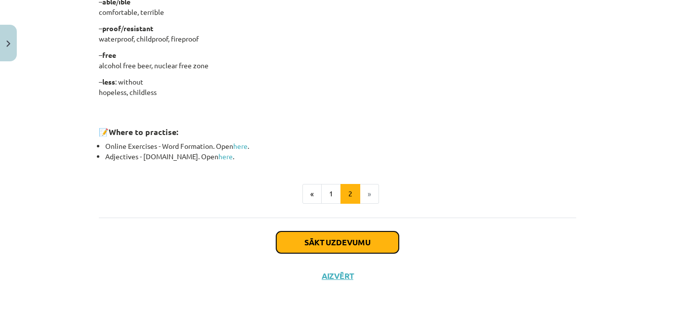
click at [340, 238] on button "Sākt uzdevumu" at bounding box center [337, 242] width 123 height 22
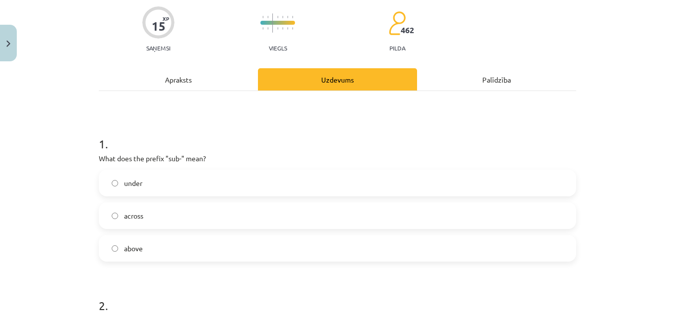
scroll to position [124, 0]
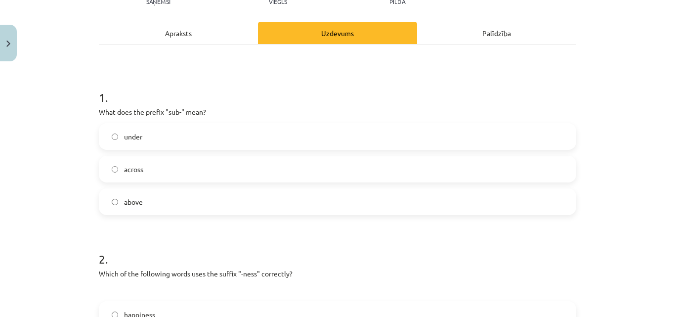
click at [182, 136] on label "under" at bounding box center [337, 136] width 475 height 25
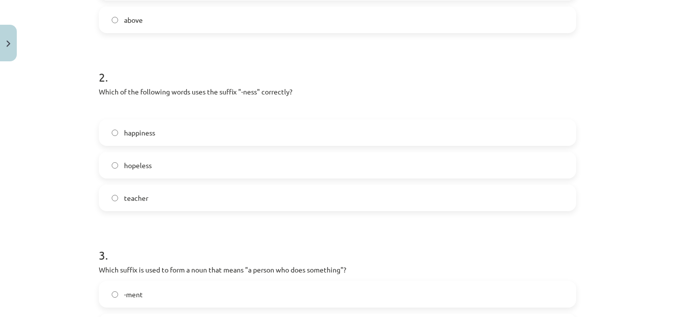
scroll to position [321, 0]
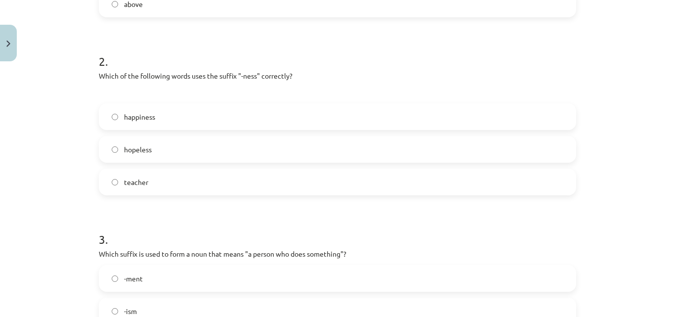
click at [182, 113] on label "happiness" at bounding box center [337, 116] width 475 height 25
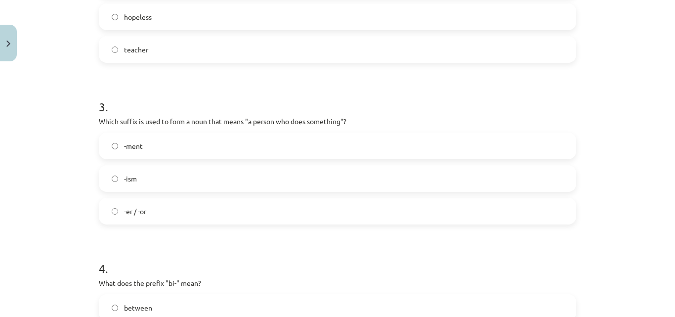
scroll to position [469, 0]
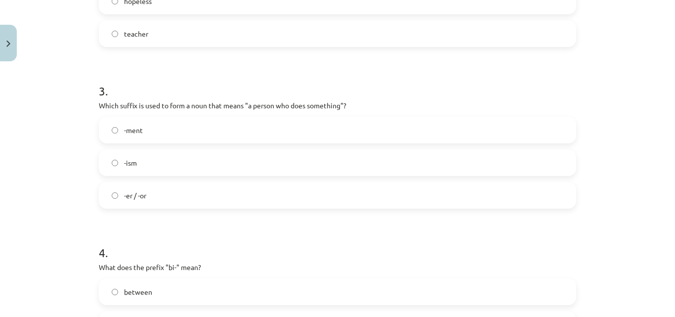
click at [147, 198] on label "-er / -or" at bounding box center [337, 195] width 475 height 25
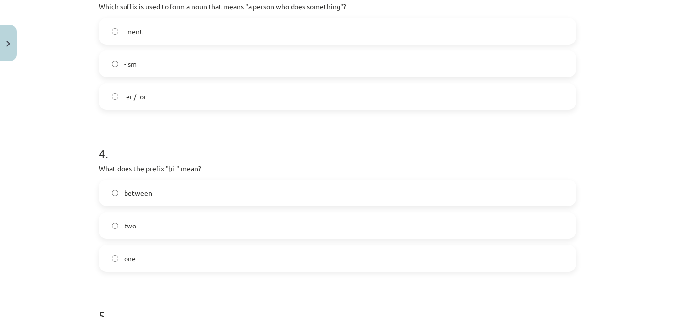
scroll to position [618, 0]
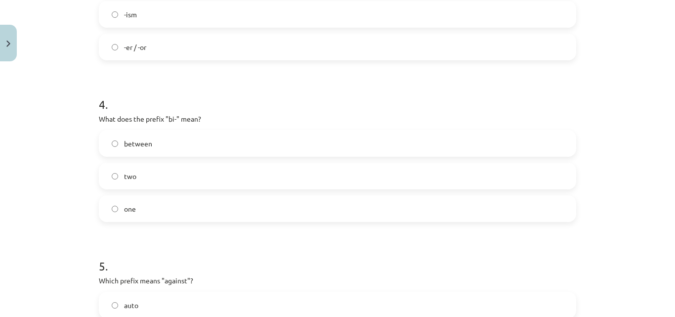
click at [152, 180] on label "two" at bounding box center [337, 176] width 475 height 25
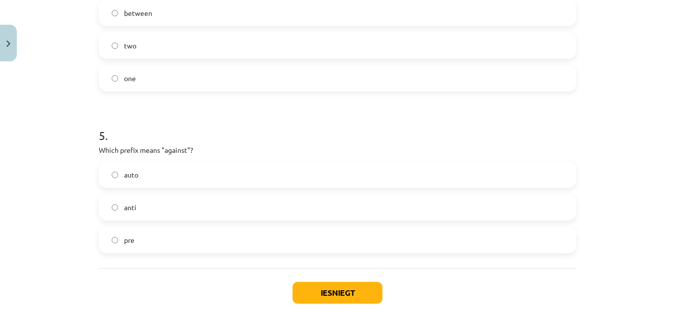
scroll to position [766, 0]
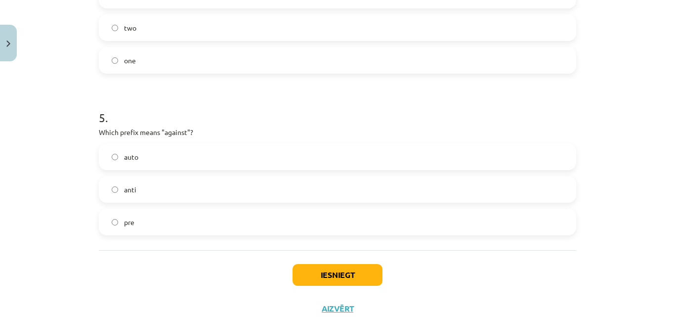
click at [149, 184] on label "anti" at bounding box center [337, 189] width 475 height 25
click at [313, 270] on button "Iesniegt" at bounding box center [338, 275] width 90 height 22
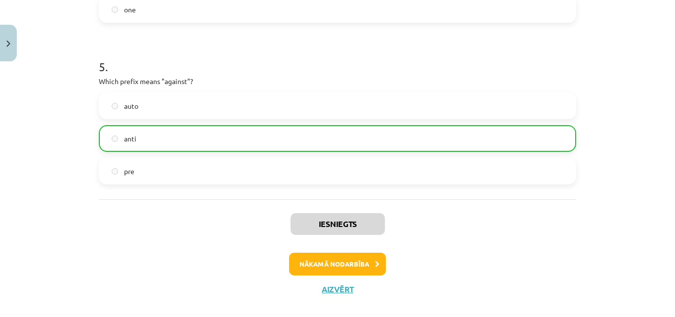
scroll to position [831, 0]
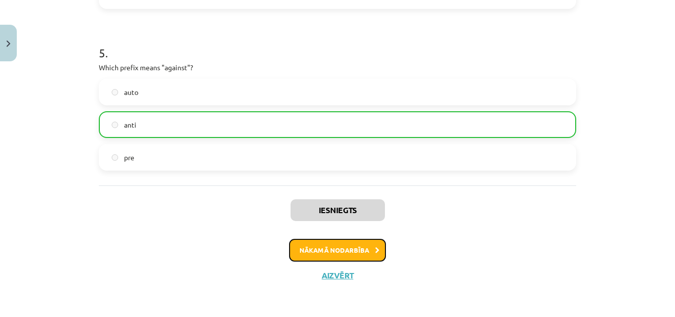
click at [330, 249] on button "Nākamā nodarbība" at bounding box center [337, 250] width 97 height 23
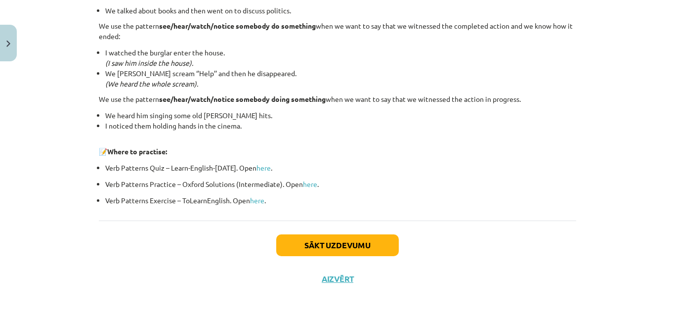
scroll to position [1370, 0]
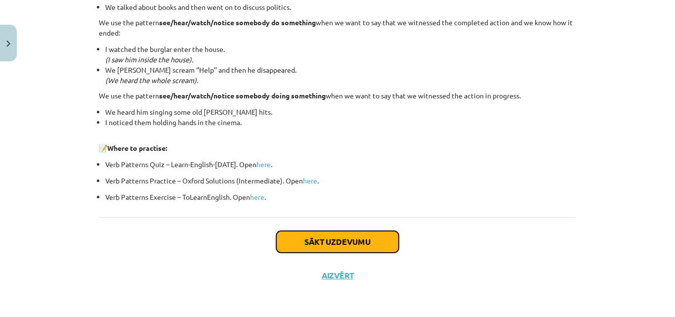
click at [309, 238] on button "Sākt uzdevumu" at bounding box center [337, 242] width 123 height 22
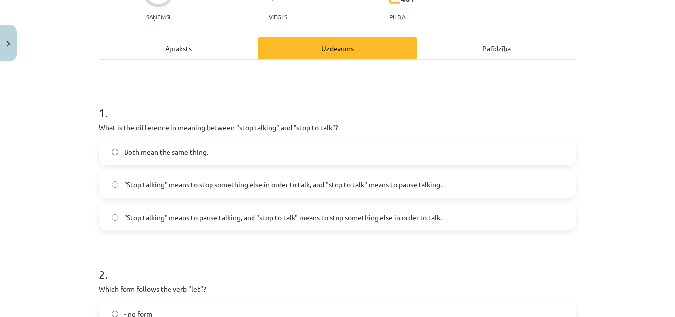
scroll to position [124, 0]
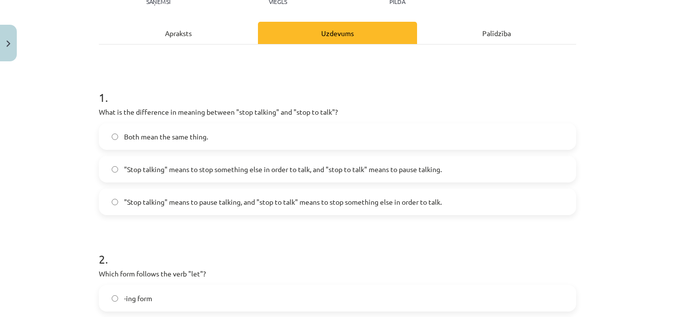
click at [263, 205] on span ""Stop talking" means to pause talking, and "stop to talk" means to stop somethi…" at bounding box center [283, 202] width 318 height 10
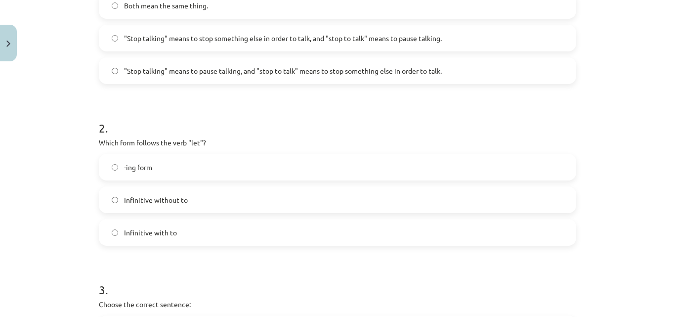
scroll to position [272, 0]
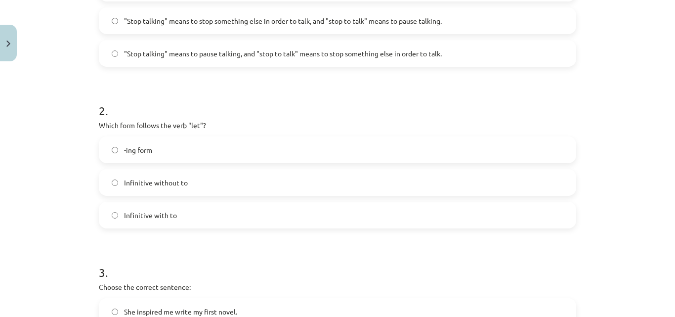
click at [163, 217] on span "Infinitive with to" at bounding box center [150, 215] width 53 height 10
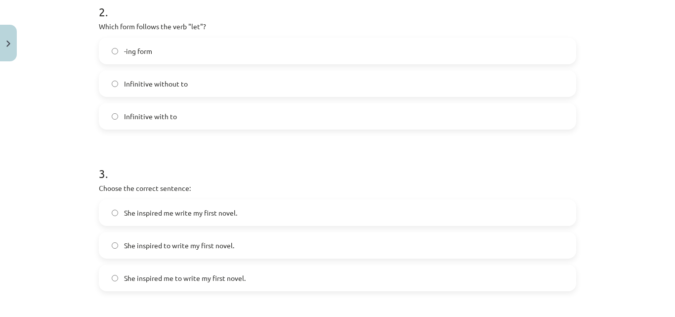
scroll to position [420, 0]
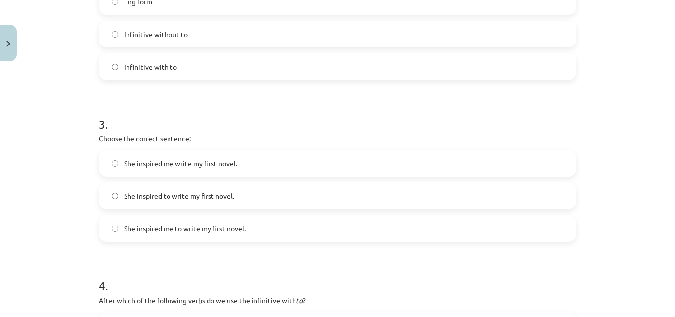
click at [174, 228] on span "She inspired me to write my first novel." at bounding box center [185, 228] width 122 height 10
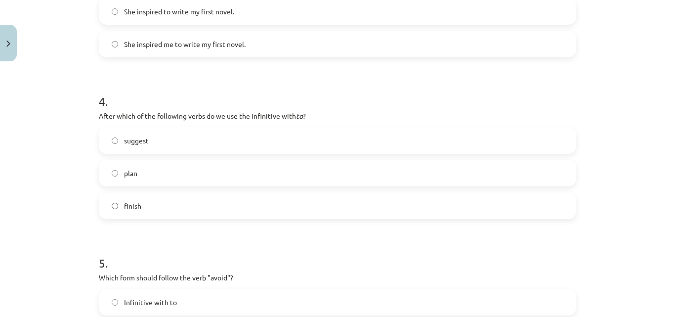
scroll to position [618, 0]
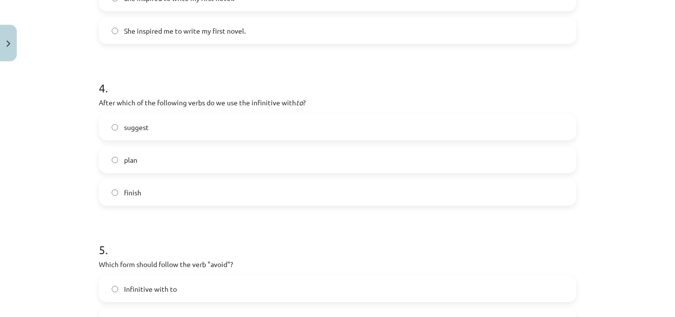
click at [169, 126] on label "suggest" at bounding box center [337, 127] width 475 height 25
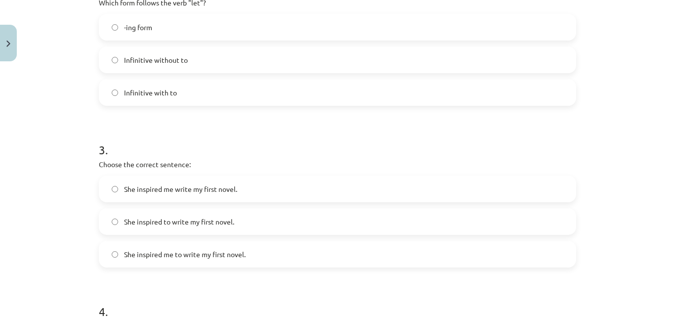
scroll to position [371, 0]
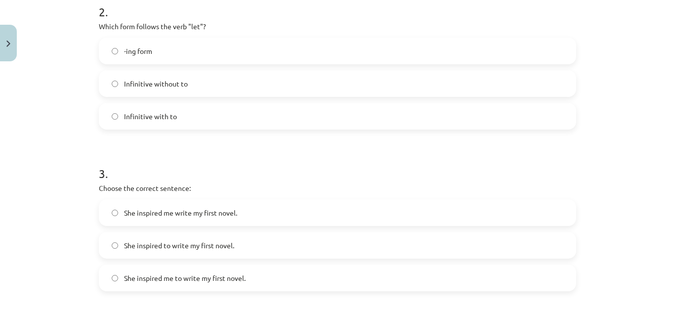
click at [176, 86] on span "Infinitive without to" at bounding box center [156, 84] width 64 height 10
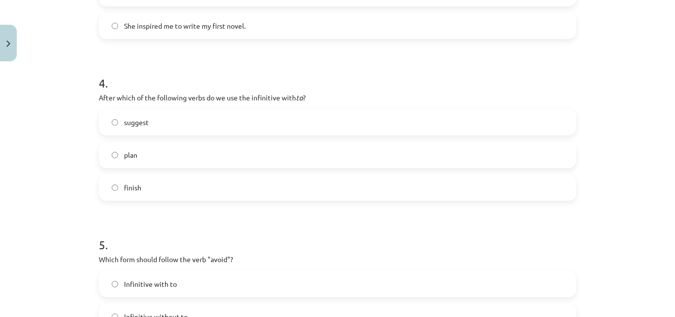
scroll to position [667, 0]
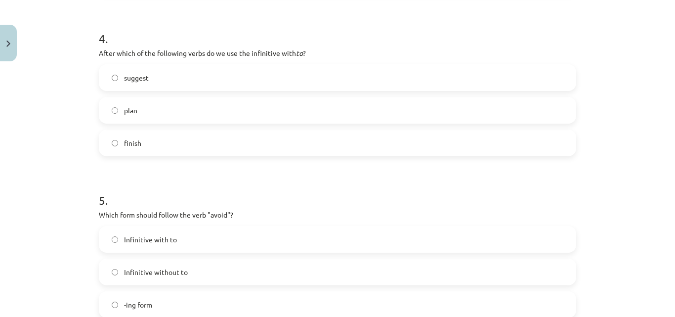
click at [142, 115] on label "plan" at bounding box center [337, 110] width 475 height 25
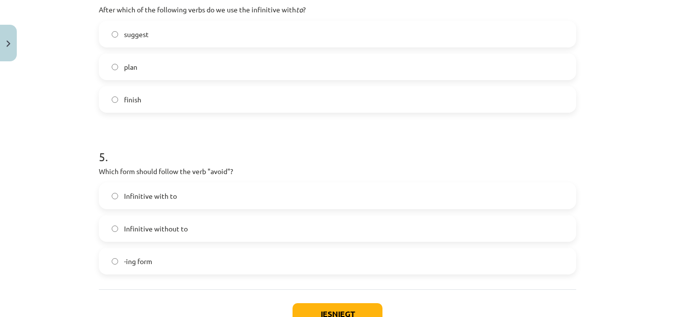
scroll to position [766, 0]
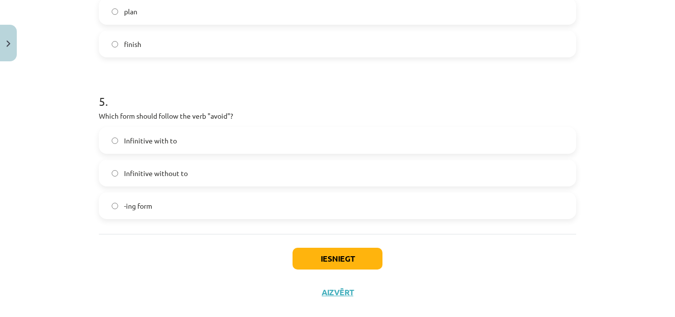
click at [155, 205] on label "-ing form" at bounding box center [337, 205] width 475 height 25
click at [311, 255] on button "Iesniegt" at bounding box center [338, 259] width 90 height 22
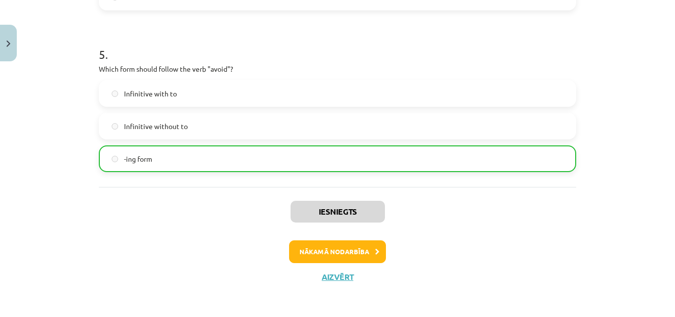
scroll to position [814, 0]
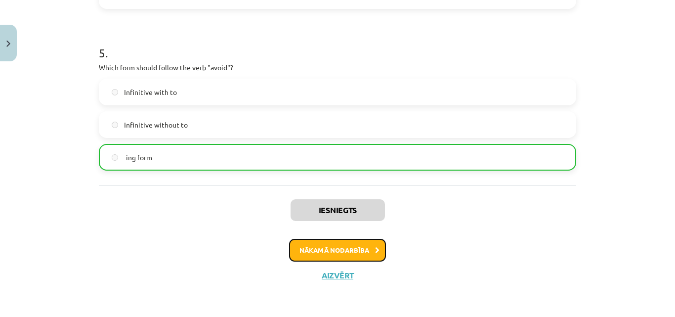
click at [321, 242] on button "Nākamā nodarbība" at bounding box center [337, 250] width 97 height 23
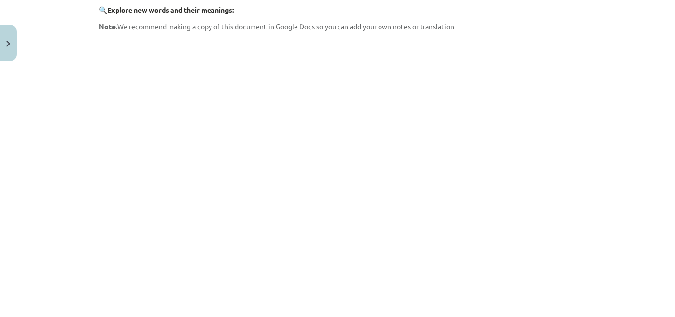
scroll to position [272, 0]
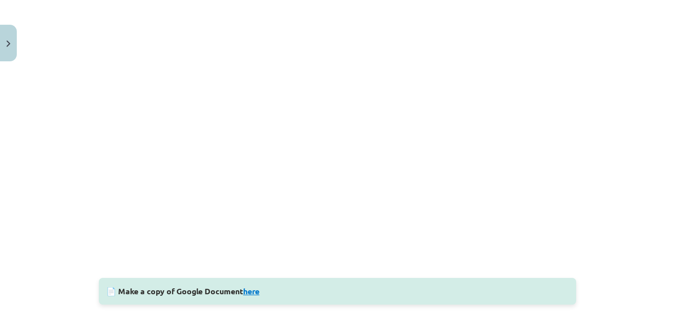
click at [252, 290] on link "here" at bounding box center [251, 291] width 16 height 10
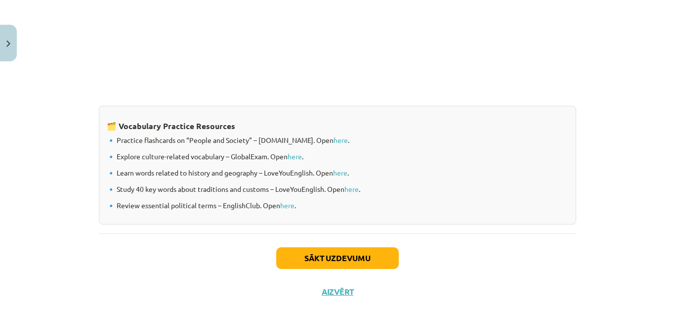
scroll to position [850, 0]
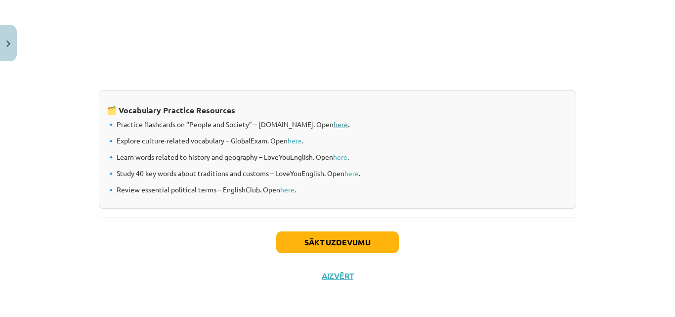
click at [334, 126] on link "here" at bounding box center [341, 124] width 14 height 9
click at [314, 240] on button "Sākt uzdevumu" at bounding box center [337, 242] width 123 height 22
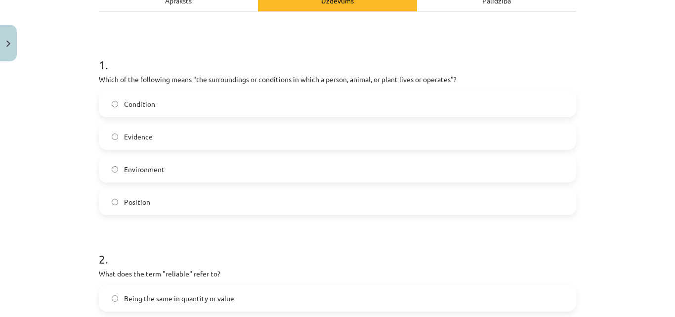
scroll to position [173, 0]
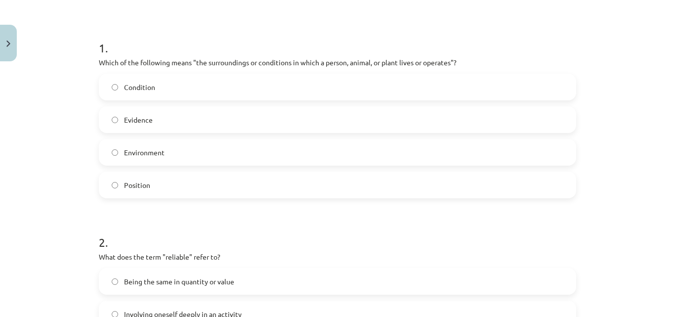
click at [241, 149] on label "Environment" at bounding box center [337, 152] width 475 height 25
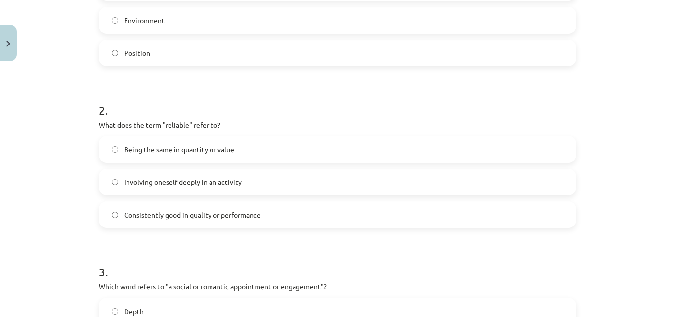
scroll to position [321, 0]
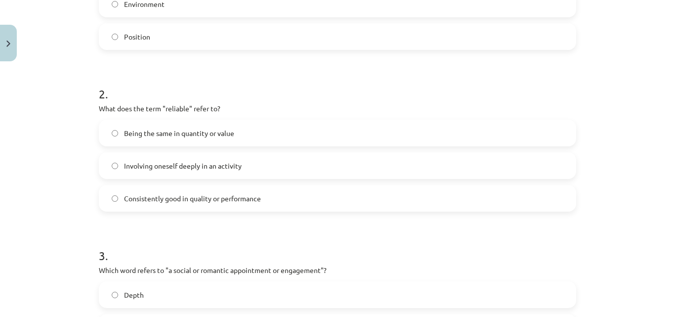
click at [209, 201] on span "Consistently good in quality or performance" at bounding box center [192, 198] width 137 height 10
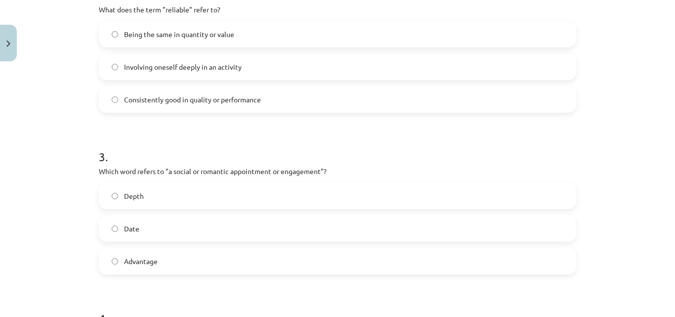
scroll to position [469, 0]
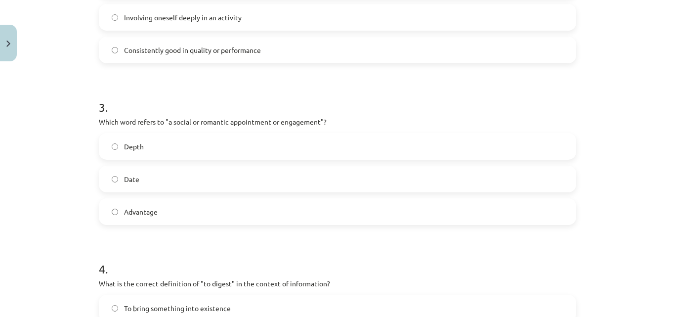
click at [196, 175] on label "Date" at bounding box center [337, 179] width 475 height 25
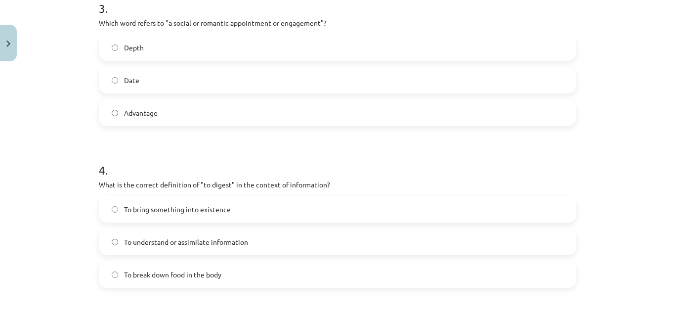
scroll to position [667, 0]
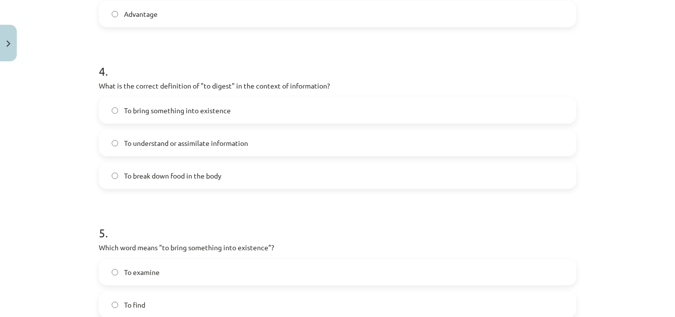
click at [168, 141] on span "To understand or assimilate information" at bounding box center [186, 143] width 124 height 10
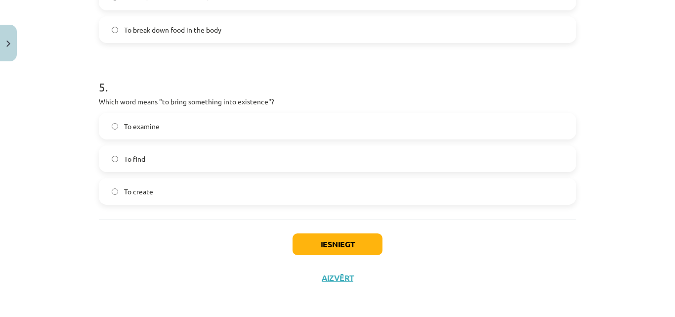
scroll to position [815, 0]
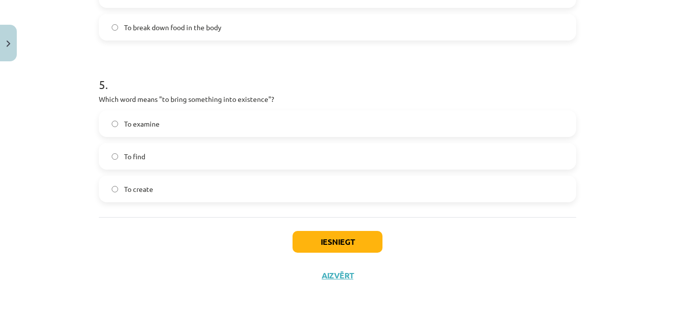
click at [163, 193] on label "To create" at bounding box center [337, 188] width 475 height 25
click at [299, 243] on button "Iesniegt" at bounding box center [338, 242] width 90 height 22
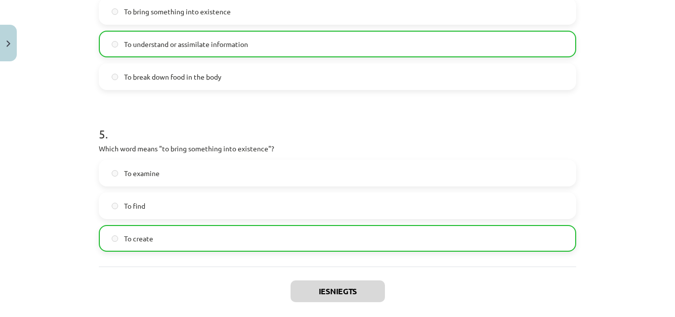
scroll to position [847, 0]
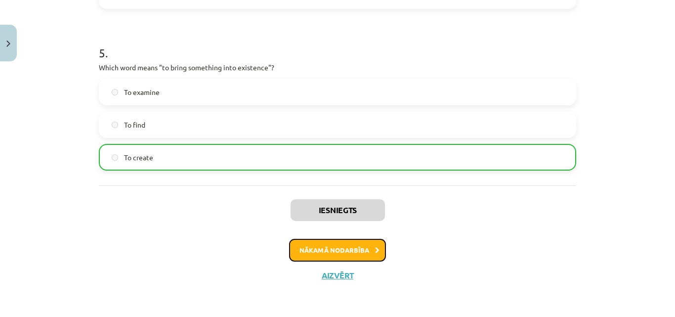
click at [309, 257] on button "Nākamā nodarbība" at bounding box center [337, 250] width 97 height 23
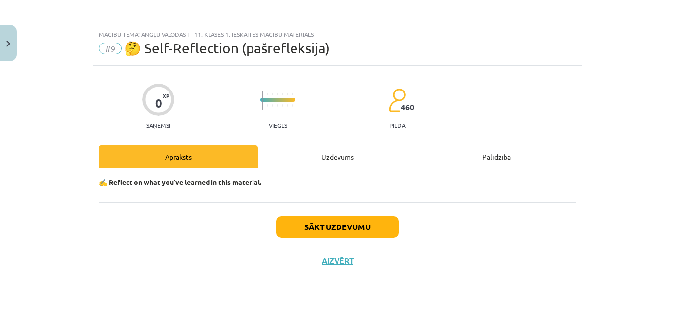
scroll to position [0, 0]
click at [318, 228] on button "Sākt uzdevumu" at bounding box center [337, 227] width 123 height 22
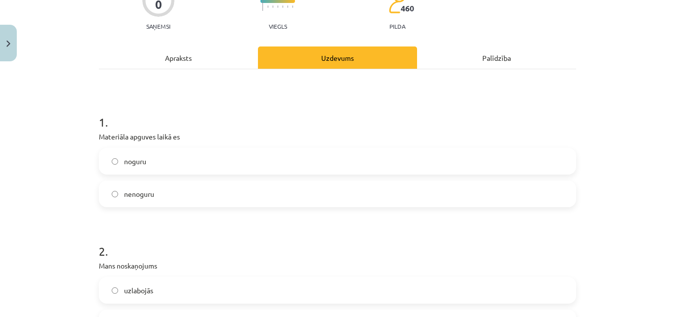
scroll to position [148, 0]
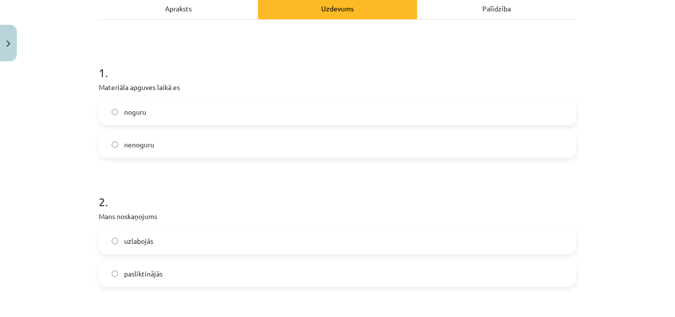
click at [215, 147] on label "nenoguru" at bounding box center [337, 144] width 475 height 25
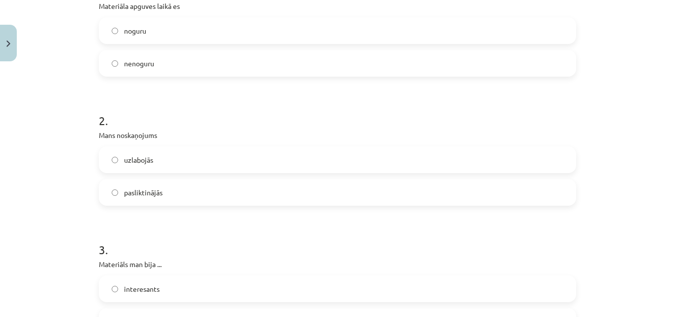
scroll to position [247, 0]
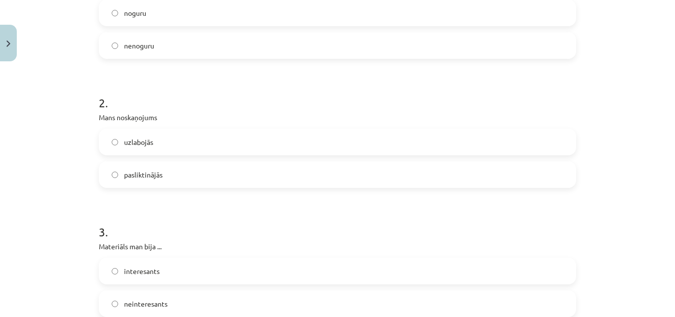
click at [221, 140] on label "uzlabojās" at bounding box center [337, 141] width 475 height 25
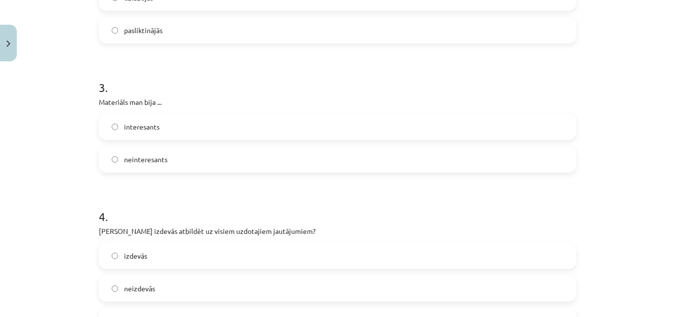
scroll to position [395, 0]
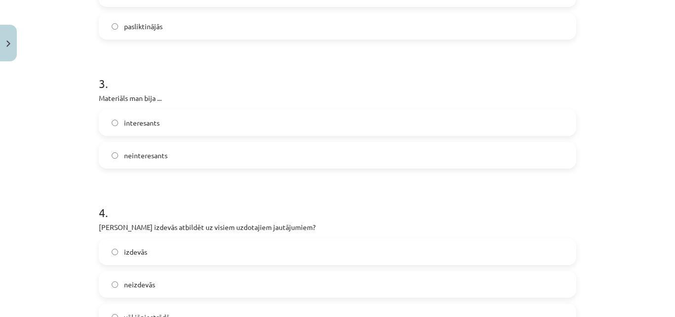
click at [222, 126] on label "interesants" at bounding box center [337, 122] width 475 height 25
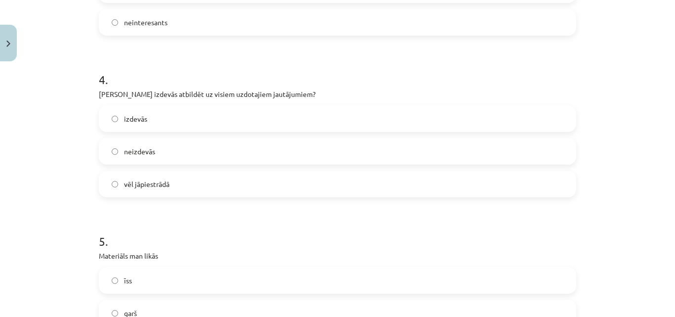
scroll to position [544, 0]
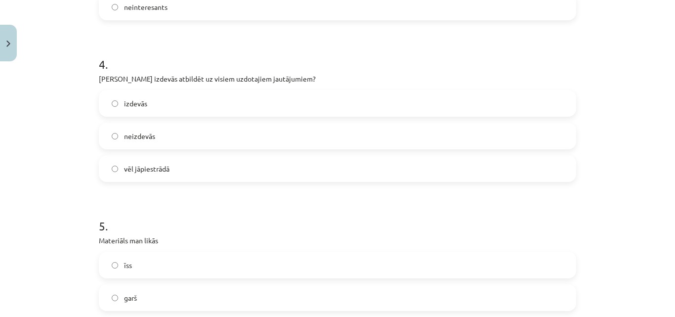
click at [195, 169] on label "vēl jāpiestrādā" at bounding box center [337, 168] width 475 height 25
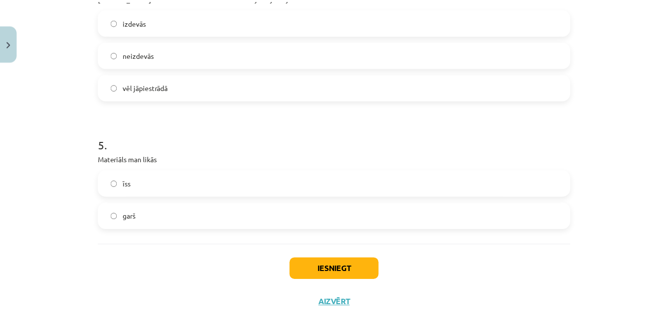
scroll to position [642, 0]
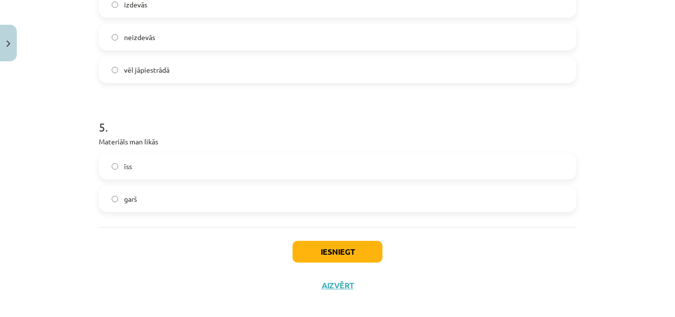
click at [180, 192] on label "garš" at bounding box center [337, 198] width 475 height 25
click at [318, 253] on button "Iesniegt" at bounding box center [338, 252] width 90 height 22
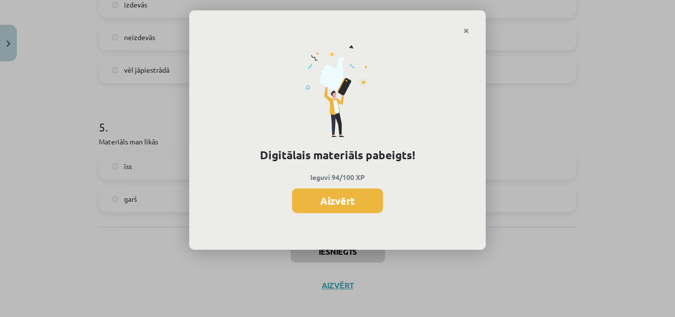
click at [332, 213] on div "Digitālais materiāls pabeigts! Ieguvi 94/100 XP Aizvērt" at bounding box center [337, 142] width 297 height 215
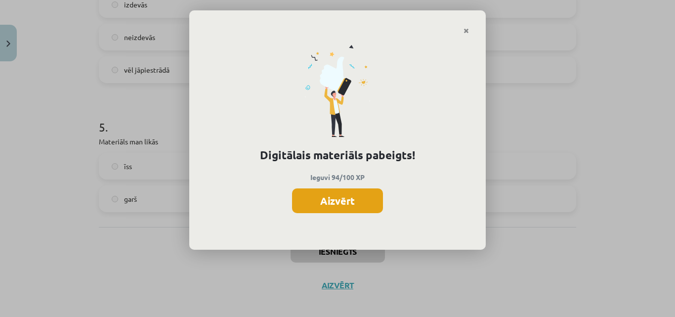
click at [345, 199] on button "Aizvērt" at bounding box center [337, 200] width 91 height 25
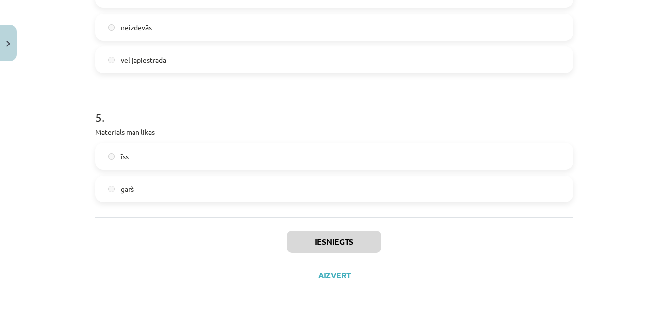
scroll to position [247, 0]
click at [333, 274] on button "Aizvērt" at bounding box center [334, 275] width 38 height 10
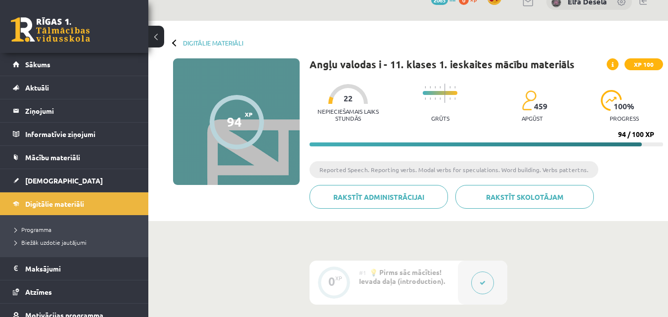
scroll to position [0, 0]
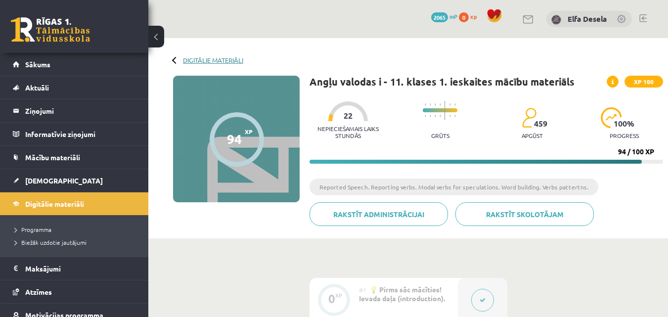
click at [193, 60] on link "Digitālie materiāli" at bounding box center [213, 59] width 60 height 7
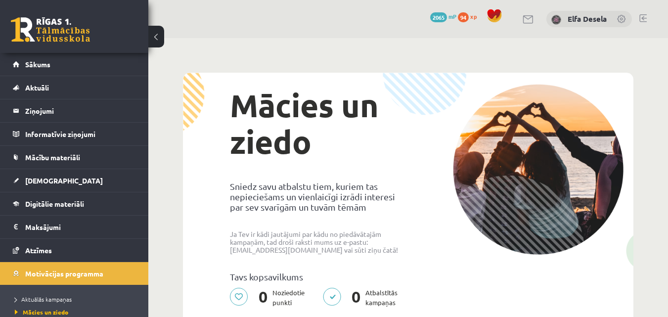
click at [436, 16] on span "2065" at bounding box center [438, 17] width 17 height 10
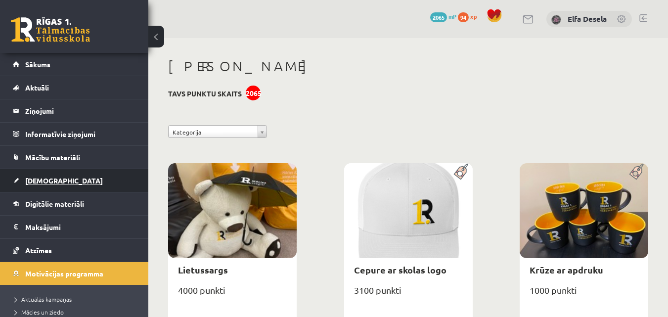
click at [65, 173] on link "[DEMOGRAPHIC_DATA]" at bounding box center [74, 180] width 123 height 23
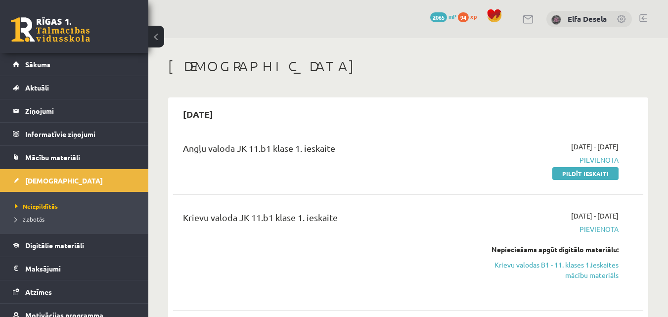
click at [574, 170] on link "Pildīt ieskaiti" at bounding box center [585, 173] width 66 height 13
click at [568, 173] on link "Pildīt ieskaiti" at bounding box center [585, 173] width 66 height 13
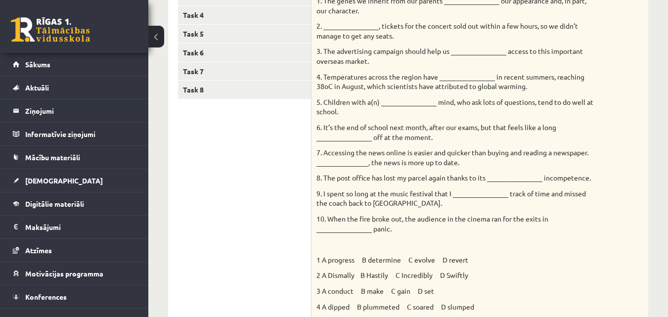
scroll to position [243, 0]
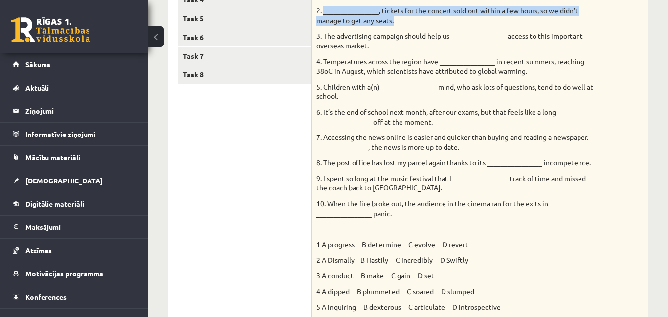
drag, startPoint x: 323, startPoint y: 14, endPoint x: 397, endPoint y: 17, distance: 74.7
click at [397, 17] on p "2. ________________, tickets for the concert sold out within a few hours, so we…" at bounding box center [454, 15] width 277 height 19
copy p "________________, tickets for the concert sold out within a few hours, so we di…"
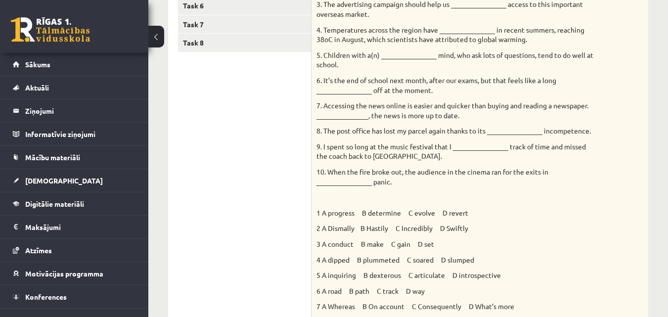
scroll to position [292, 0]
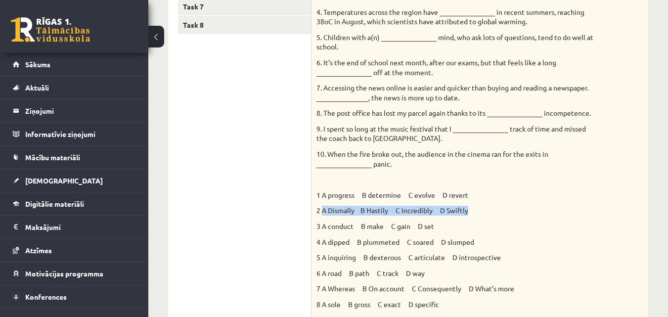
drag, startPoint x: 321, startPoint y: 211, endPoint x: 472, endPoint y: 211, distance: 151.2
click at [472, 211] on p "2 A Dismally B Hastily C Incredibly D Swiftly" at bounding box center [454, 211] width 277 height 10
copy p "A Dismally B Hastily C Incredibly D Swiftly"
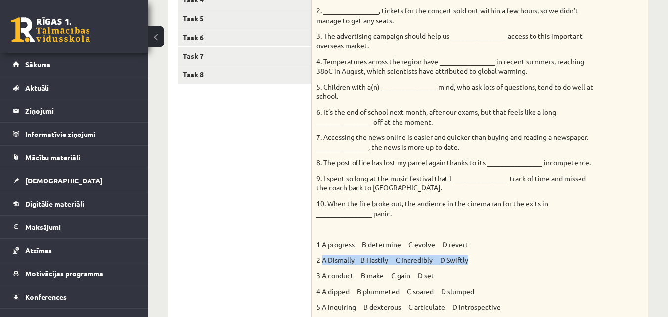
scroll to position [144, 0]
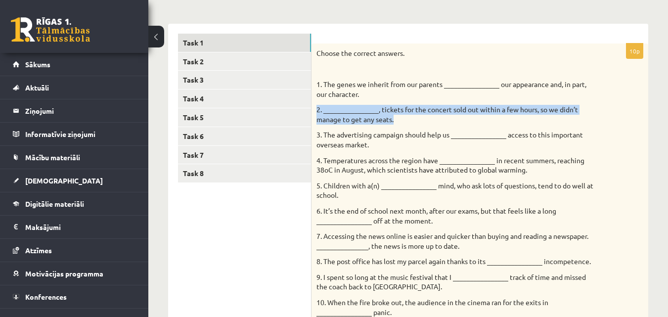
drag, startPoint x: 317, startPoint y: 109, endPoint x: 402, endPoint y: 121, distance: 86.3
click at [402, 121] on p "2. ________________, tickets for the concert sold out within a few hours, so we…" at bounding box center [454, 114] width 277 height 19
copy p "2. ________________, tickets for the concert sold out within a few hours, so we…"
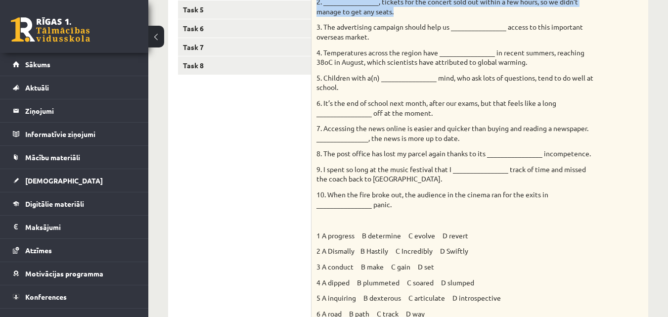
scroll to position [292, 0]
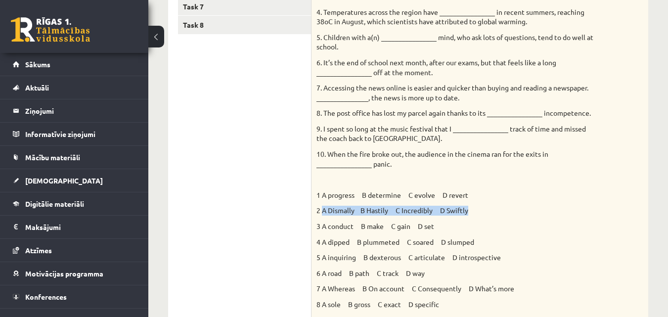
drag, startPoint x: 322, startPoint y: 210, endPoint x: 489, endPoint y: 210, distance: 167.0
click at [489, 210] on p "2 A Dismally B Hastily C Incredibly D Swiftly" at bounding box center [454, 211] width 277 height 10
copy p "A Dismally B Hastily C Incredibly D Swiftly"
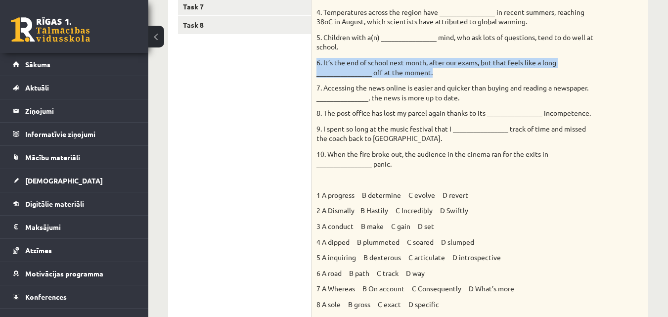
drag, startPoint x: 316, startPoint y: 64, endPoint x: 446, endPoint y: 69, distance: 129.6
click at [446, 69] on p "6. It’s the end of school next month, after our exams, but that feels like a lo…" at bounding box center [454, 67] width 277 height 19
copy p "6. It’s the end of school next month, after our exams, but that feels like a lo…"
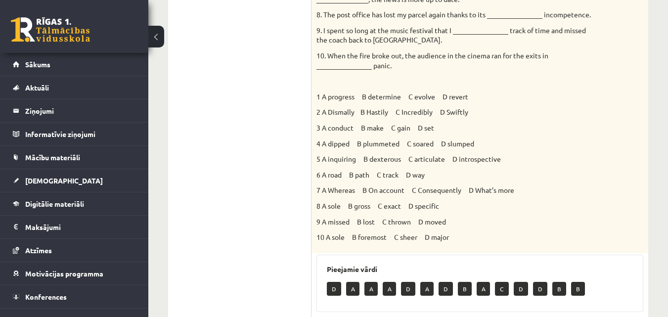
scroll to position [391, 0]
drag, startPoint x: 321, startPoint y: 174, endPoint x: 429, endPoint y: 173, distance: 108.2
click at [429, 173] on p "6 A road B path C track D way" at bounding box center [454, 175] width 277 height 10
copy p "A road B path C track D way"
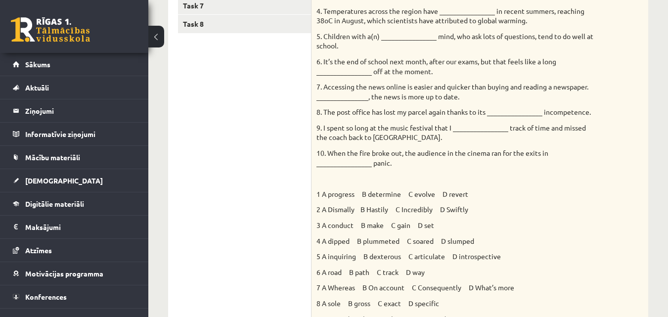
scroll to position [292, 0]
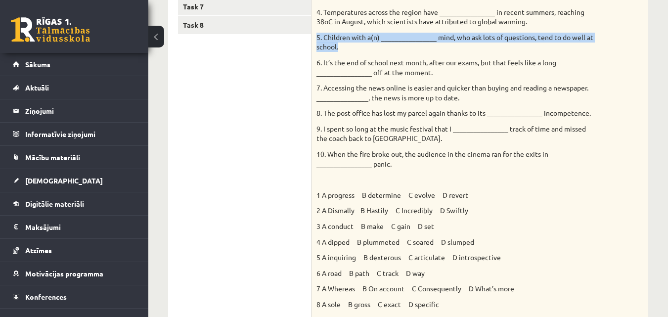
drag, startPoint x: 316, startPoint y: 38, endPoint x: 347, endPoint y: 47, distance: 32.5
click at [347, 47] on p "5. Children with a(n) ________________ mind, who ask lots of questions, tend to…" at bounding box center [454, 42] width 277 height 19
copy p "5. Children with a(n) ________________ mind, who ask lots of questions, tend to…"
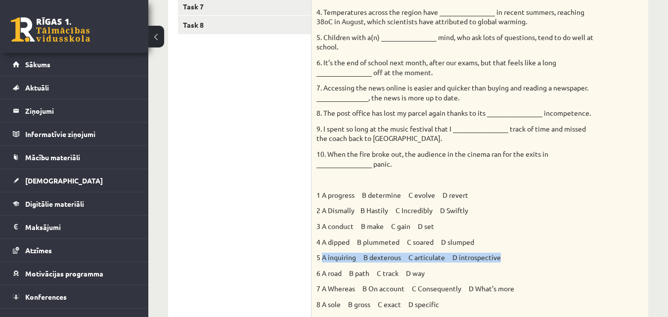
drag, startPoint x: 323, startPoint y: 257, endPoint x: 505, endPoint y: 255, distance: 181.4
click at [505, 255] on p "5 A inquiring B dexterous C articulate D introspective" at bounding box center [454, 258] width 277 height 10
copy p "A inquiring B dexterous C articulate D introspective"
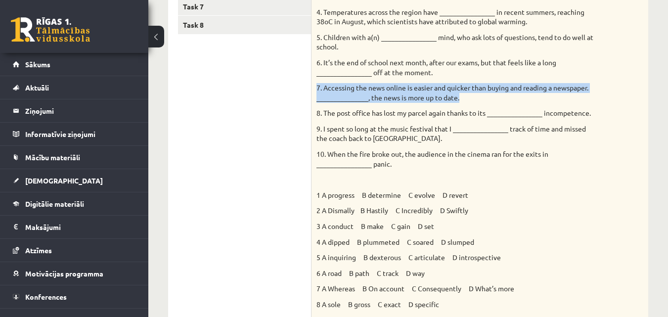
drag, startPoint x: 317, startPoint y: 88, endPoint x: 467, endPoint y: 101, distance: 149.8
click at [467, 101] on p "7. Accessing the news online is easier and quicker than buying and reading a ne…" at bounding box center [454, 92] width 277 height 19
copy p "7. Accessing the news online is easier and quicker than buying and reading a ne…"
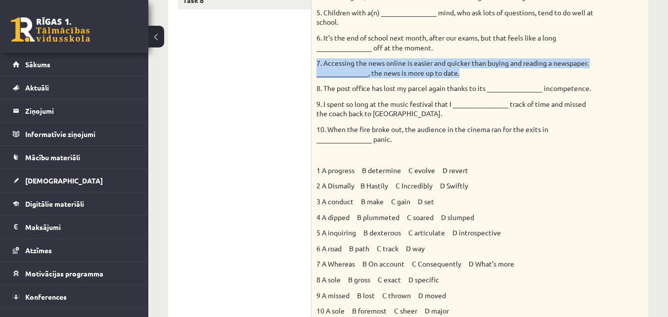
scroll to position [341, 0]
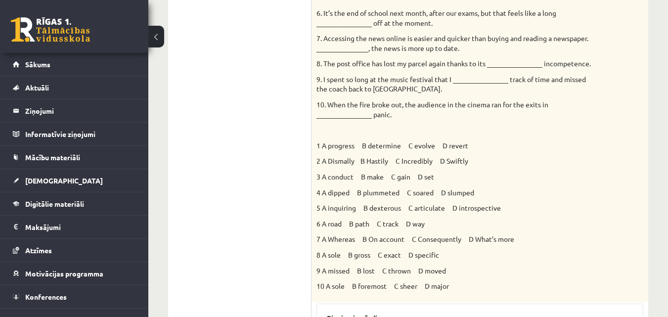
click at [316, 240] on div "Choose the correct answers. 1. The genes we inherit from our parents __________…" at bounding box center [479, 74] width 337 height 456
drag, startPoint x: 318, startPoint y: 240, endPoint x: 518, endPoint y: 235, distance: 200.2
click at [518, 235] on p "7 A Whereas B On account C Consequently D What’s more" at bounding box center [454, 239] width 277 height 10
copy p "7 A Whereas B On account C Consequently D What’s more"
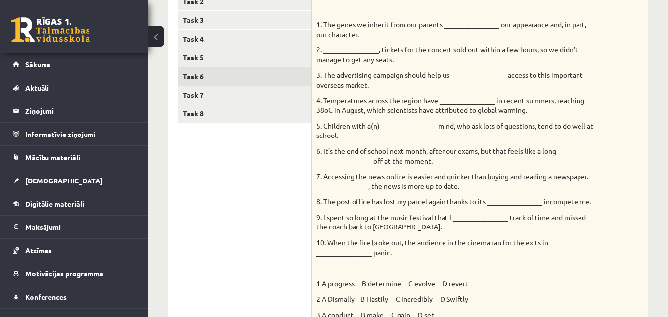
scroll to position [45, 0]
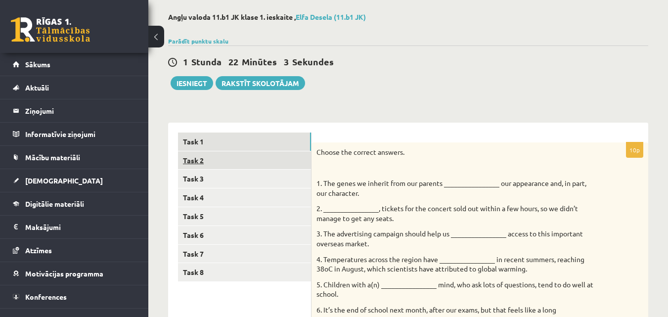
click at [238, 161] on link "Task 2" at bounding box center [244, 160] width 133 height 18
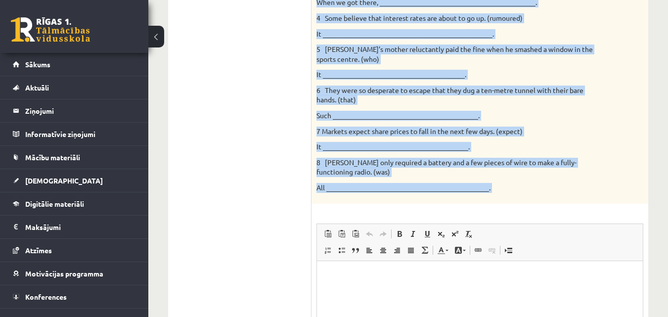
scroll to position [402, 0]
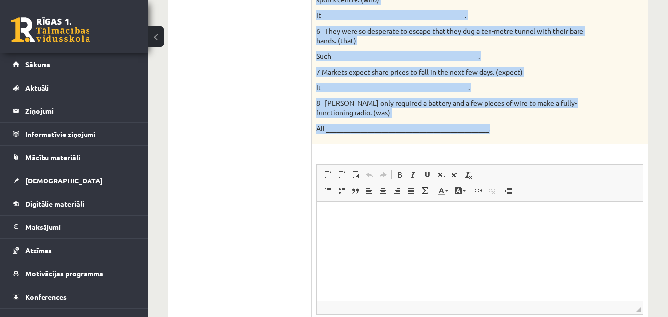
drag, startPoint x: 318, startPoint y: 55, endPoint x: 499, endPoint y: 144, distance: 201.6
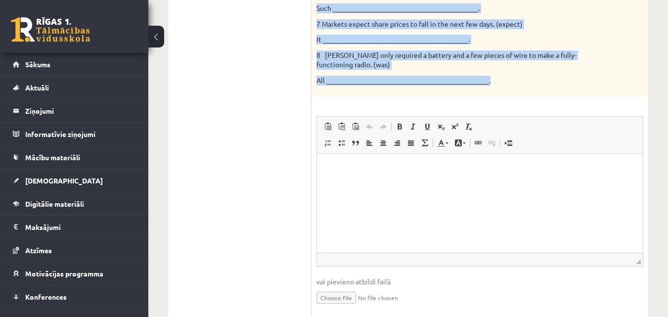
scroll to position [451, 0]
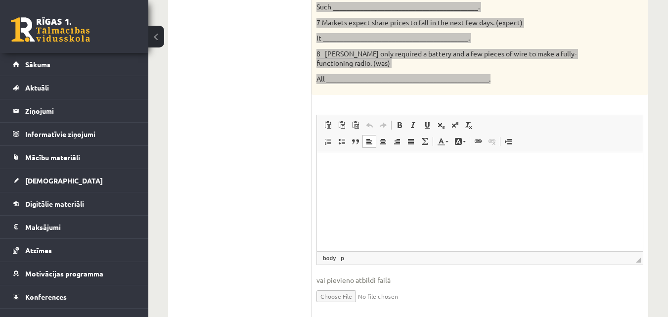
click at [345, 170] on p "Editor, wiswyg-editor-user-answer-47025736728740" at bounding box center [480, 167] width 306 height 10
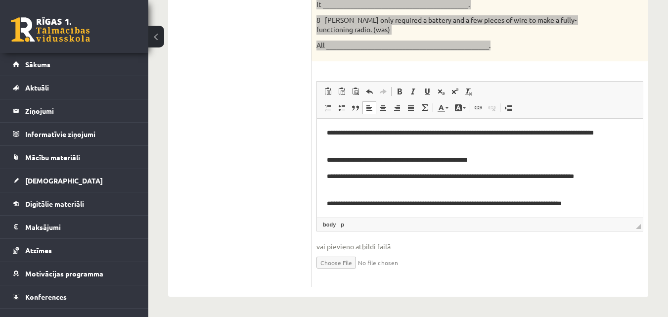
scroll to position [71, 0]
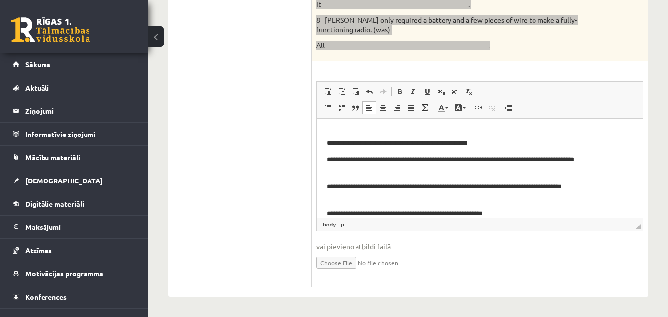
click at [528, 213] on p "**********" at bounding box center [476, 213] width 298 height 10
click at [578, 211] on p "**********" at bounding box center [476, 213] width 298 height 10
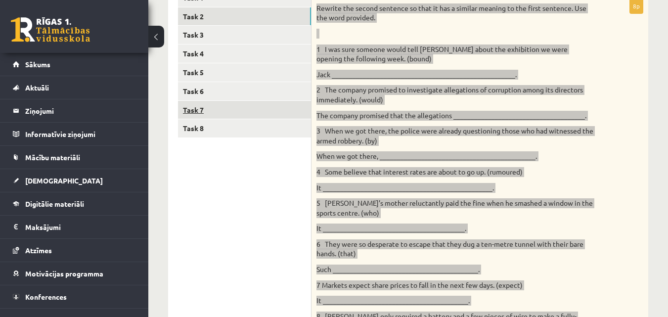
scroll to position [139, 0]
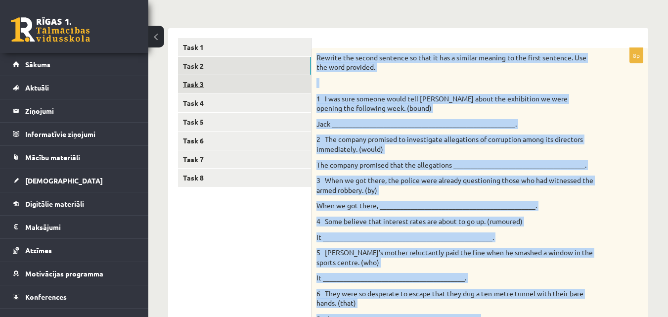
click at [219, 88] on link "Task 3" at bounding box center [244, 84] width 133 height 18
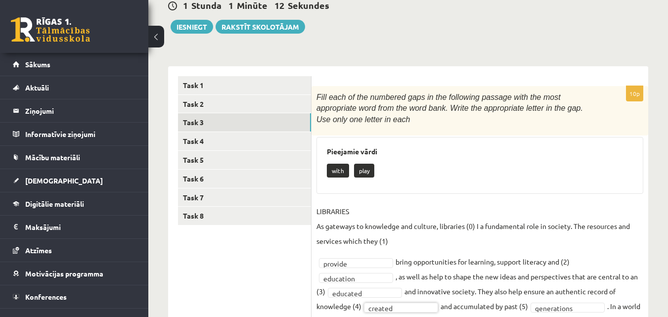
scroll to position [95, 0]
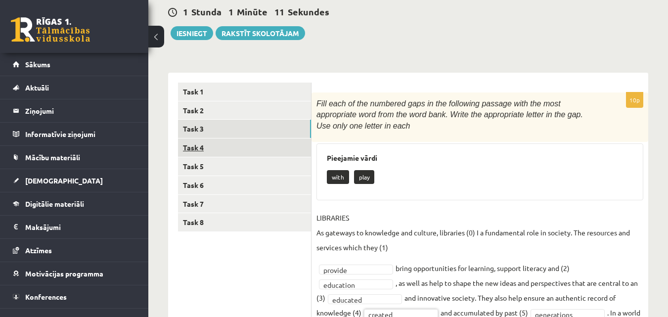
click at [220, 146] on link "Task 4" at bounding box center [244, 147] width 133 height 18
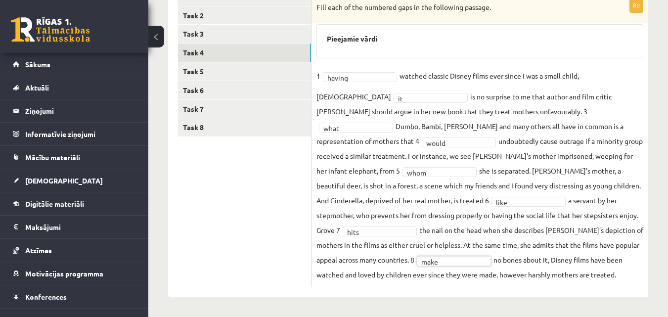
scroll to position [190, 0]
click at [229, 68] on link "Task 5" at bounding box center [244, 71] width 133 height 18
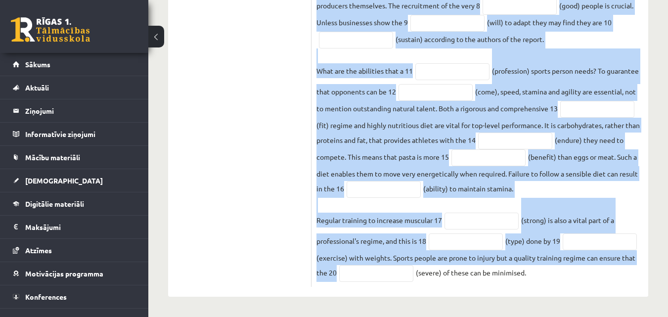
scroll to position [431, 0]
drag, startPoint x: 318, startPoint y: 54, endPoint x: 608, endPoint y: 276, distance: 364.8
click at [608, 276] on div "20p Use the word in brackets to form a word that fits the gap. The economy of t…" at bounding box center [479, 24] width 337 height 526
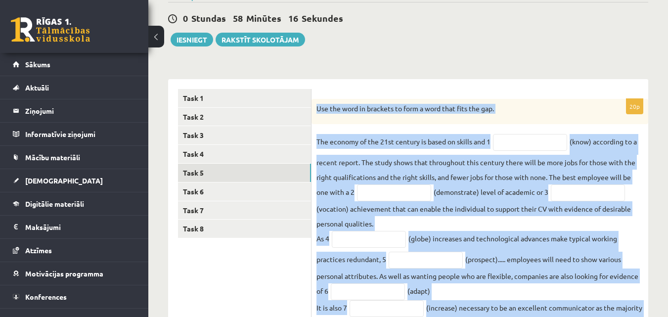
scroll to position [85, 0]
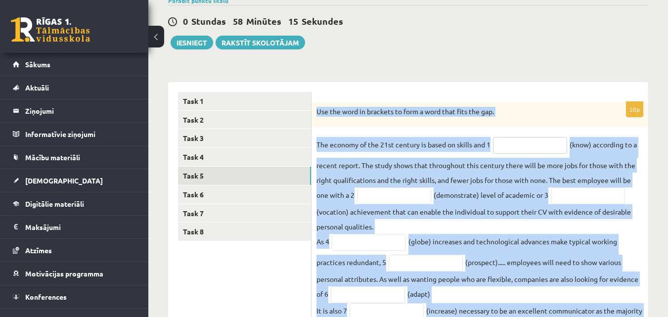
click at [504, 143] on input "text" at bounding box center [530, 145] width 74 height 17
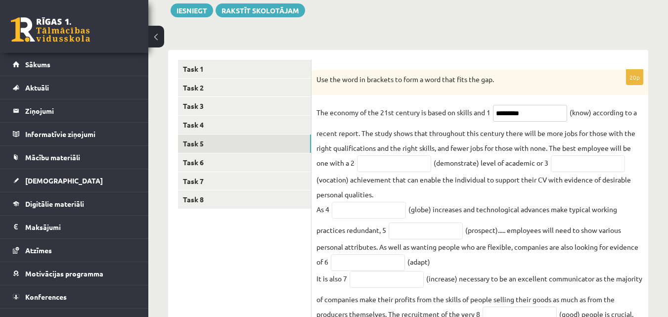
scroll to position [135, 0]
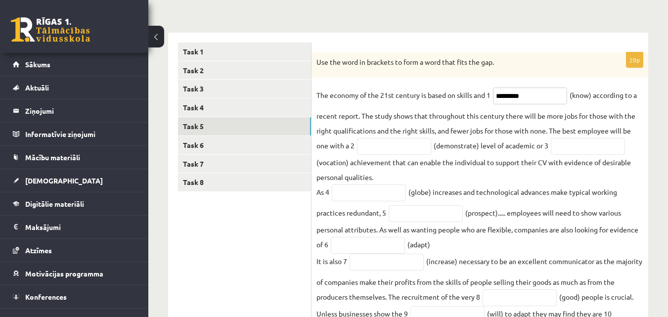
type input "*********"
click at [401, 149] on input "text" at bounding box center [394, 146] width 74 height 17
type input "**********"
click at [576, 147] on input "text" at bounding box center [588, 146] width 74 height 17
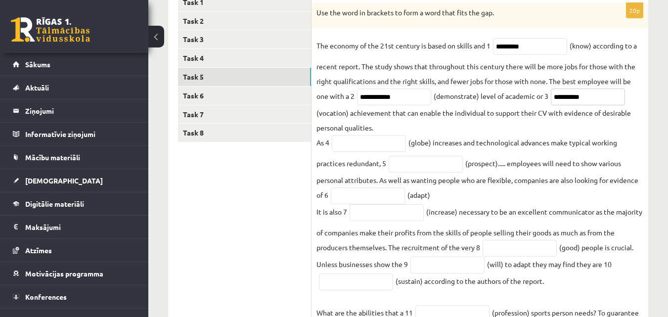
scroll to position [234, 0]
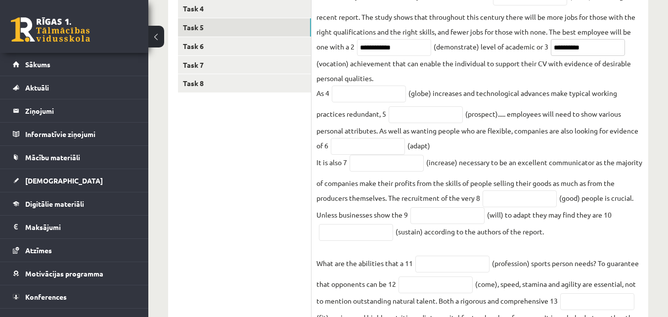
type input "**********"
click at [380, 95] on input "text" at bounding box center [369, 93] width 74 height 17
type input "**********"
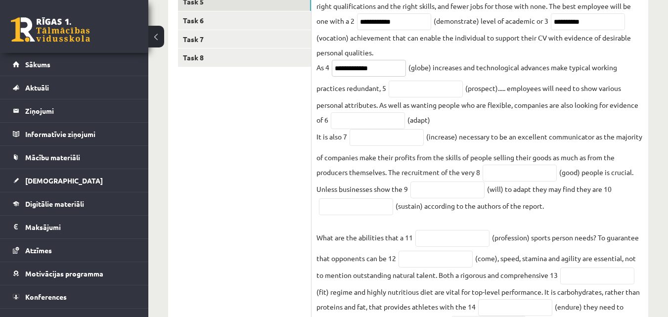
scroll to position [283, 0]
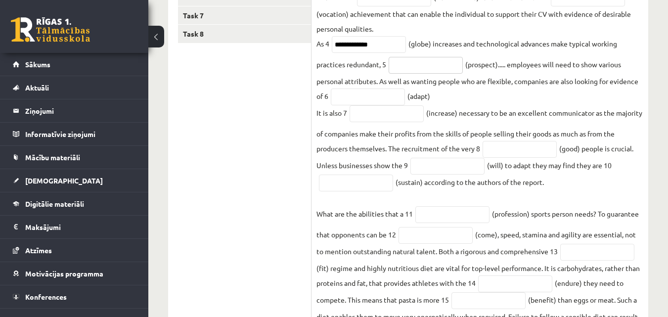
click at [439, 69] on input "text" at bounding box center [425, 65] width 74 height 17
type input "**********"
click at [350, 98] on input "text" at bounding box center [368, 96] width 74 height 17
type input "**********"
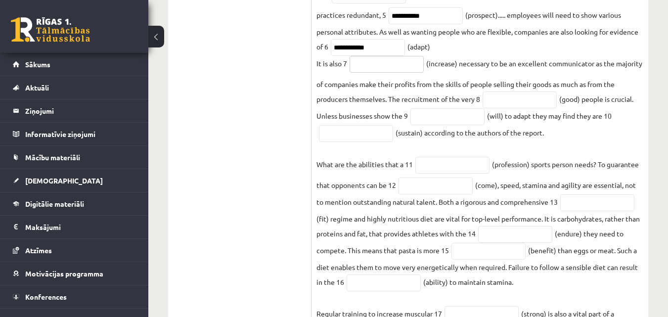
click at [380, 67] on input "text" at bounding box center [386, 64] width 74 height 17
type input "**********"
click at [528, 104] on input "text" at bounding box center [519, 99] width 74 height 17
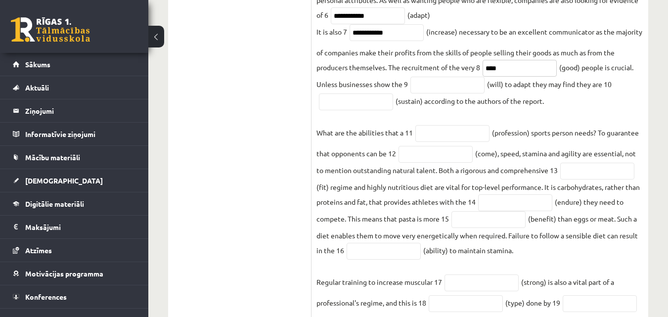
scroll to position [382, 0]
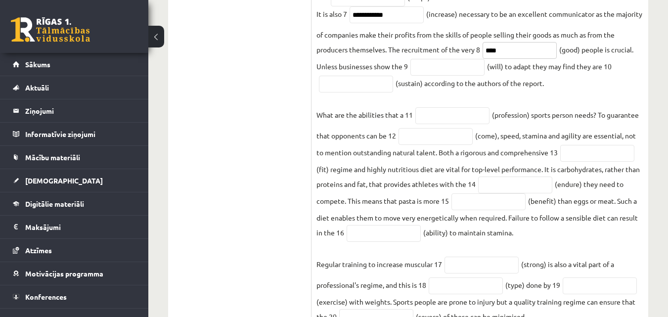
type input "****"
click at [449, 71] on input "text" at bounding box center [447, 67] width 74 height 17
type input "**********"
click at [339, 86] on input "text" at bounding box center [356, 84] width 74 height 17
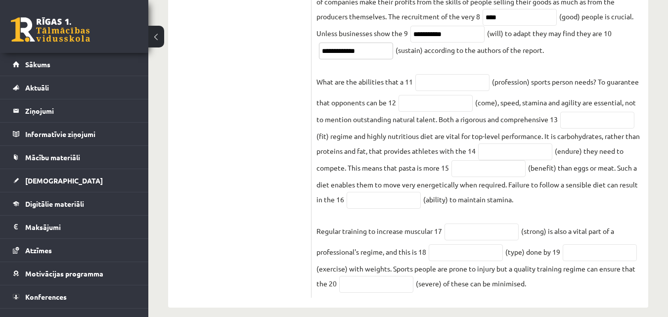
scroll to position [431, 0]
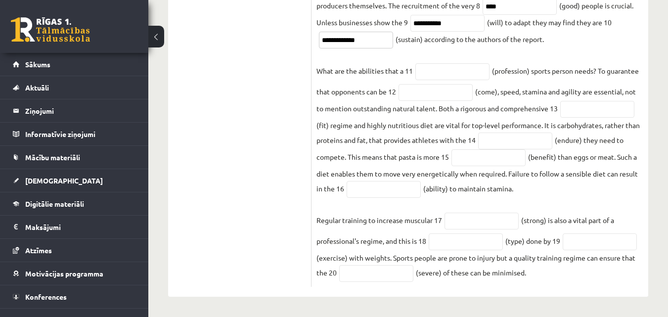
type input "**********"
click at [431, 71] on input "text" at bounding box center [452, 71] width 74 height 17
type input "**********"
click at [431, 97] on input "text" at bounding box center [435, 92] width 74 height 17
type input "********"
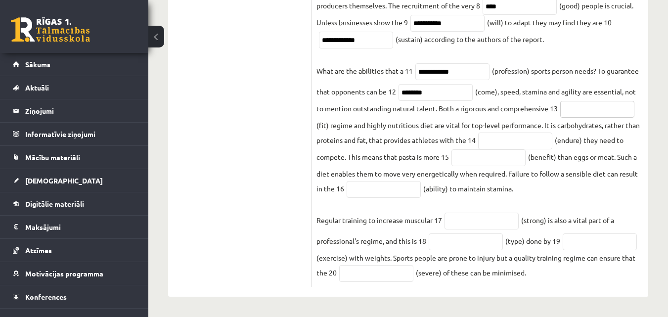
click at [589, 109] on input "text" at bounding box center [597, 109] width 74 height 17
type input "*******"
click at [526, 141] on input "text" at bounding box center [515, 140] width 74 height 17
type input "*********"
click at [473, 156] on input "text" at bounding box center [488, 157] width 74 height 17
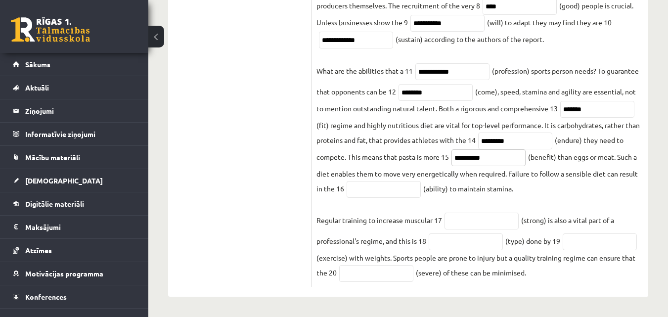
type input "**********"
click at [388, 189] on input "text" at bounding box center [383, 189] width 74 height 17
type input "*********"
click at [476, 222] on input "text" at bounding box center [481, 221] width 74 height 17
type input "********"
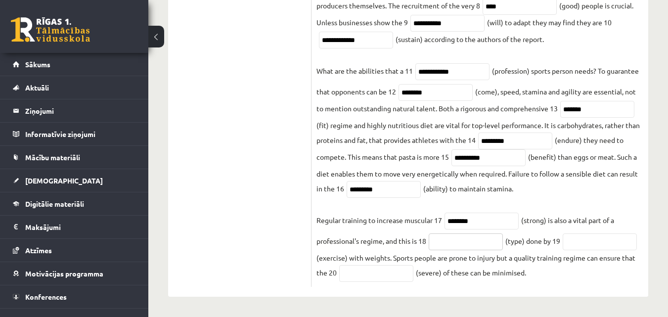
click at [477, 241] on input "text" at bounding box center [465, 241] width 74 height 17
type input "*********"
click at [562, 250] on input "text" at bounding box center [599, 241] width 74 height 17
type input "**********"
click at [413, 273] on input "text" at bounding box center [376, 273] width 74 height 17
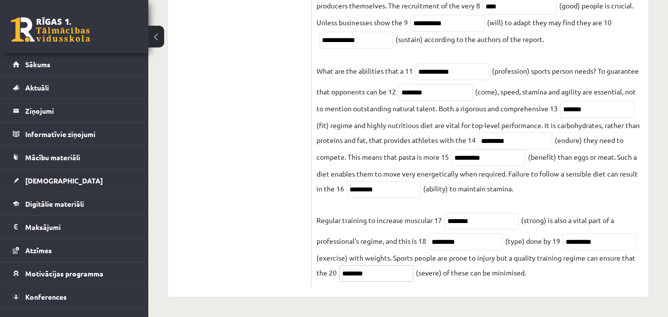
type input "********"
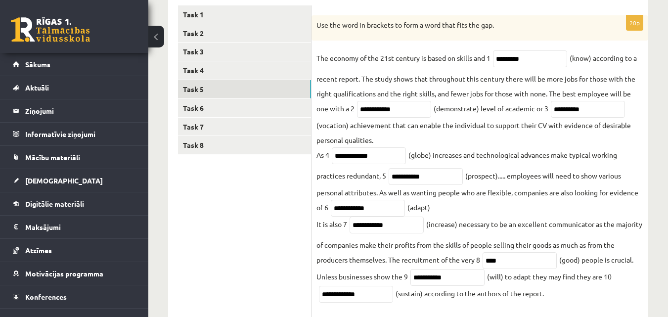
scroll to position [85, 0]
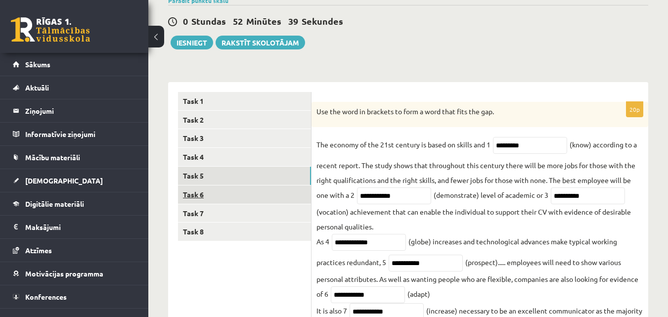
click at [242, 200] on link "Task 6" at bounding box center [244, 194] width 133 height 18
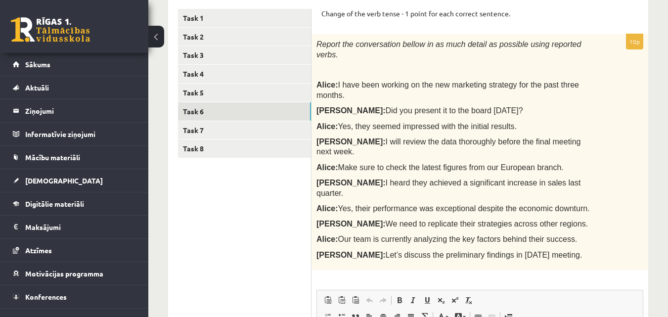
scroll to position [184, 0]
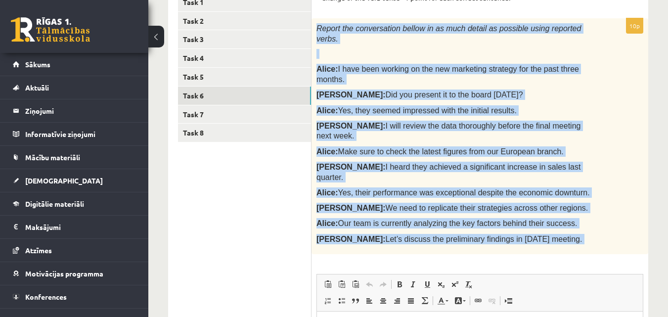
drag, startPoint x: 318, startPoint y: 28, endPoint x: 534, endPoint y: 215, distance: 285.9
click at [534, 215] on div "10p Report the conversation bellow in as much detail as possible using reported…" at bounding box center [479, 248] width 337 height 461
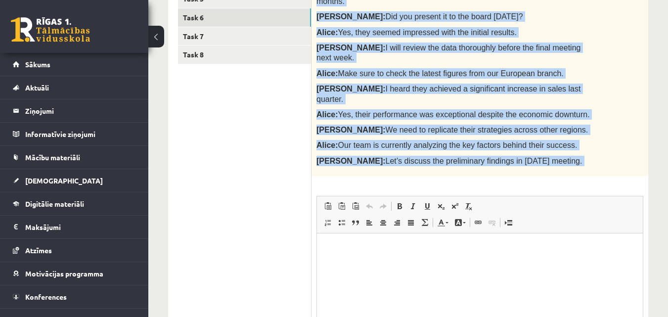
scroll to position [283, 0]
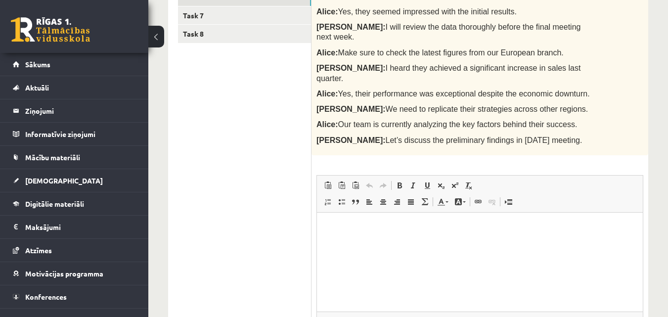
click at [423, 227] on p "Editor, wiswyg-editor-user-answer-47024824253020" at bounding box center [480, 227] width 306 height 10
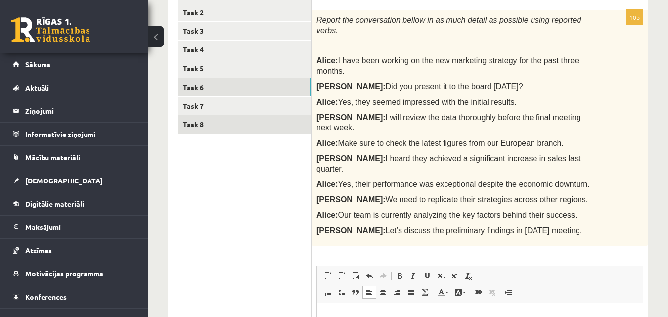
scroll to position [139, 0]
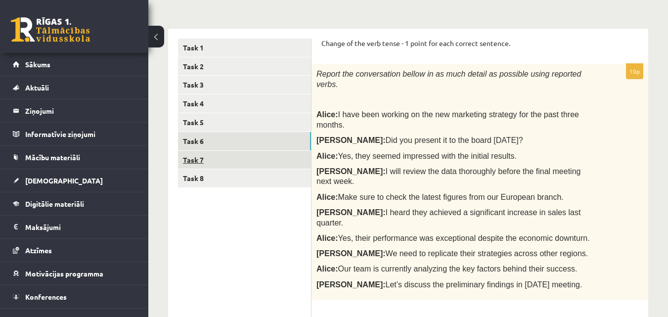
click at [238, 163] on link "Task 7" at bounding box center [244, 160] width 133 height 18
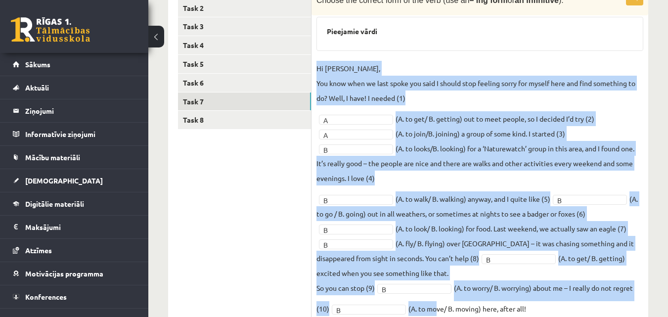
scroll to position [247, 0]
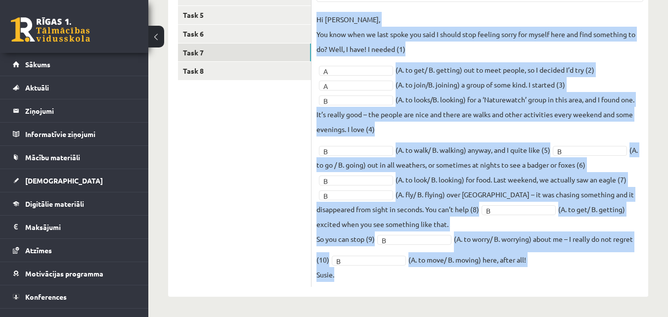
drag, startPoint x: 317, startPoint y: 69, endPoint x: 382, endPoint y: 284, distance: 225.0
click at [382, 284] on div "10p Choose the correct form of the verb (use an – ing form or an infinitive ). …" at bounding box center [479, 113] width 337 height 345
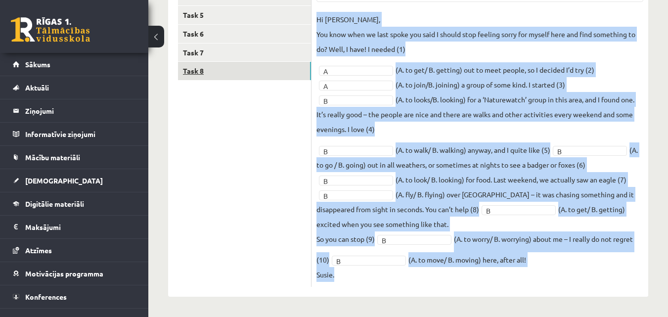
click at [239, 71] on link "Task 8" at bounding box center [244, 71] width 133 height 18
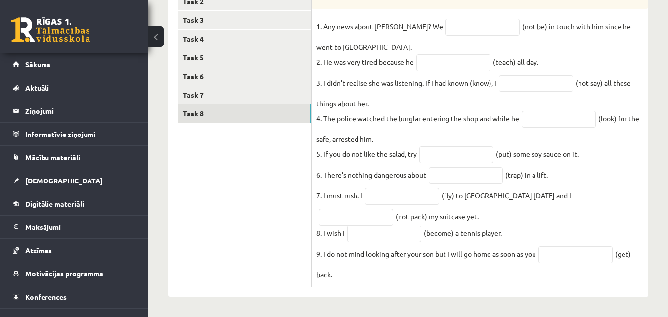
scroll to position [211, 0]
drag, startPoint x: 317, startPoint y: 121, endPoint x: 373, endPoint y: 276, distance: 165.1
click at [373, 276] on fieldset "1. Any news about George? We (not be) in touch with him since he went to South …" at bounding box center [479, 150] width 327 height 263
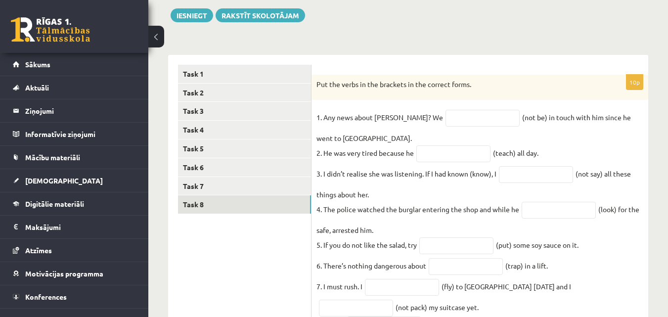
scroll to position [112, 0]
click at [445, 121] on input "text" at bounding box center [482, 118] width 74 height 17
type input "**********"
click at [431, 159] on input "text" at bounding box center [453, 154] width 74 height 17
type input "**********"
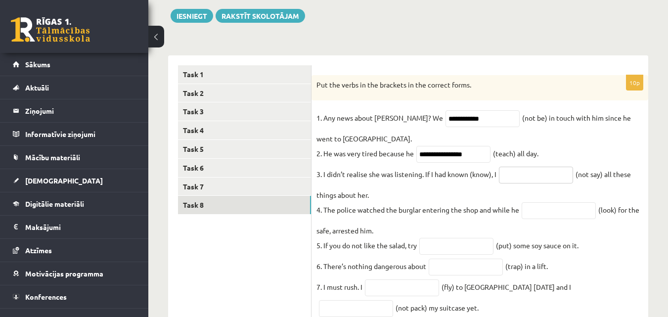
click at [526, 182] on input "text" at bounding box center [536, 175] width 74 height 17
type input "**********"
click at [544, 218] on input "text" at bounding box center [558, 210] width 74 height 17
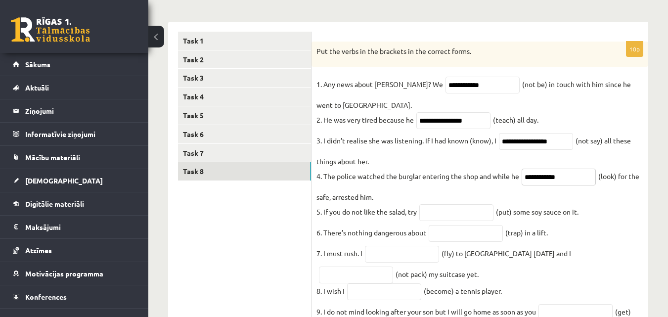
scroll to position [162, 0]
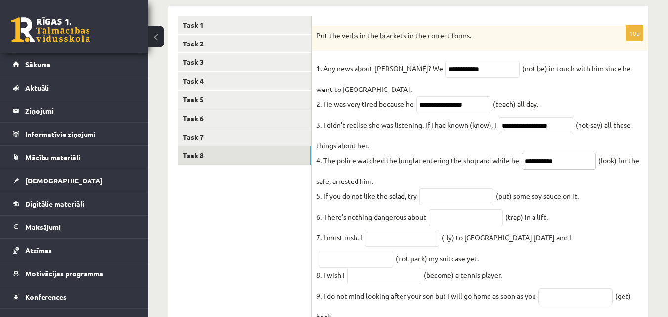
type input "**********"
click at [461, 203] on input "text" at bounding box center [456, 196] width 74 height 17
type input "*******"
click at [461, 223] on input "text" at bounding box center [465, 217] width 74 height 17
type input "**********"
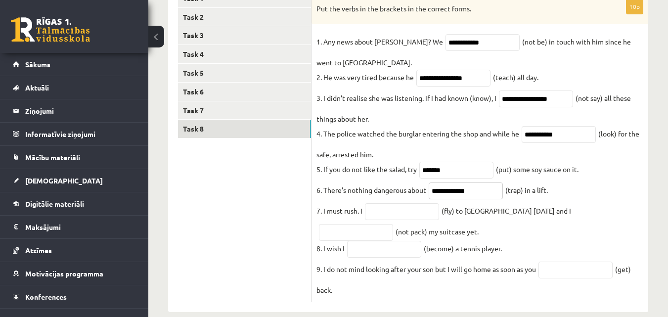
scroll to position [211, 0]
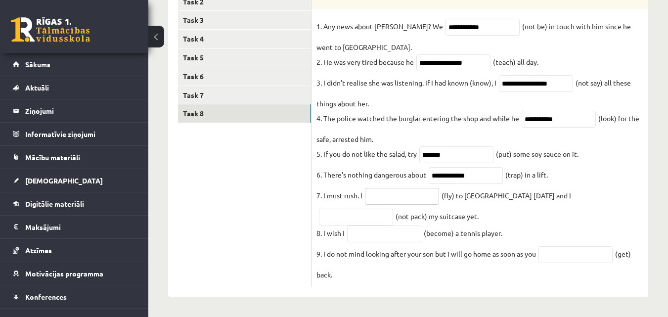
click at [381, 196] on input "text" at bounding box center [402, 196] width 74 height 17
type input "*********"
click at [393, 209] on input "text" at bounding box center [356, 217] width 74 height 17
type input "**********"
click at [380, 234] on input "text" at bounding box center [384, 233] width 74 height 17
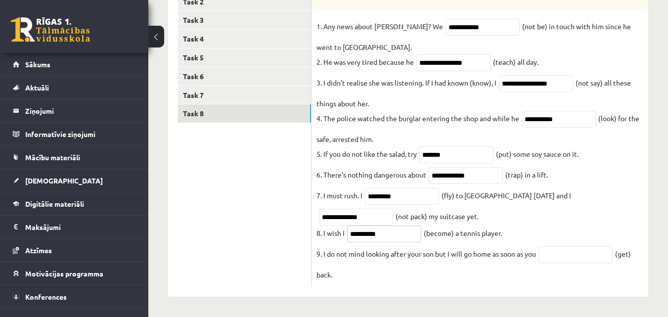
type input "**********"
click at [562, 258] on input "text" at bounding box center [575, 254] width 74 height 17
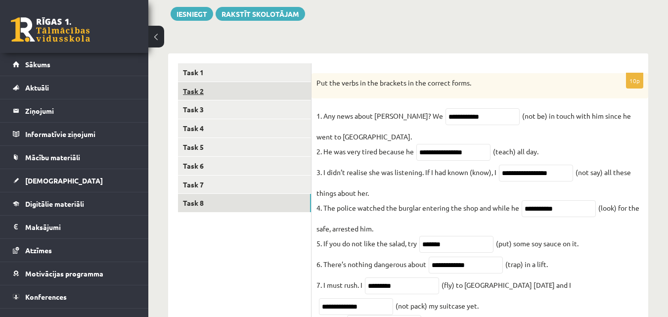
scroll to position [112, 0]
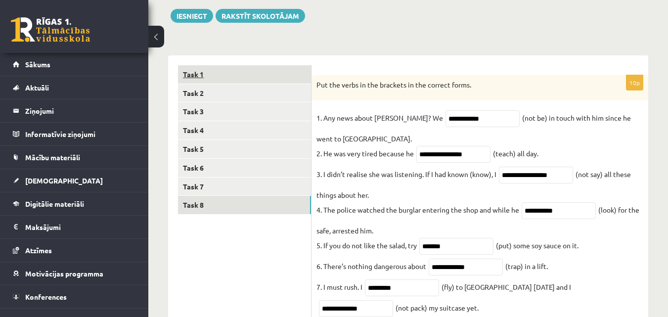
type input "***"
click at [225, 77] on link "Task 1" at bounding box center [244, 74] width 133 height 18
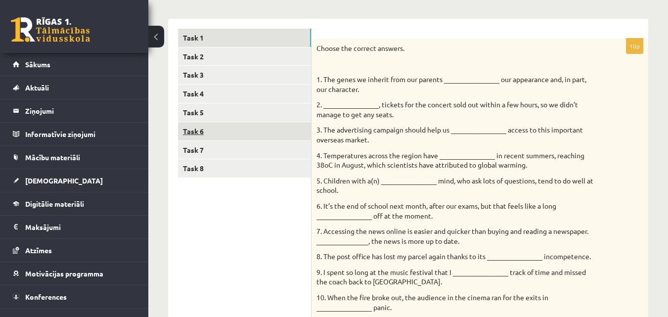
scroll to position [144, 0]
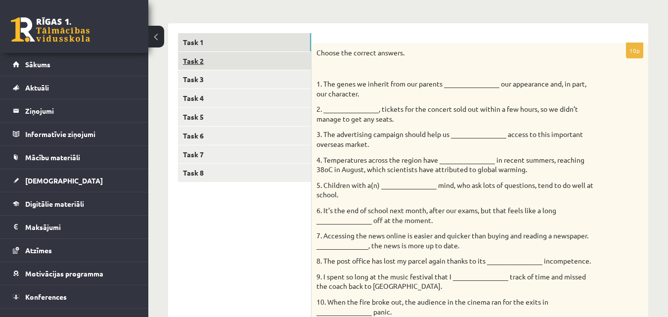
click at [204, 63] on link "Task 2" at bounding box center [244, 61] width 133 height 18
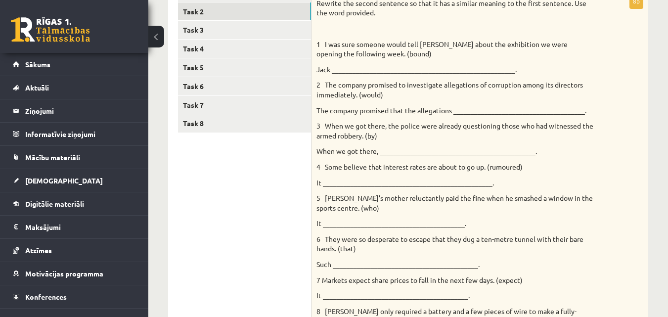
scroll to position [189, 0]
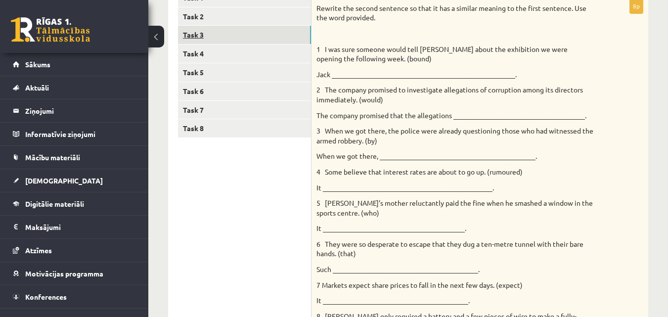
click at [244, 35] on link "Task 3" at bounding box center [244, 35] width 133 height 18
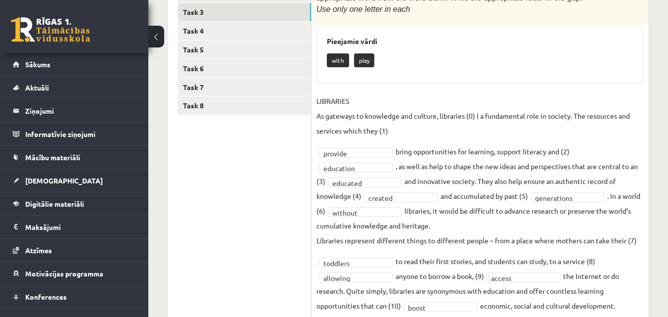
scroll to position [194, 0]
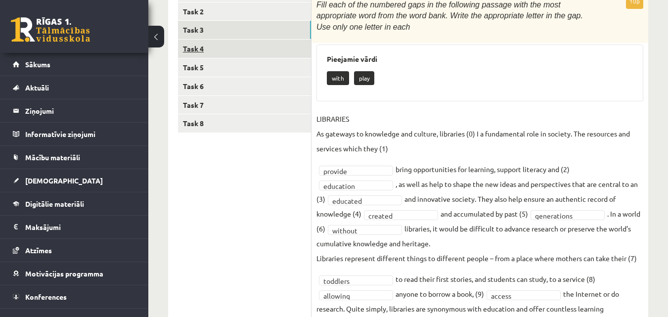
click at [246, 51] on link "Task 4" at bounding box center [244, 49] width 133 height 18
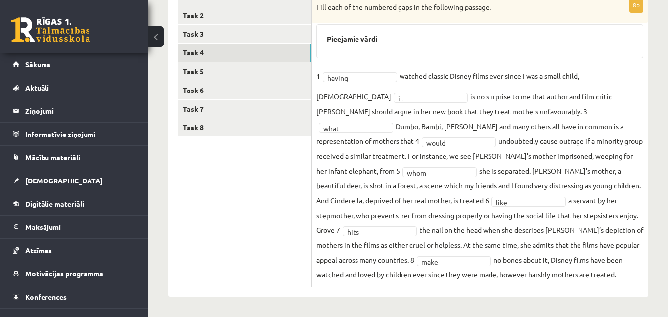
scroll to position [190, 0]
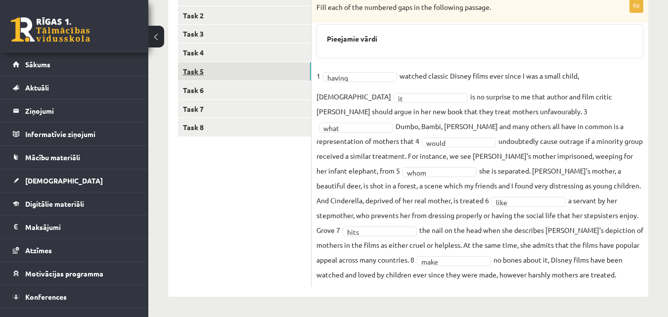
click at [203, 76] on link "Task 5" at bounding box center [244, 71] width 133 height 18
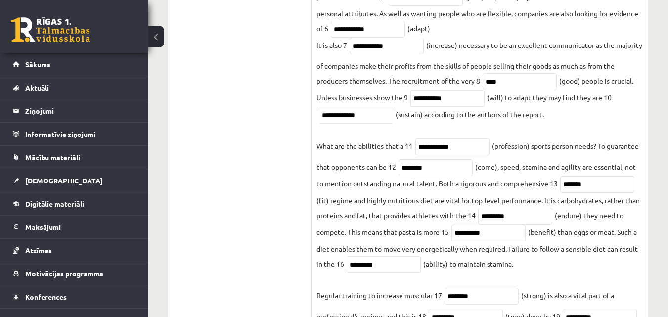
scroll to position [234, 0]
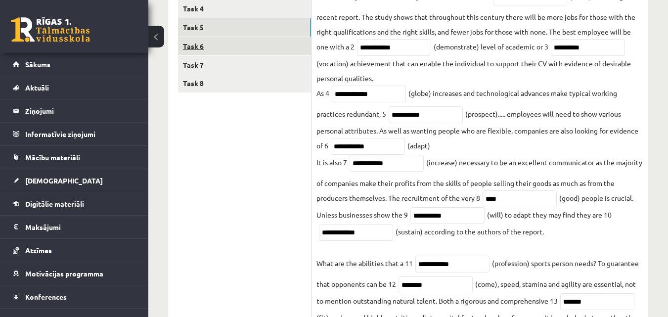
click at [243, 51] on link "Task 6" at bounding box center [244, 46] width 133 height 18
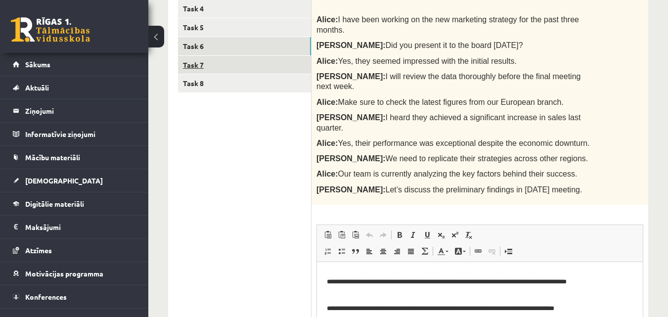
click at [222, 64] on link "Task 7" at bounding box center [244, 65] width 133 height 18
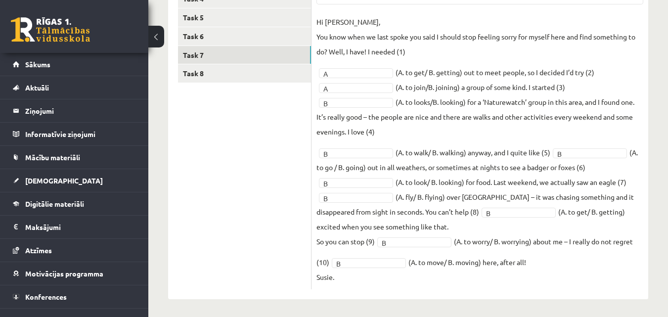
scroll to position [247, 0]
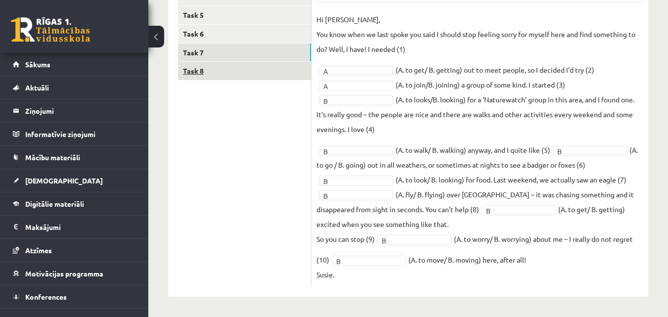
click at [208, 74] on link "Task 8" at bounding box center [244, 71] width 133 height 18
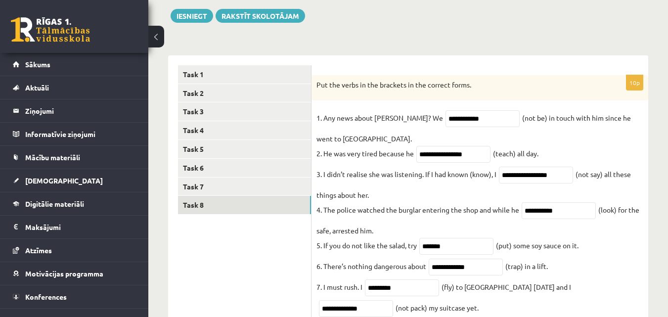
scroll to position [63, 0]
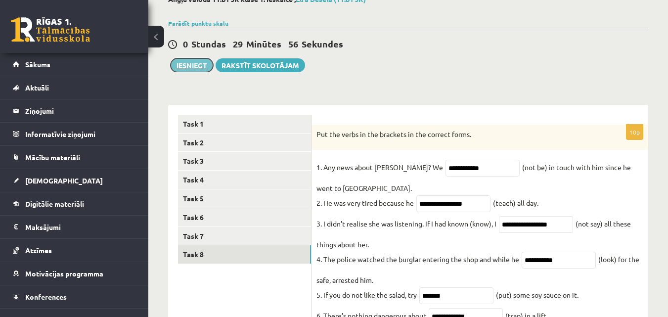
click at [189, 68] on button "Iesniegt" at bounding box center [191, 65] width 43 height 14
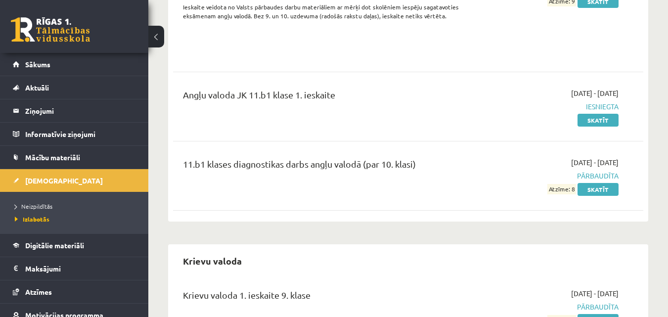
scroll to position [247, 0]
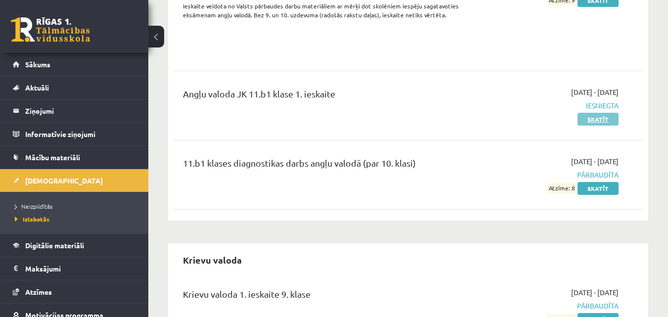
click at [592, 122] on link "Skatīt" at bounding box center [597, 119] width 41 height 13
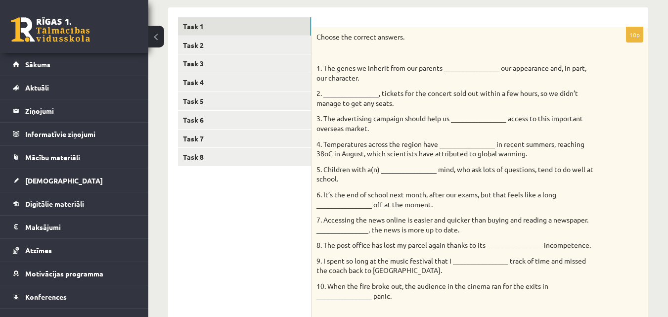
scroll to position [137, 0]
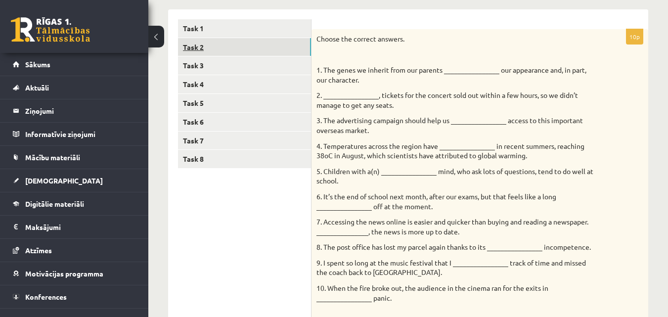
click at [252, 52] on link "Task 2" at bounding box center [244, 47] width 133 height 18
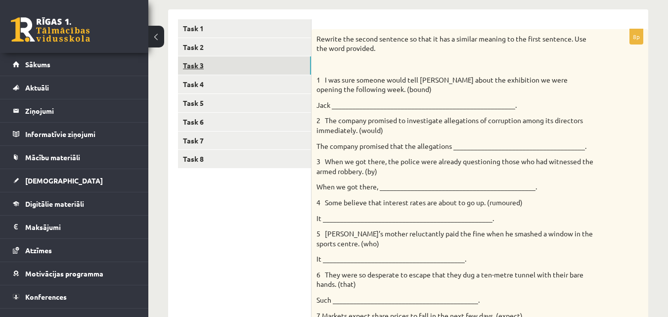
click at [232, 62] on link "Task 3" at bounding box center [244, 65] width 133 height 18
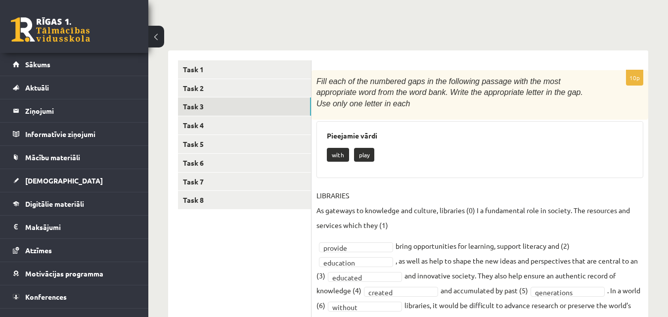
scroll to position [88, 0]
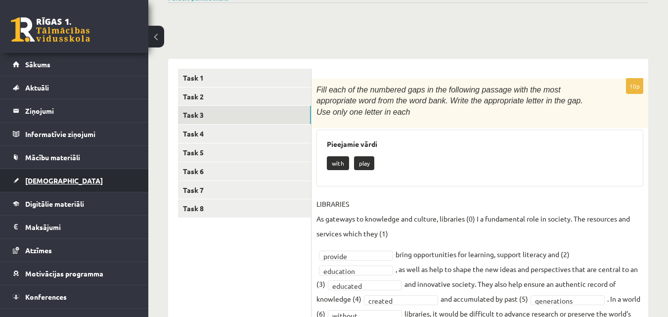
click at [46, 176] on span "[DEMOGRAPHIC_DATA]" at bounding box center [64, 180] width 78 height 9
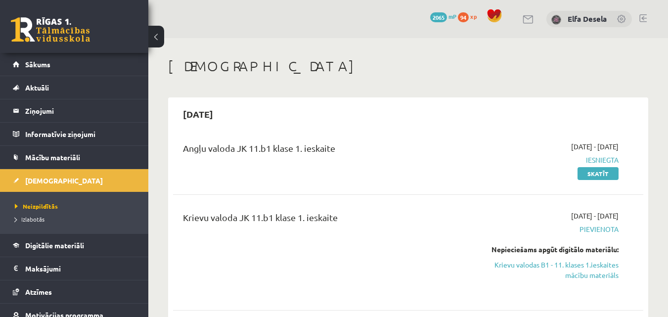
click at [621, 19] on link at bounding box center [622, 20] width 10 height 10
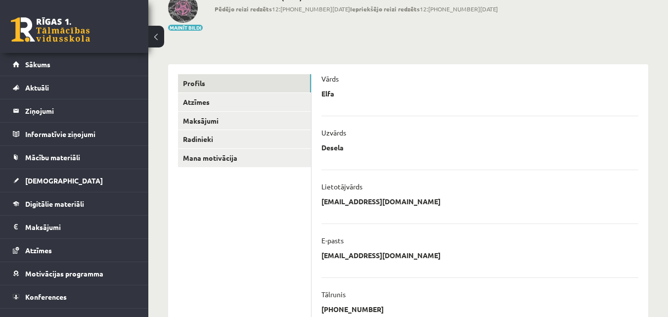
scroll to position [32, 0]
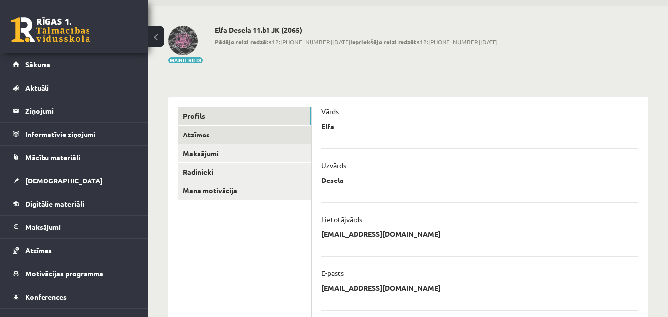
click at [266, 137] on link "Atzīmes" at bounding box center [244, 135] width 133 height 18
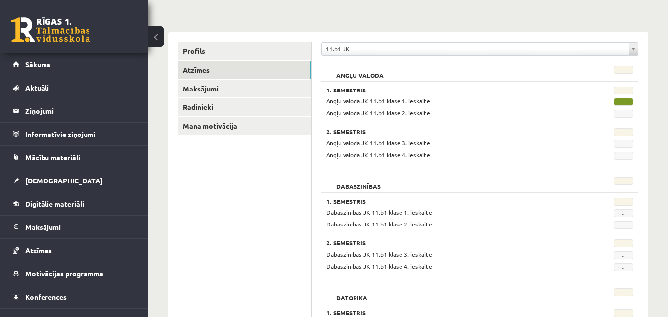
scroll to position [82, 0]
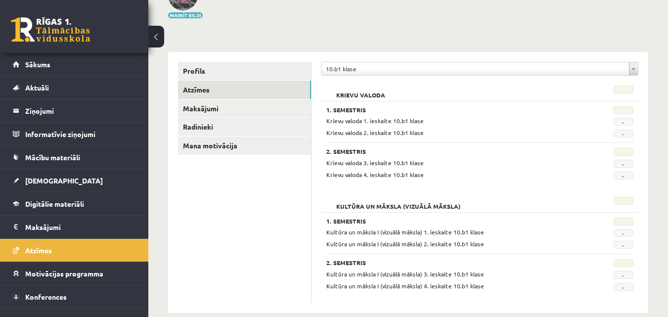
scroll to position [93, 0]
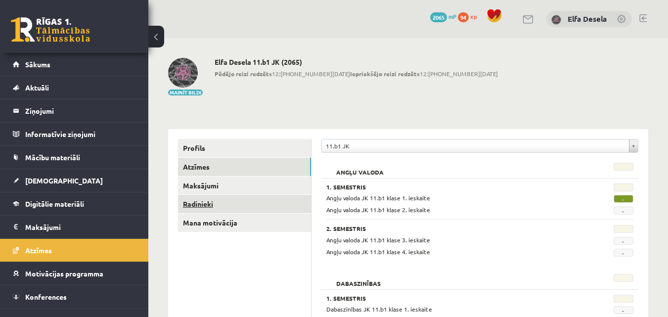
click at [247, 207] on link "Radinieki" at bounding box center [244, 204] width 133 height 18
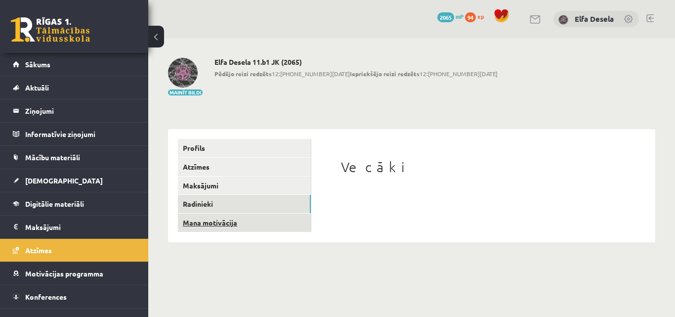
click at [220, 223] on link "Mana motivācija" at bounding box center [244, 222] width 133 height 18
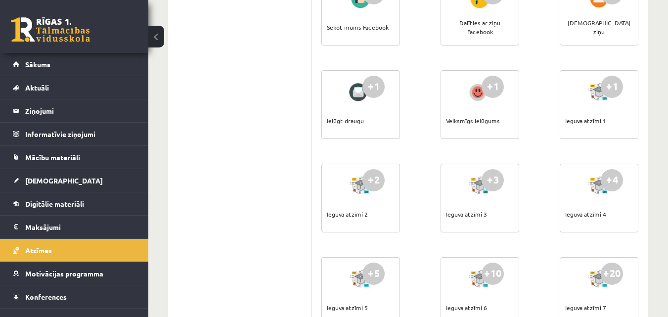
scroll to position [99, 0]
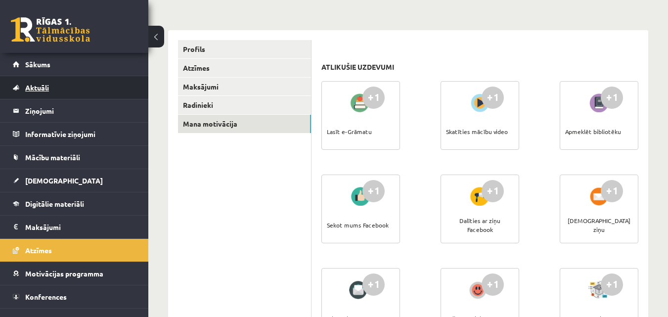
click at [85, 92] on link "Aktuāli" at bounding box center [74, 87] width 123 height 23
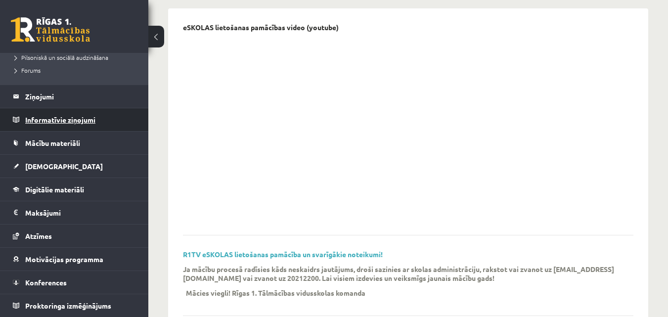
click at [89, 118] on legend "Informatīvie ziņojumi 0" at bounding box center [80, 119] width 111 height 23
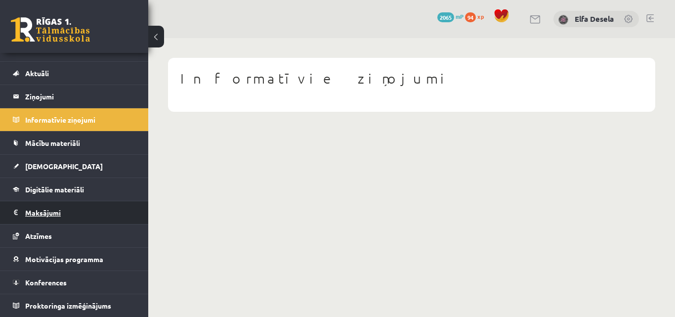
click at [72, 218] on legend "Maksājumi 0" at bounding box center [80, 212] width 111 height 23
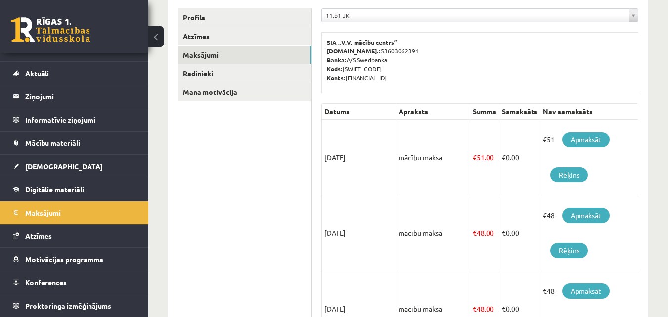
scroll to position [148, 0]
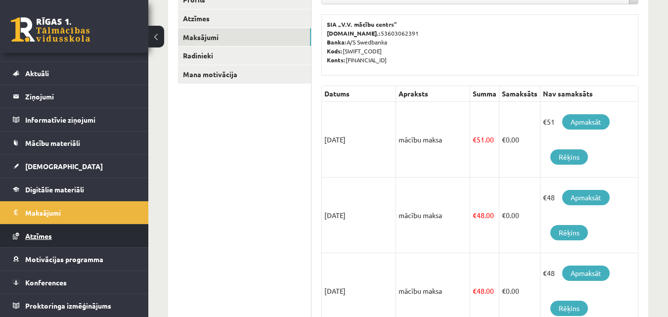
click at [98, 235] on link "Atzīmes" at bounding box center [74, 235] width 123 height 23
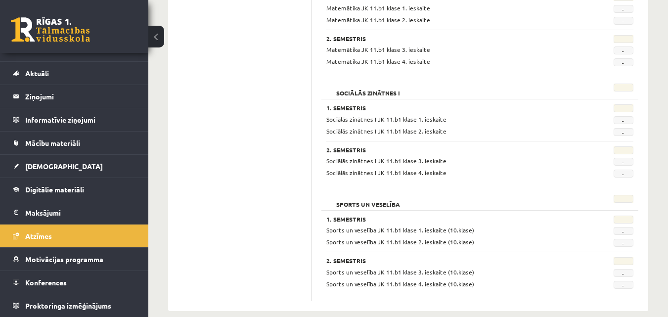
scroll to position [981, 0]
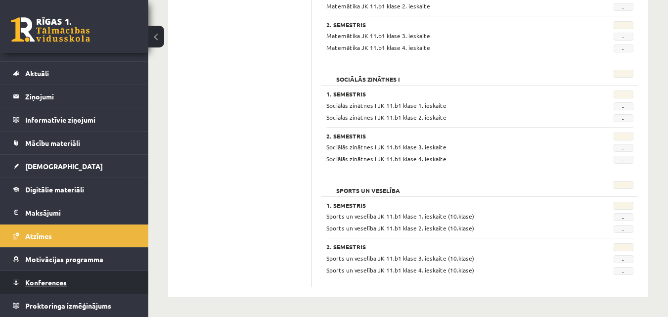
click at [71, 278] on link "Konferences" at bounding box center [74, 282] width 123 height 23
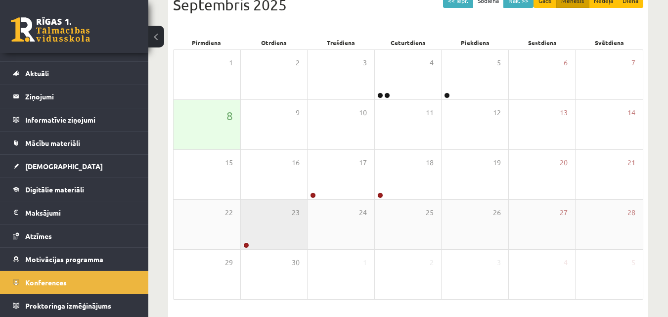
scroll to position [106, 0]
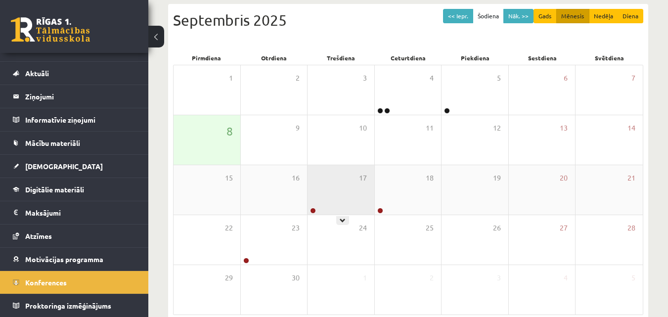
click at [330, 195] on div "17" at bounding box center [340, 189] width 67 height 49
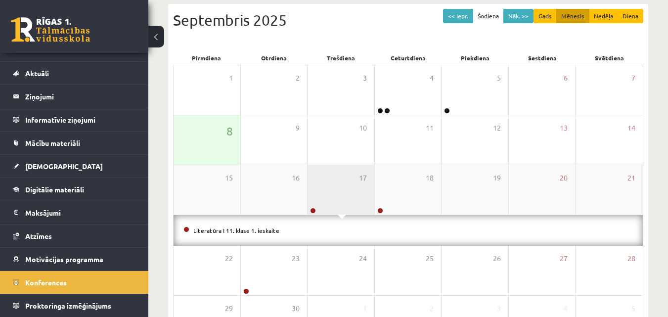
click at [330, 195] on div "17" at bounding box center [340, 189] width 67 height 49
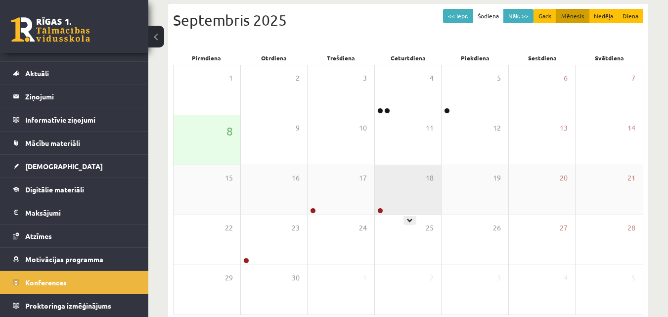
click at [382, 192] on div "18" at bounding box center [408, 189] width 67 height 49
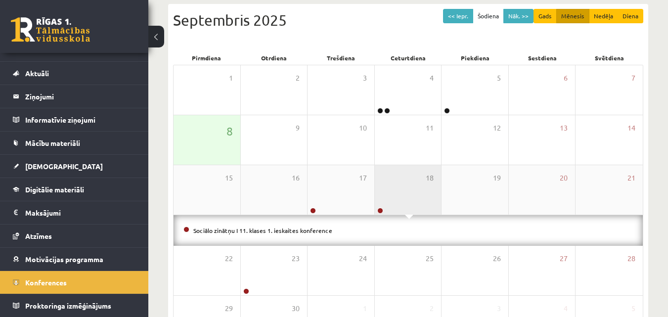
click at [382, 192] on div "18" at bounding box center [408, 189] width 67 height 49
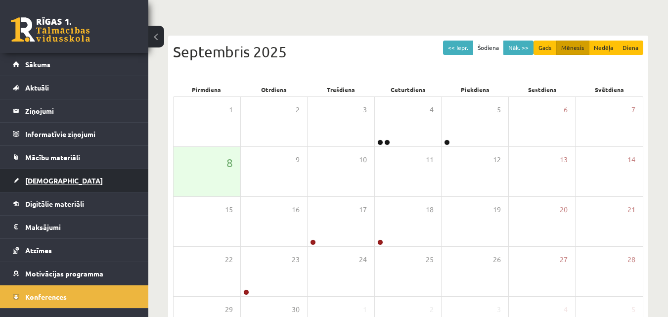
scroll to position [57, 0]
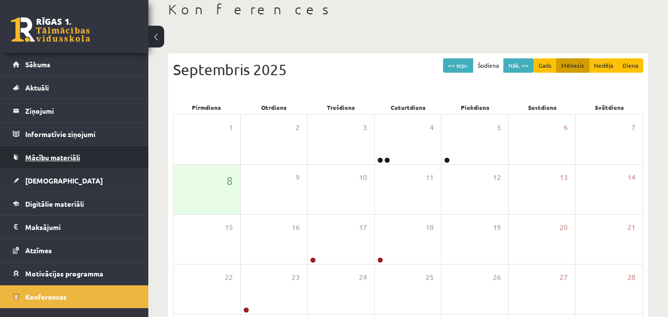
click at [74, 157] on span "Mācību materiāli" at bounding box center [52, 157] width 55 height 9
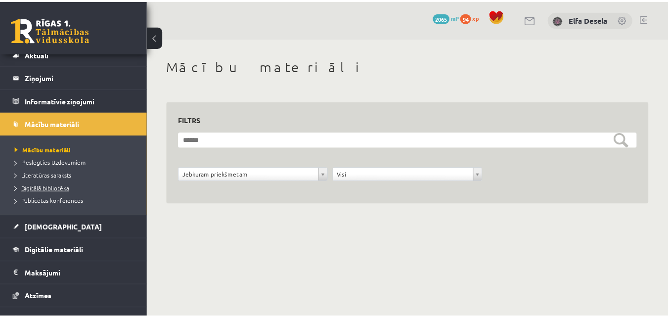
scroll to position [49, 0]
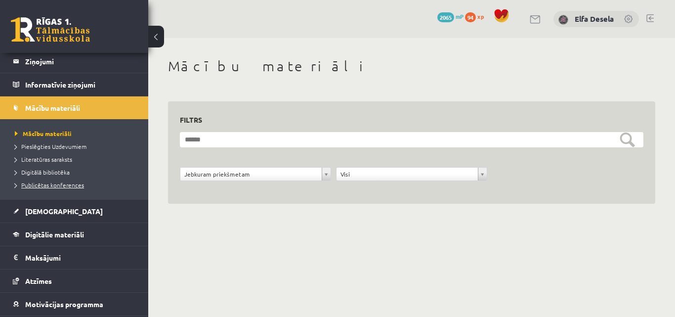
click at [53, 183] on span "Publicētas konferences" at bounding box center [49, 185] width 69 height 8
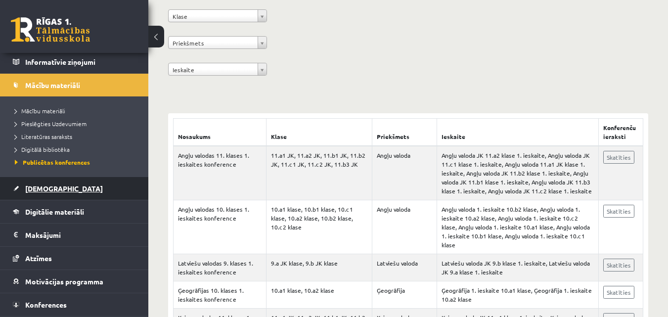
scroll to position [94, 0]
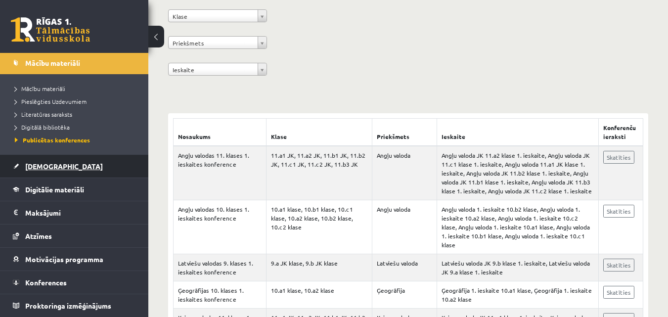
click at [53, 168] on span "[DEMOGRAPHIC_DATA]" at bounding box center [64, 166] width 78 height 9
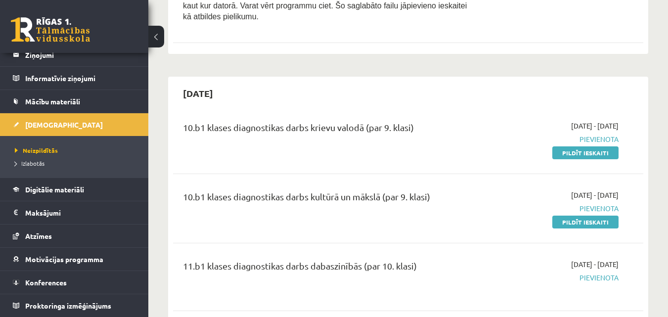
scroll to position [1483, 0]
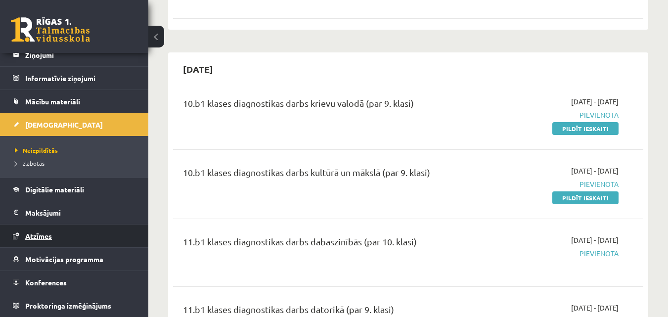
click at [85, 236] on link "Atzīmes" at bounding box center [74, 235] width 123 height 23
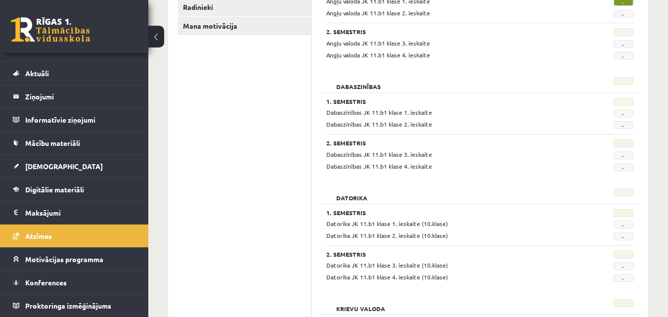
scroll to position [92, 0]
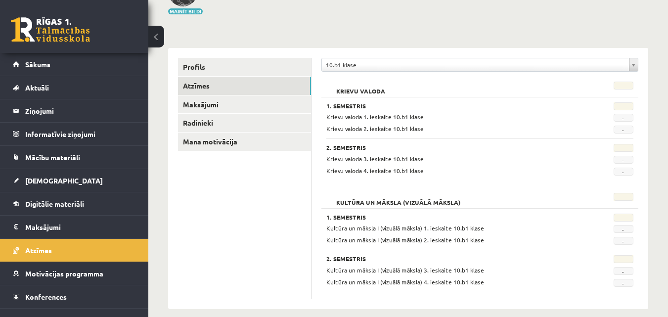
scroll to position [93, 0]
